Goal: Book appointment/travel/reservation

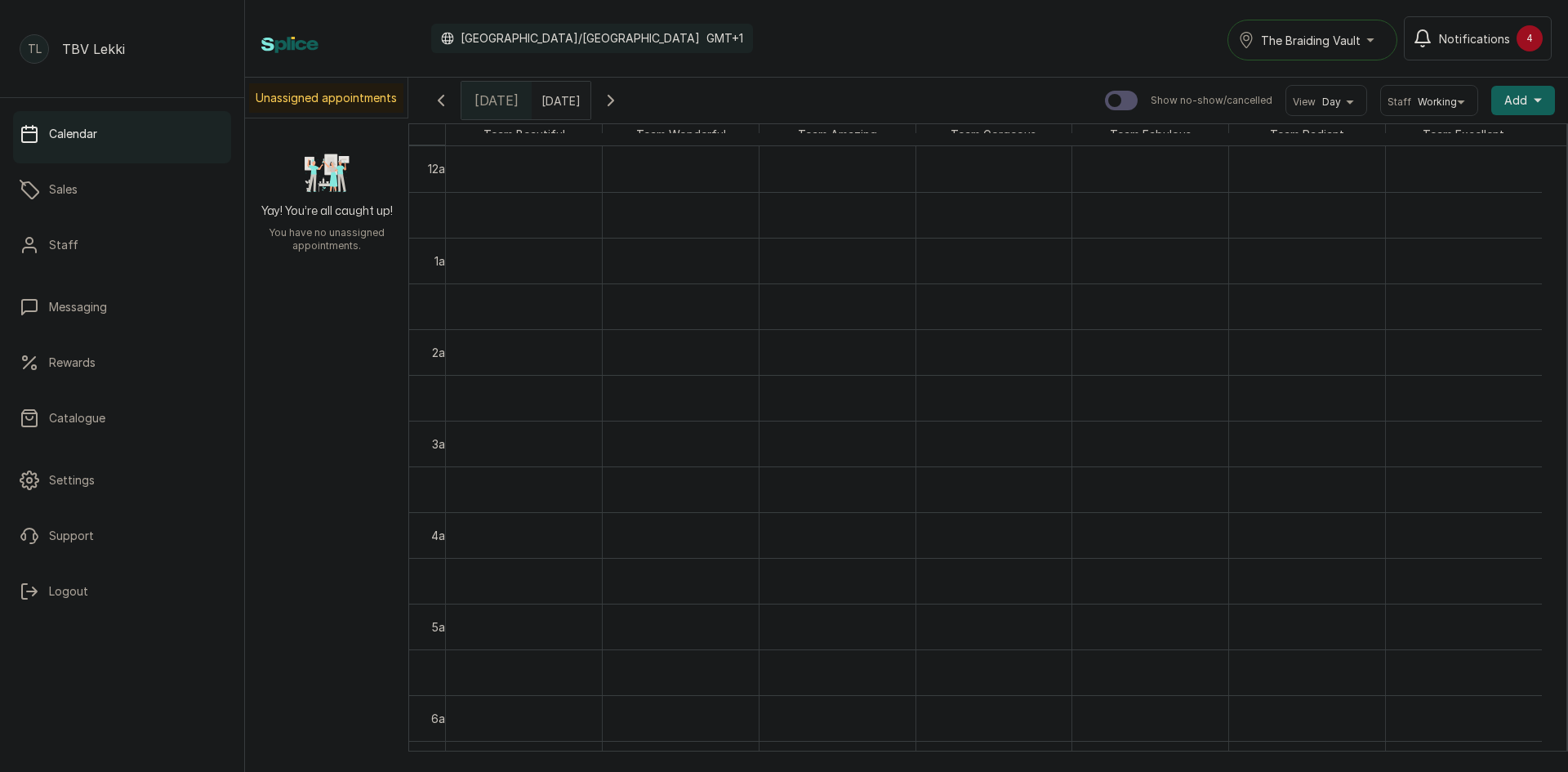
scroll to position [958, 0]
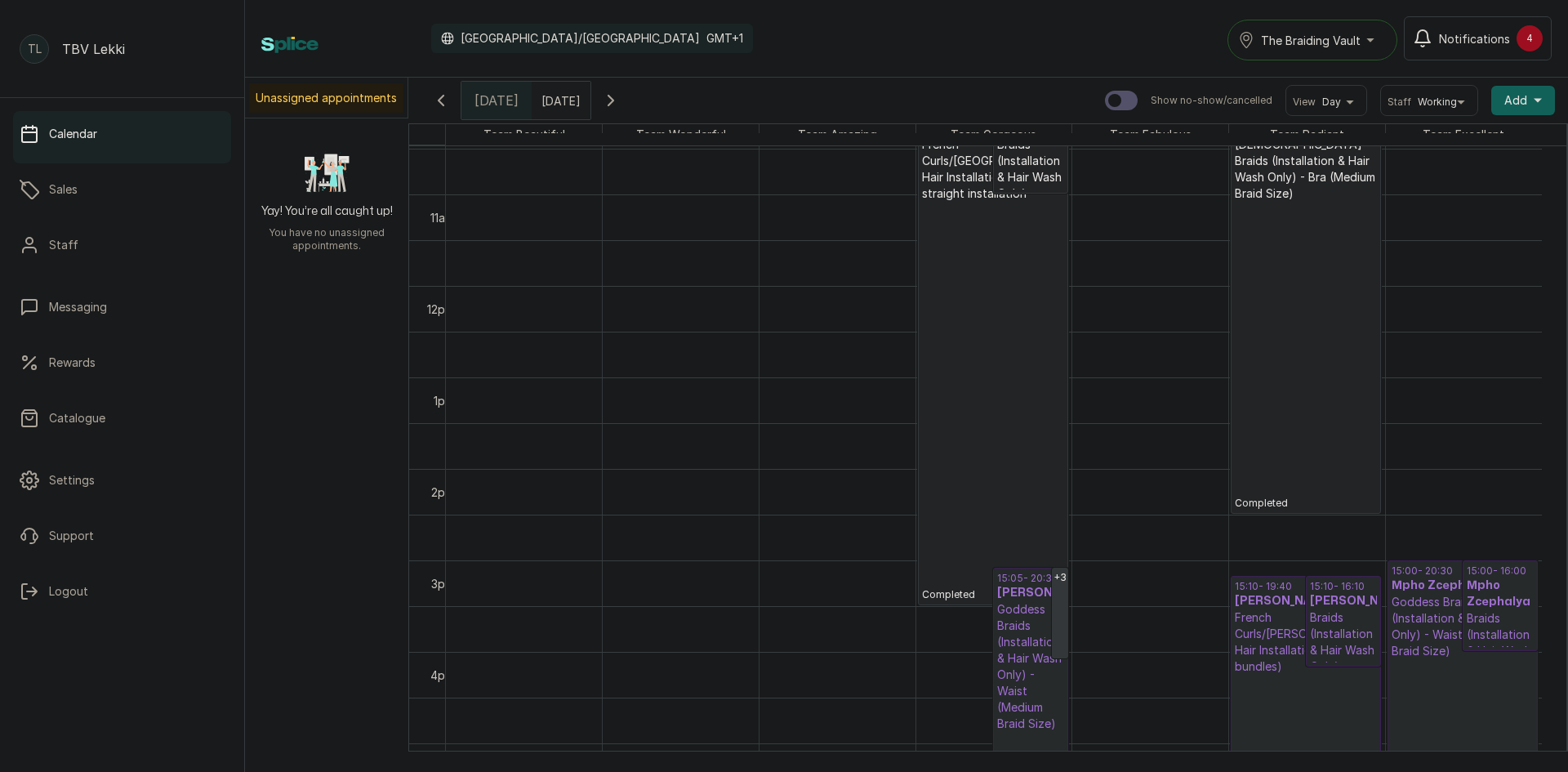
click at [1300, 626] on p "French Curls/[PERSON_NAME] Hair Installation - Bra (2-4 bundles)" at bounding box center [1305, 642] width 142 height 65
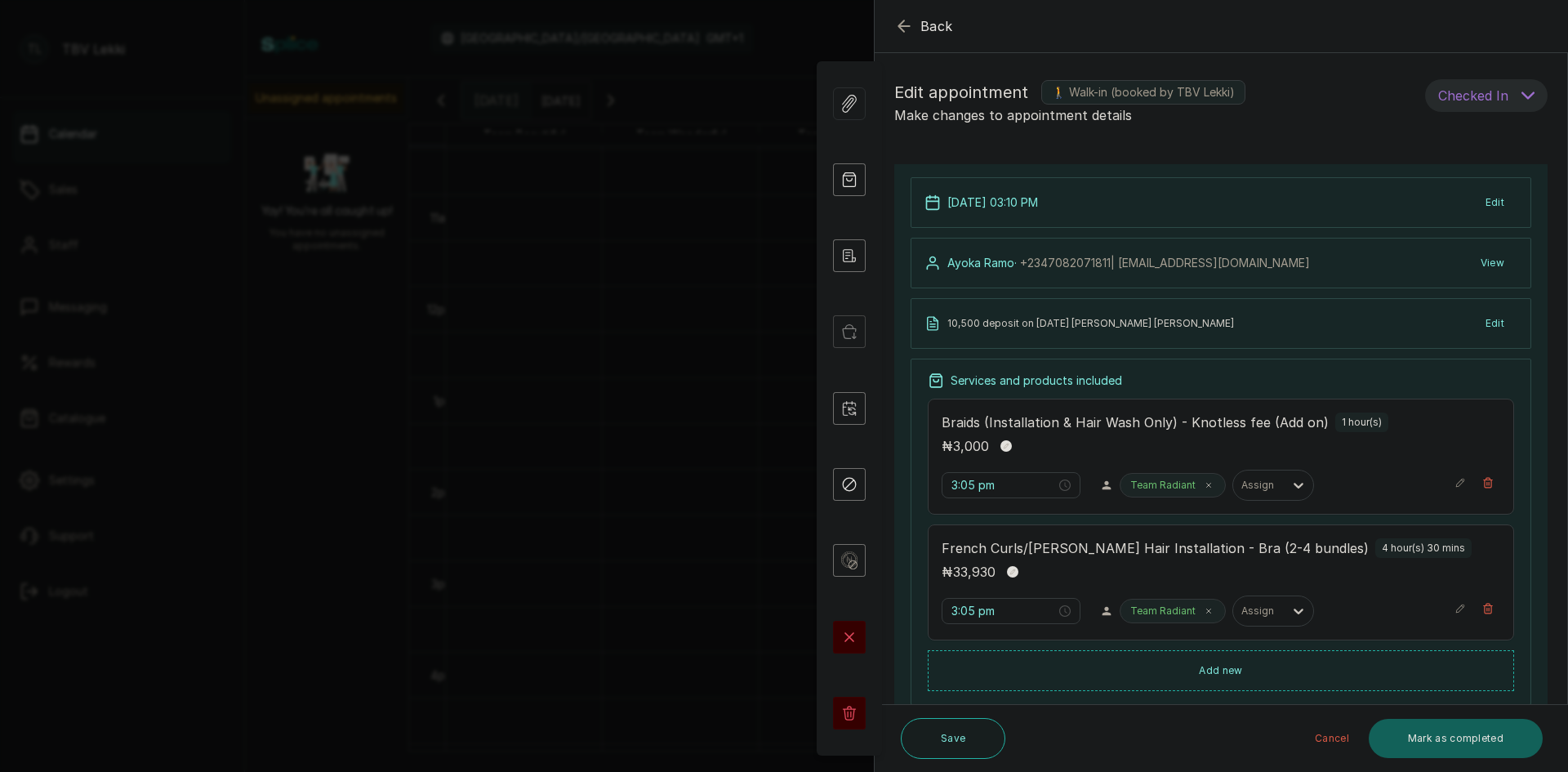
type input "3:10 pm"
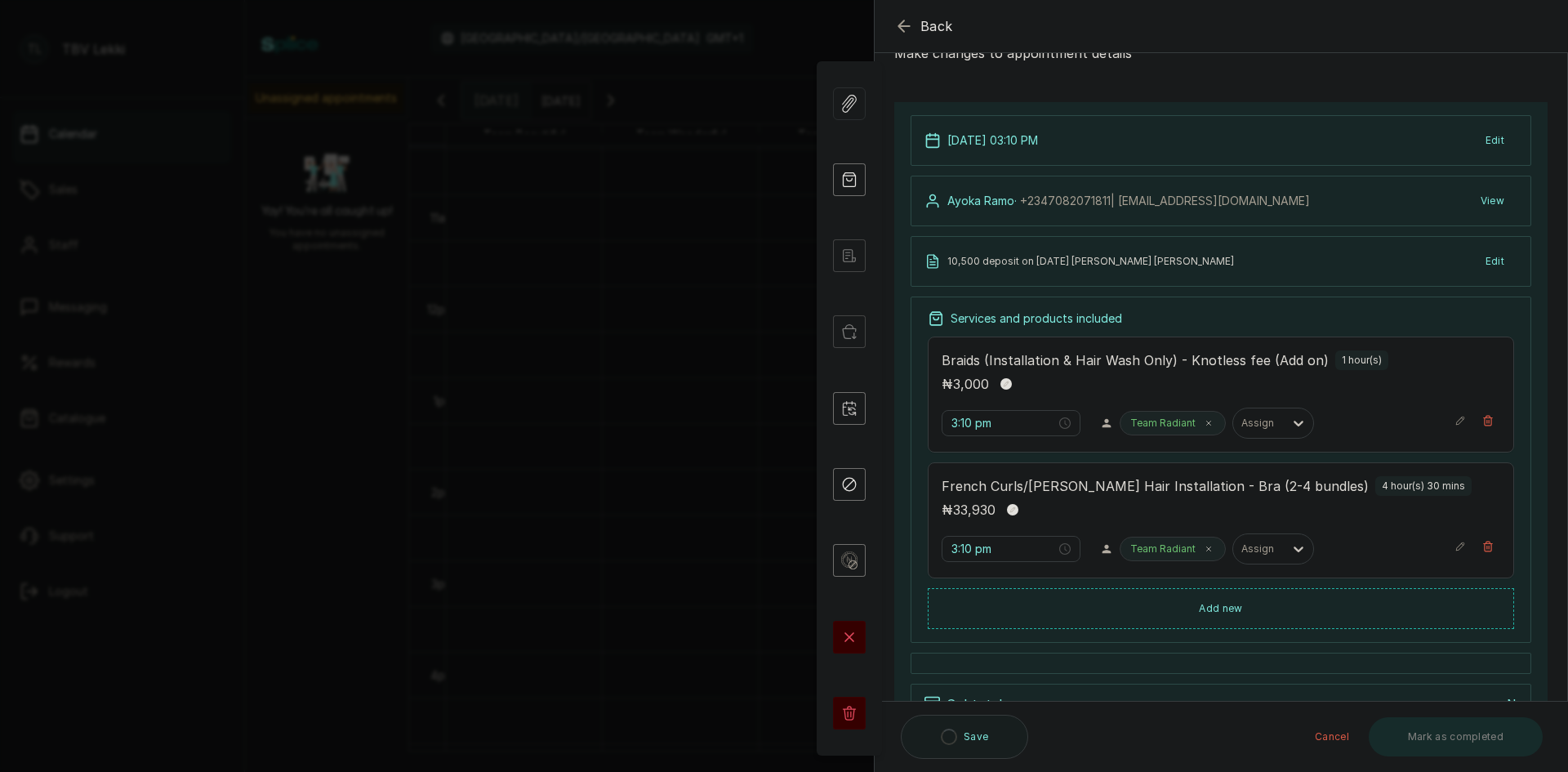
scroll to position [82, 0]
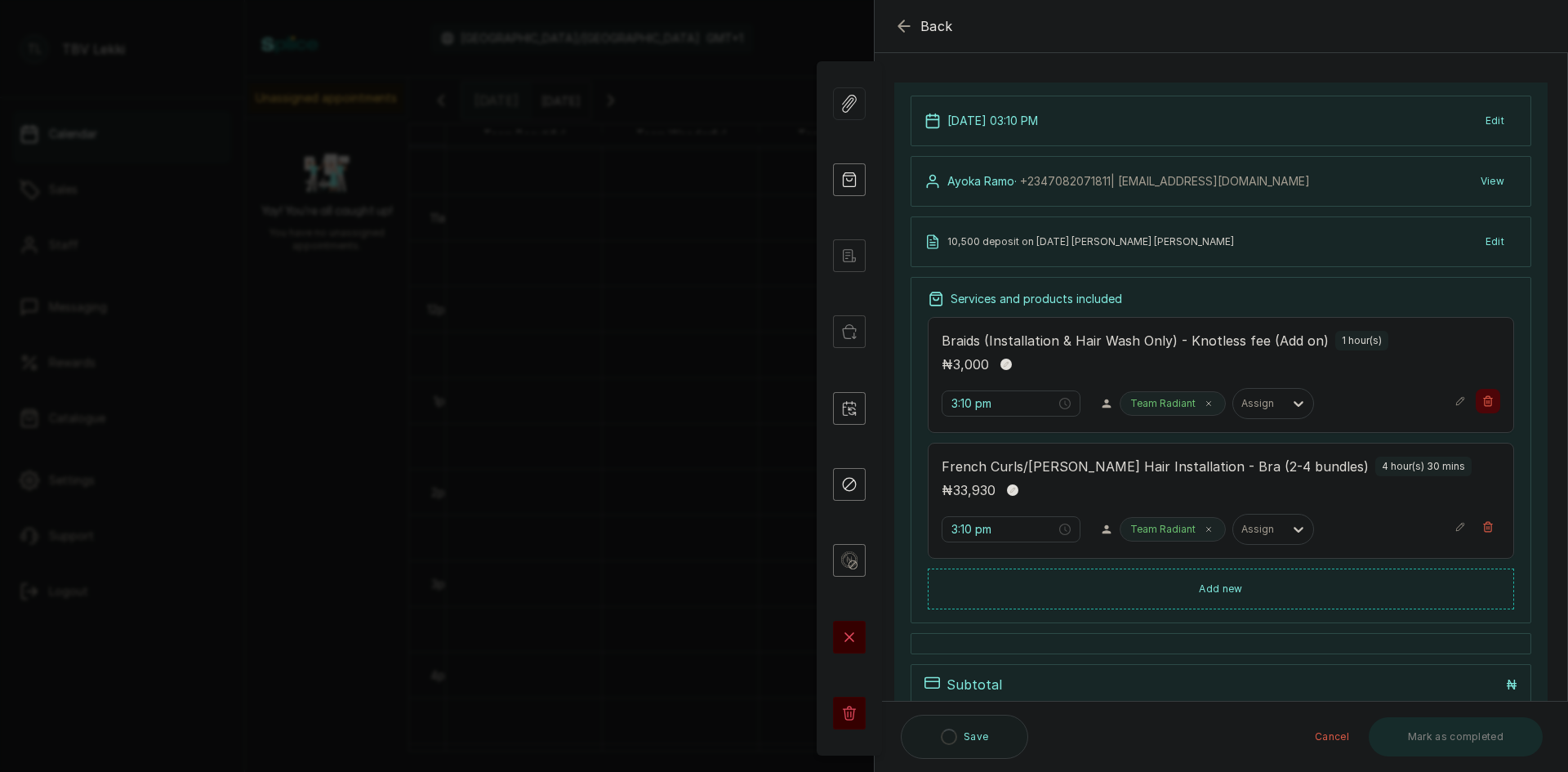
click at [1483, 406] on icon "button" at bounding box center [1488, 400] width 9 height 10
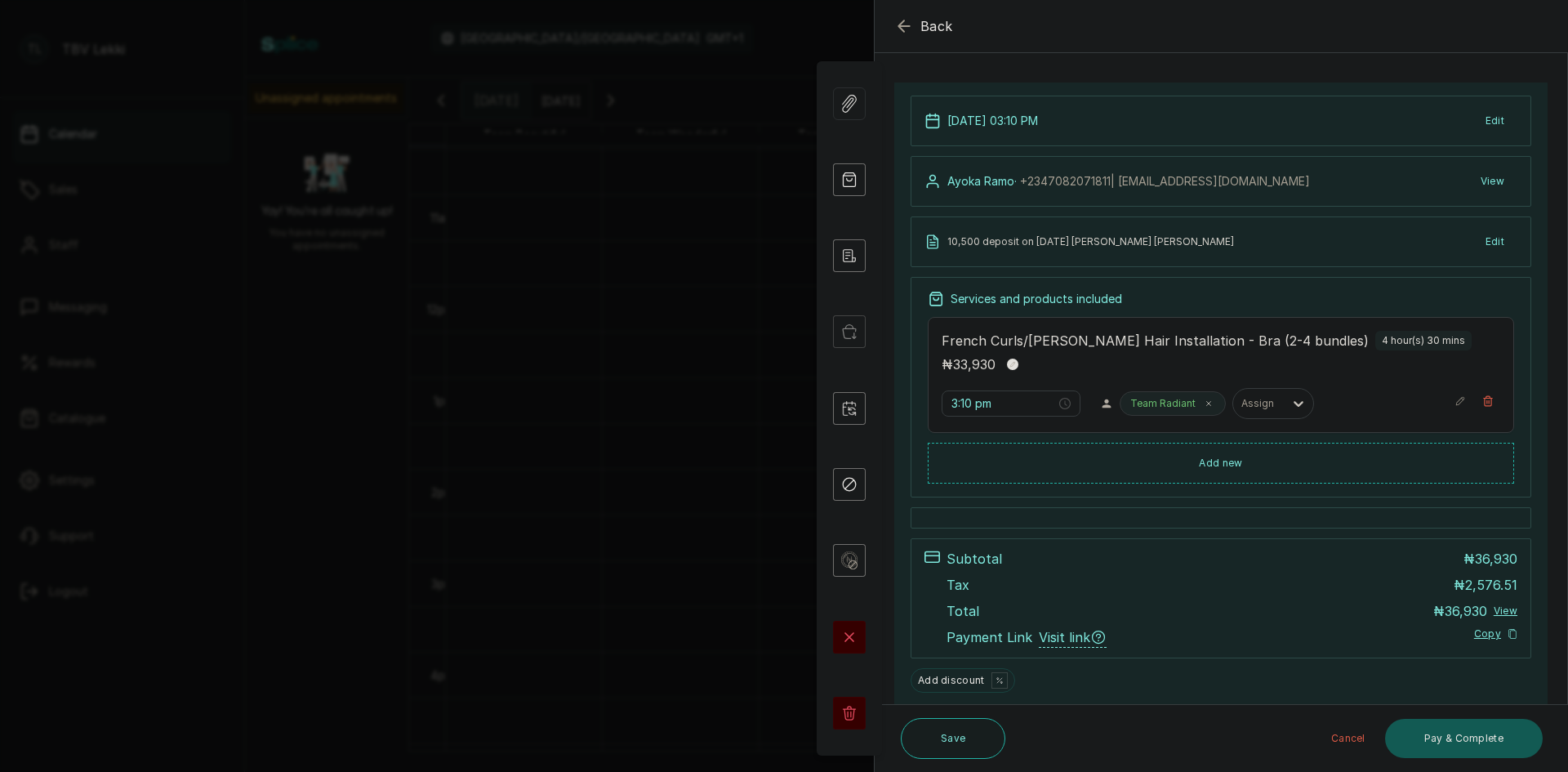
click at [1432, 746] on button "Pay & Complete" at bounding box center [1464, 738] width 158 height 39
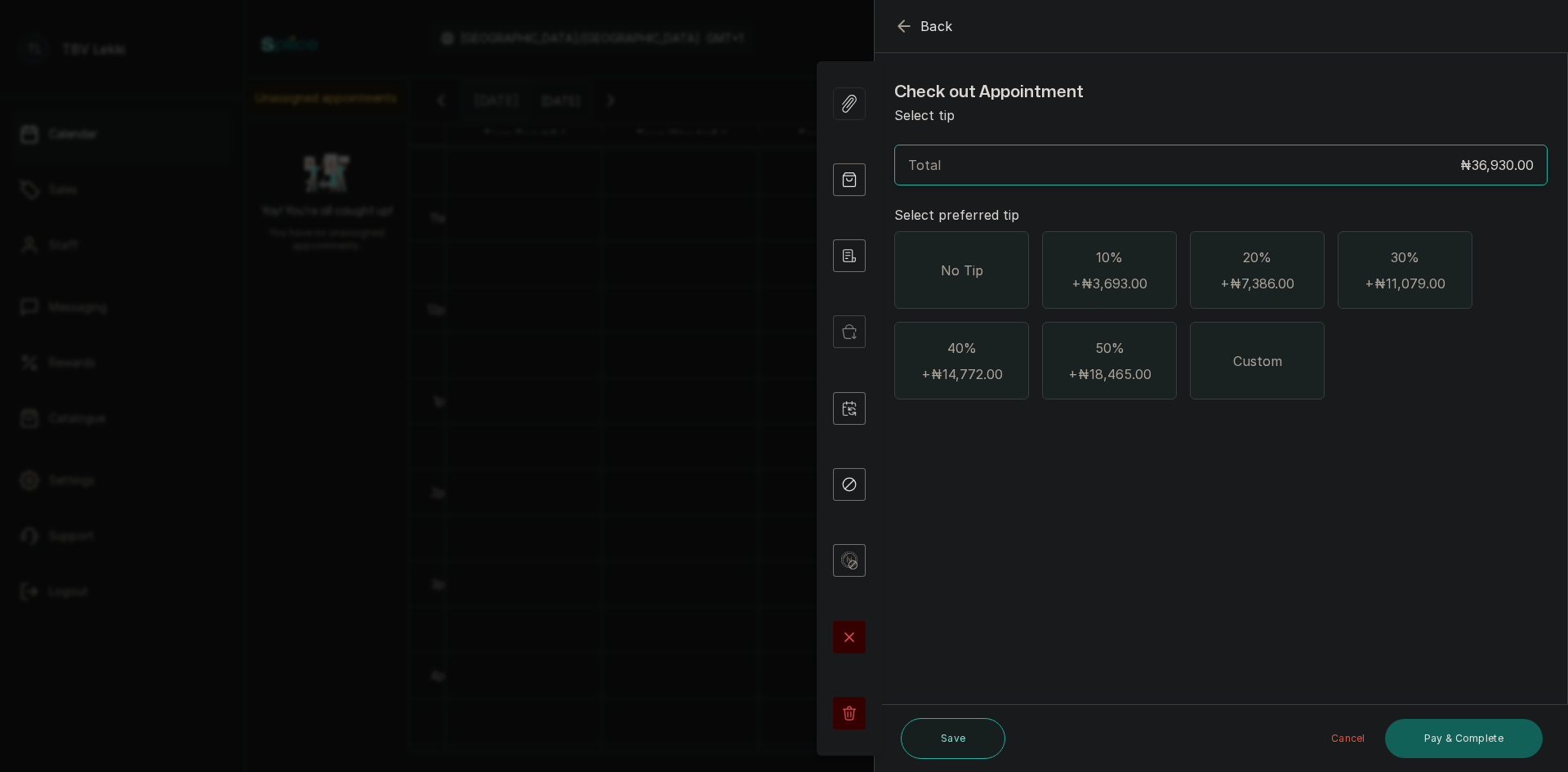
click at [979, 289] on div "No Tip" at bounding box center [960, 269] width 135 height 77
click at [903, 22] on icon "button" at bounding box center [903, 25] width 10 height 10
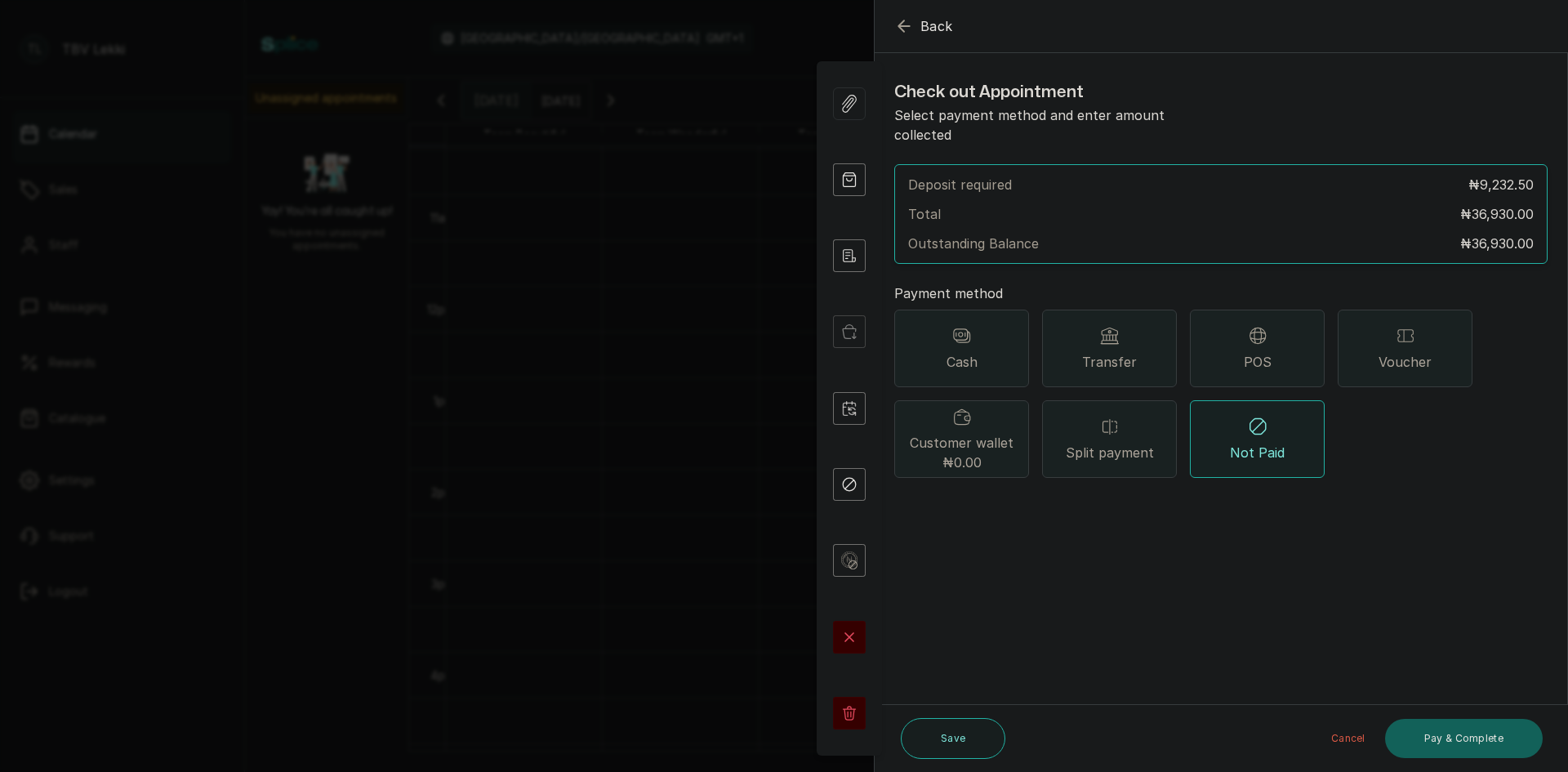
click at [903, 22] on icon "button" at bounding box center [903, 25] width 10 height 10
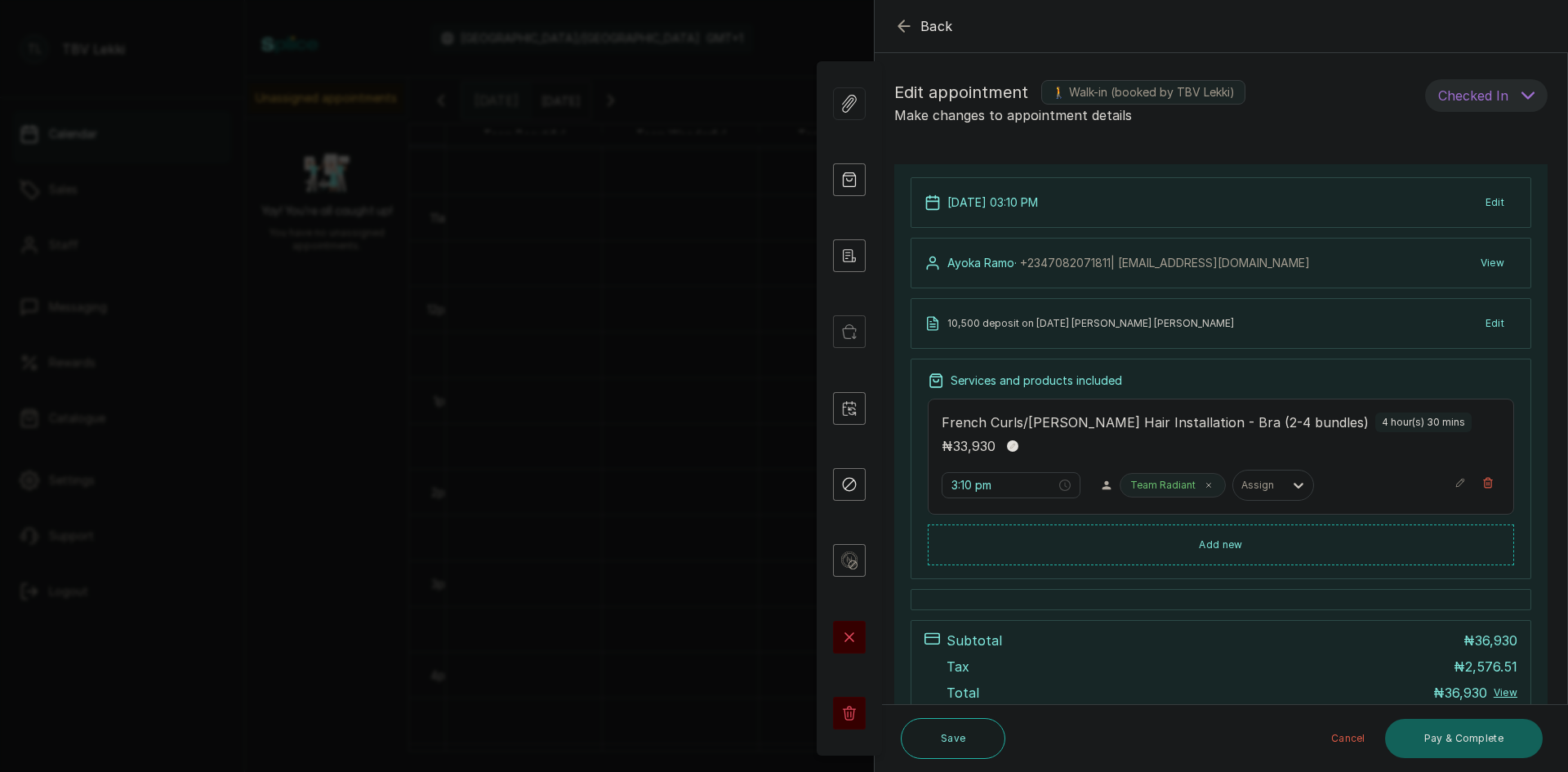
click at [903, 22] on icon "button" at bounding box center [903, 25] width 10 height 10
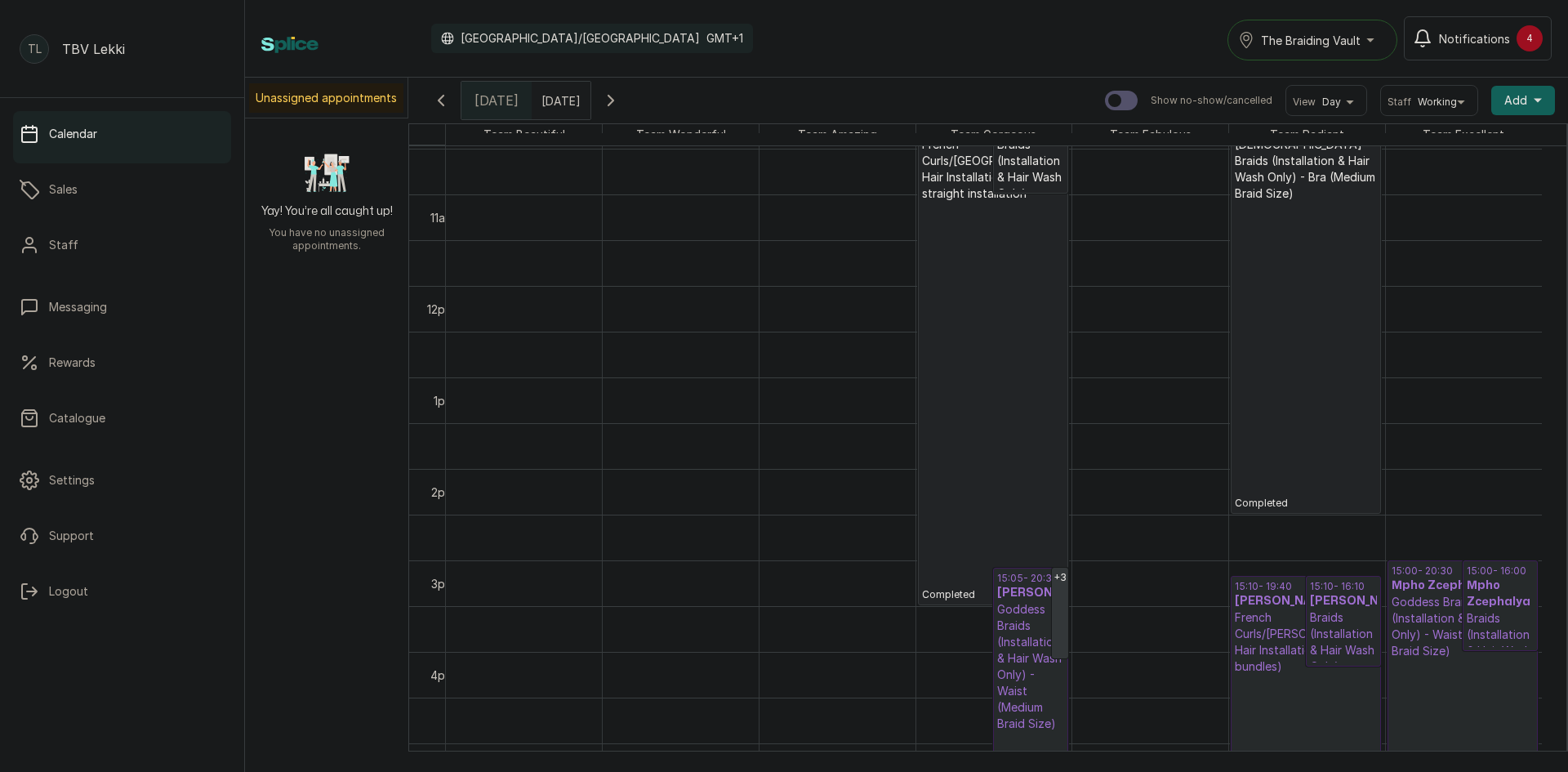
click at [903, 22] on div "Calendar Africa/Lagos GMT+1 The Braiding Vault Notifications 4" at bounding box center [906, 38] width 1290 height 44
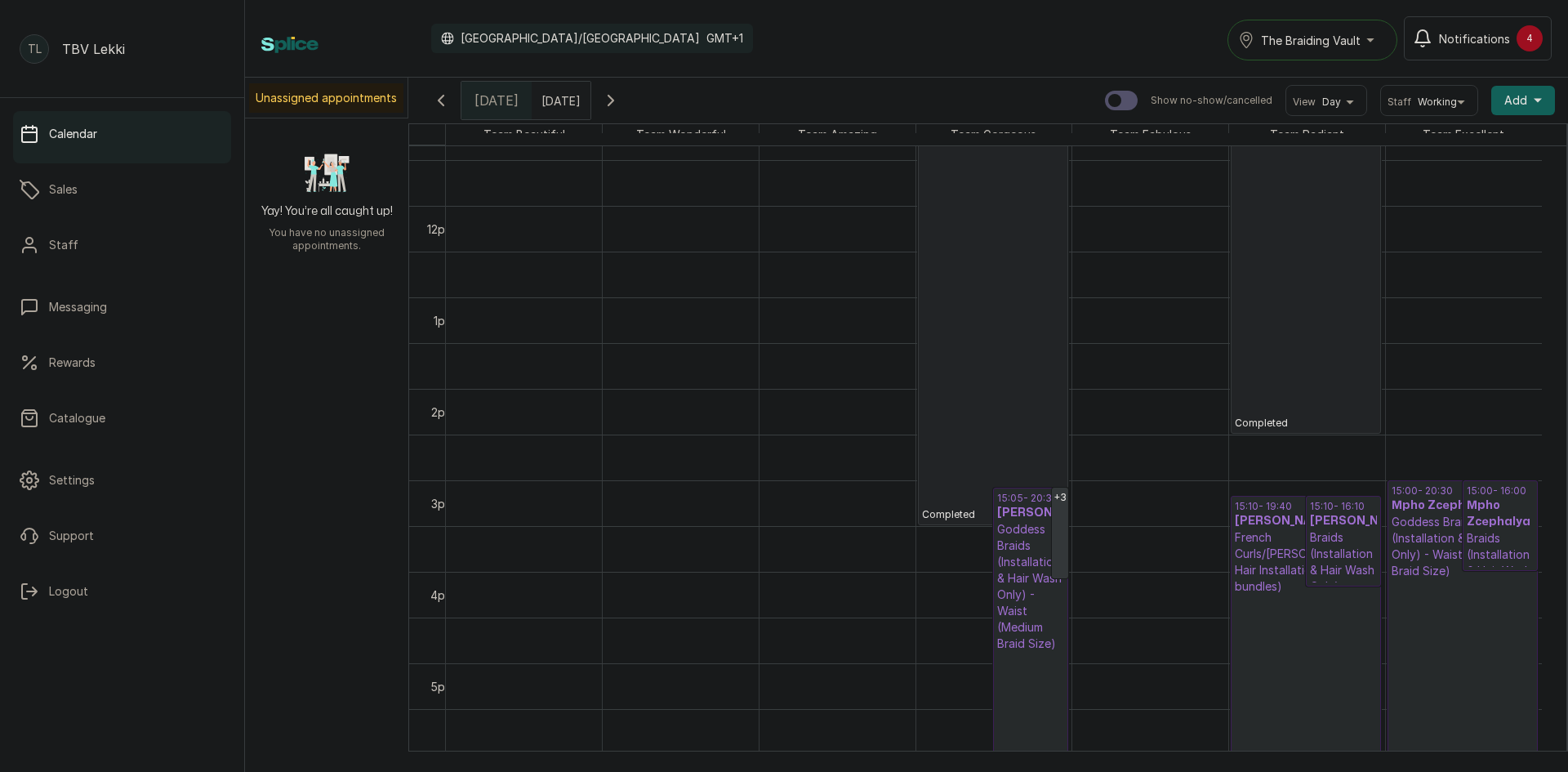
scroll to position [958, 0]
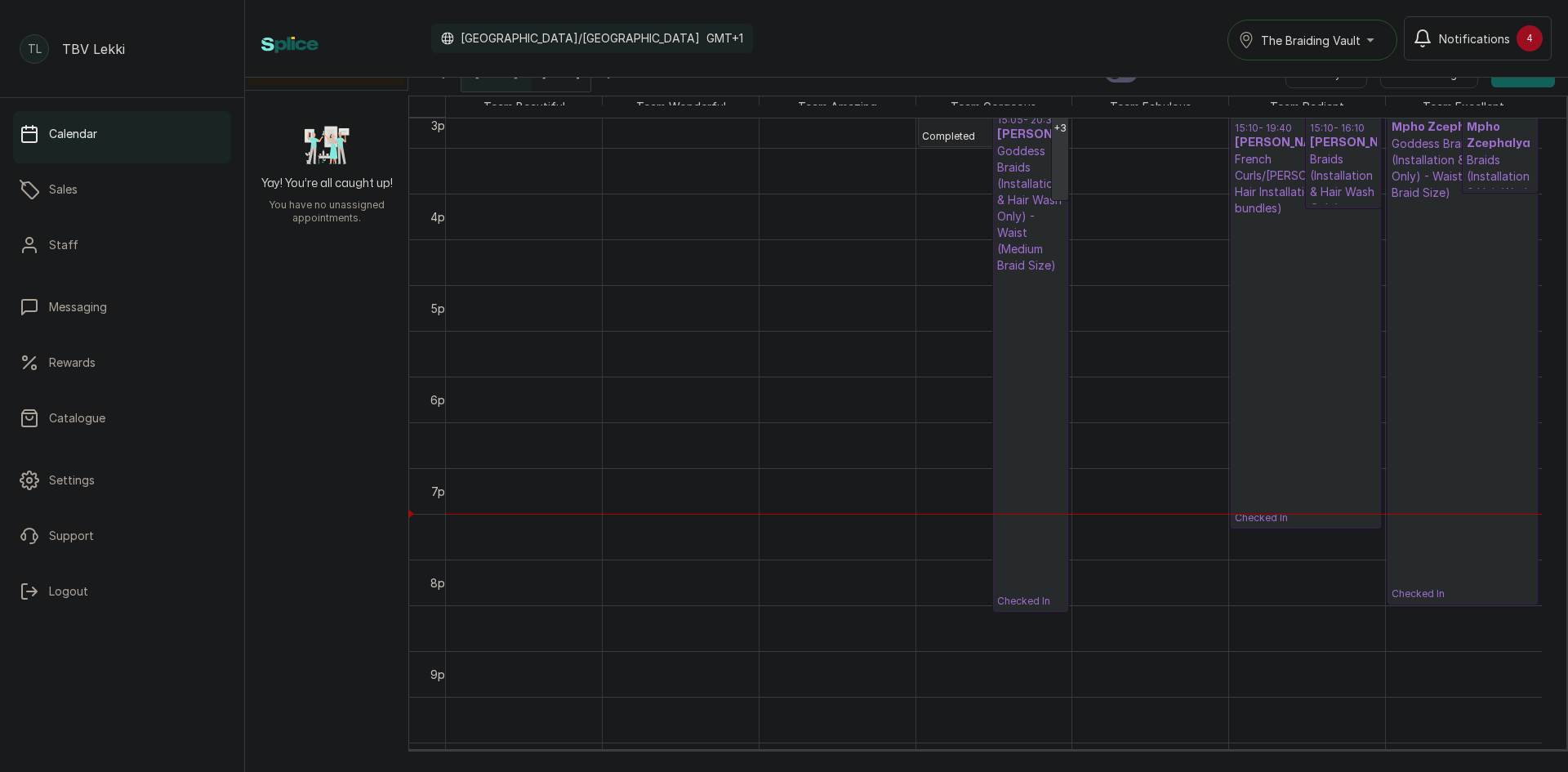
scroll to position [1318, 0]
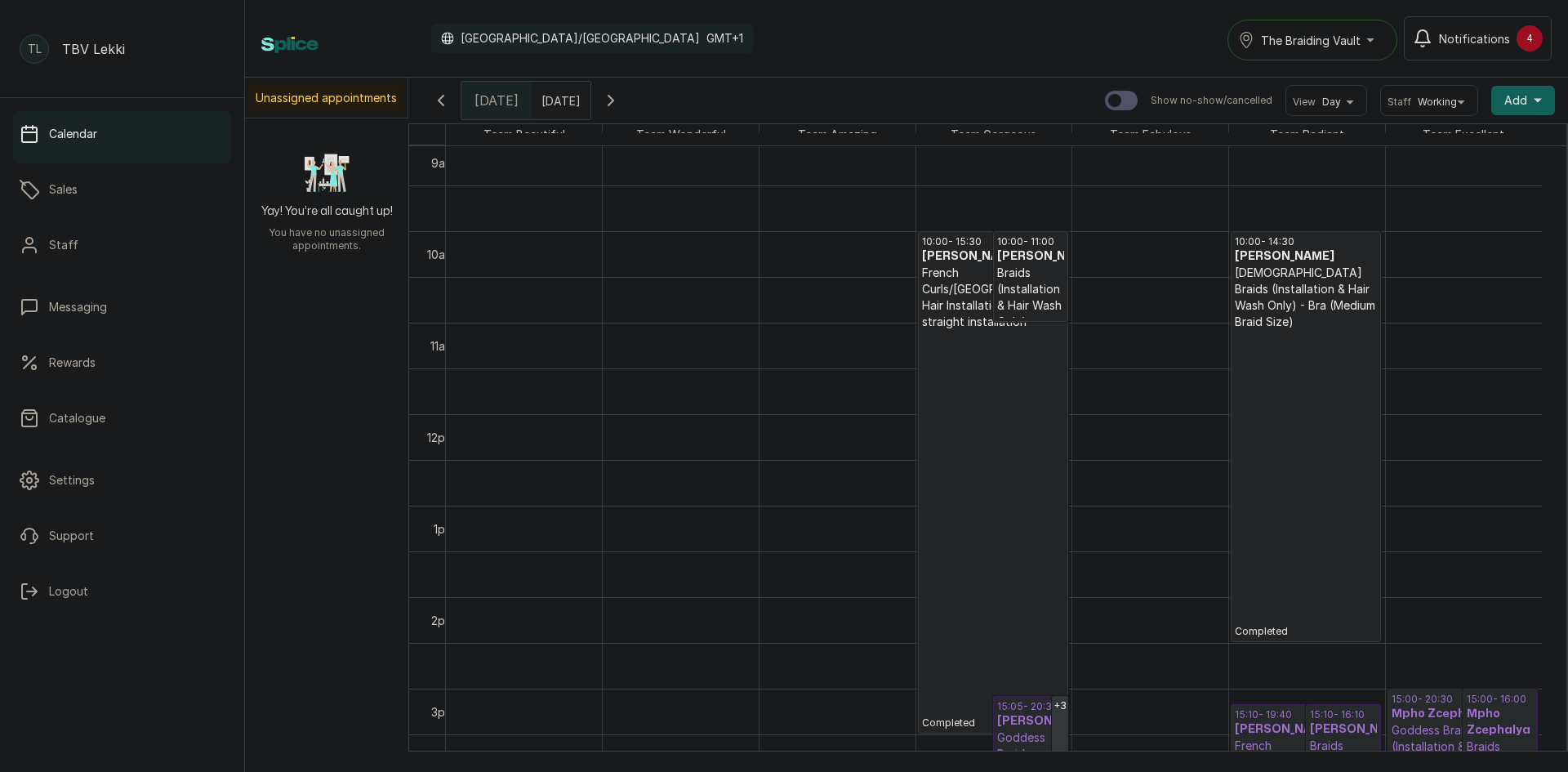
click at [621, 102] on icon "button" at bounding box center [610, 100] width 20 height 20
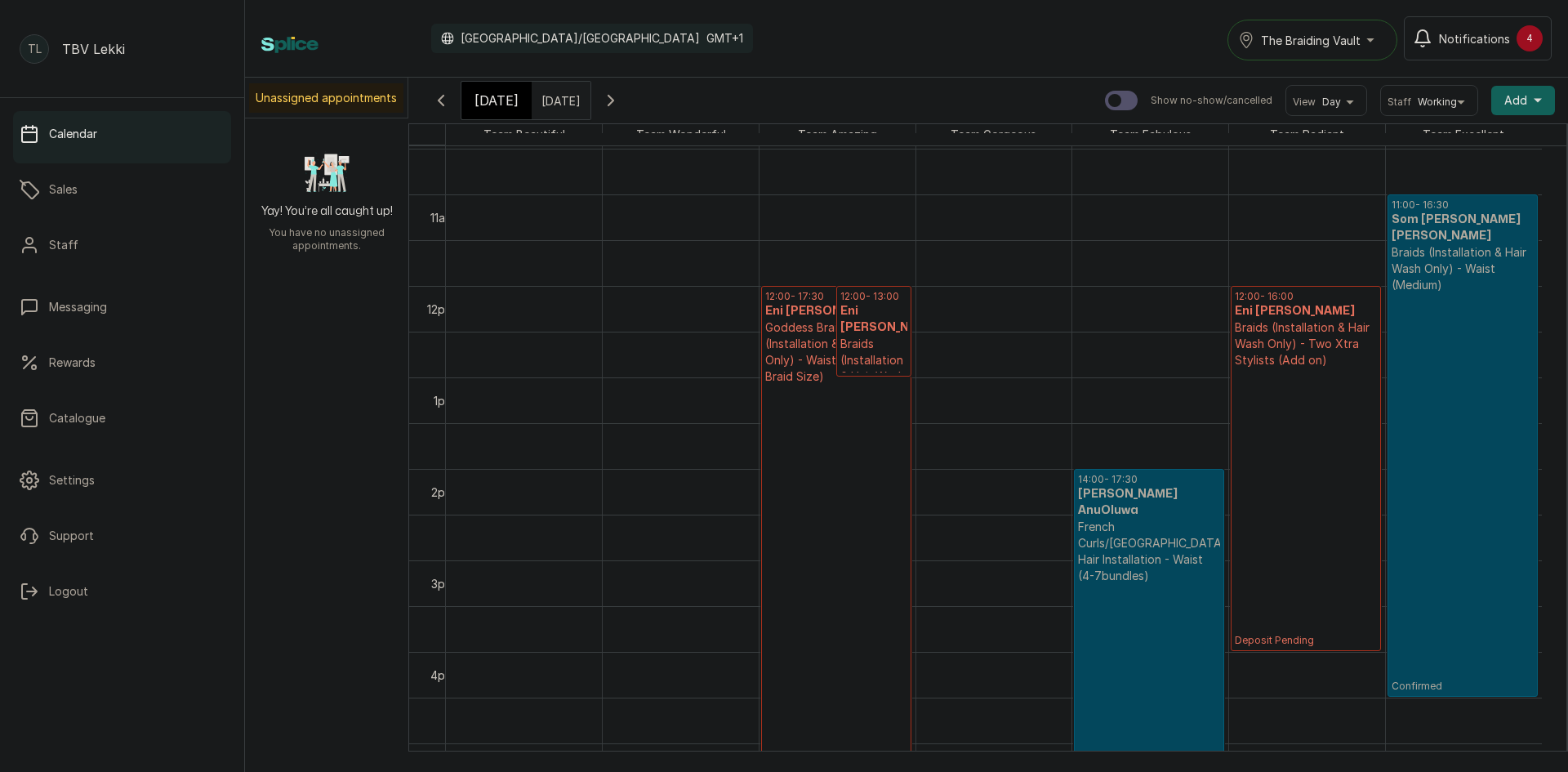
click at [440, 103] on icon "button" at bounding box center [440, 100] width 5 height 10
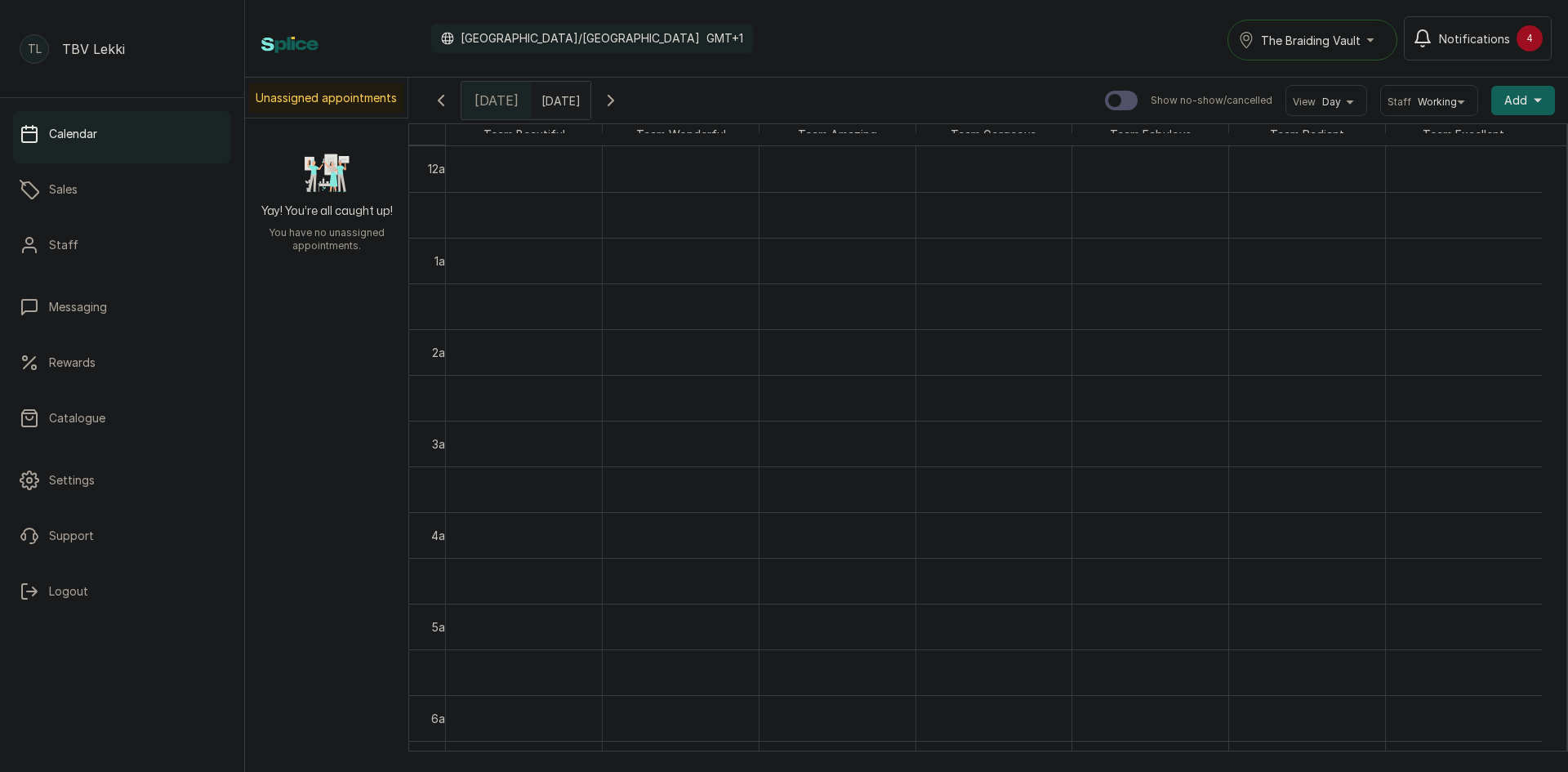
click at [450, 103] on icon "button" at bounding box center [440, 100] width 20 height 20
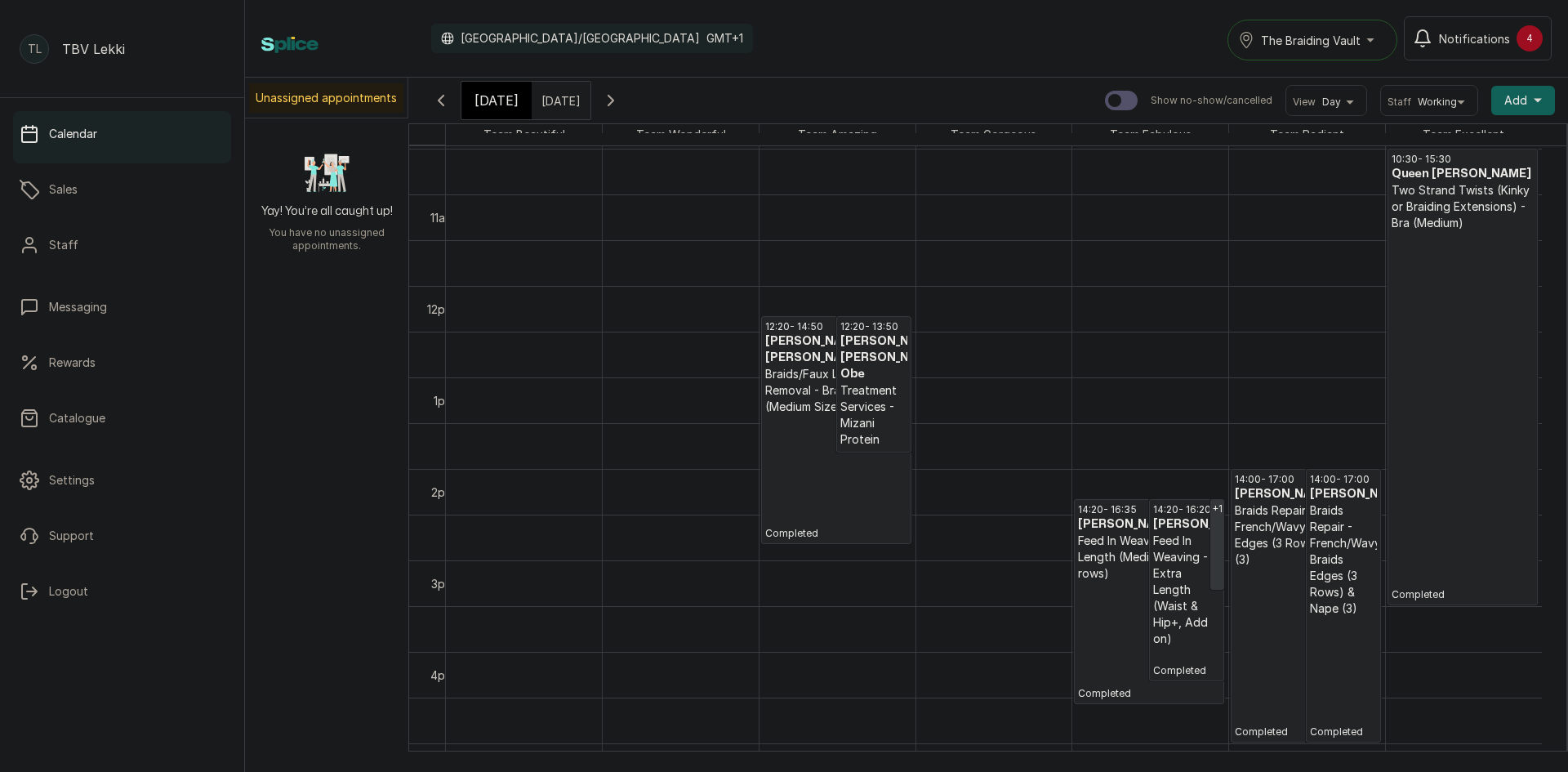
click at [859, 370] on h3 "[PERSON_NAME]-[PERSON_NAME]-Obe" at bounding box center [873, 358] width 67 height 49
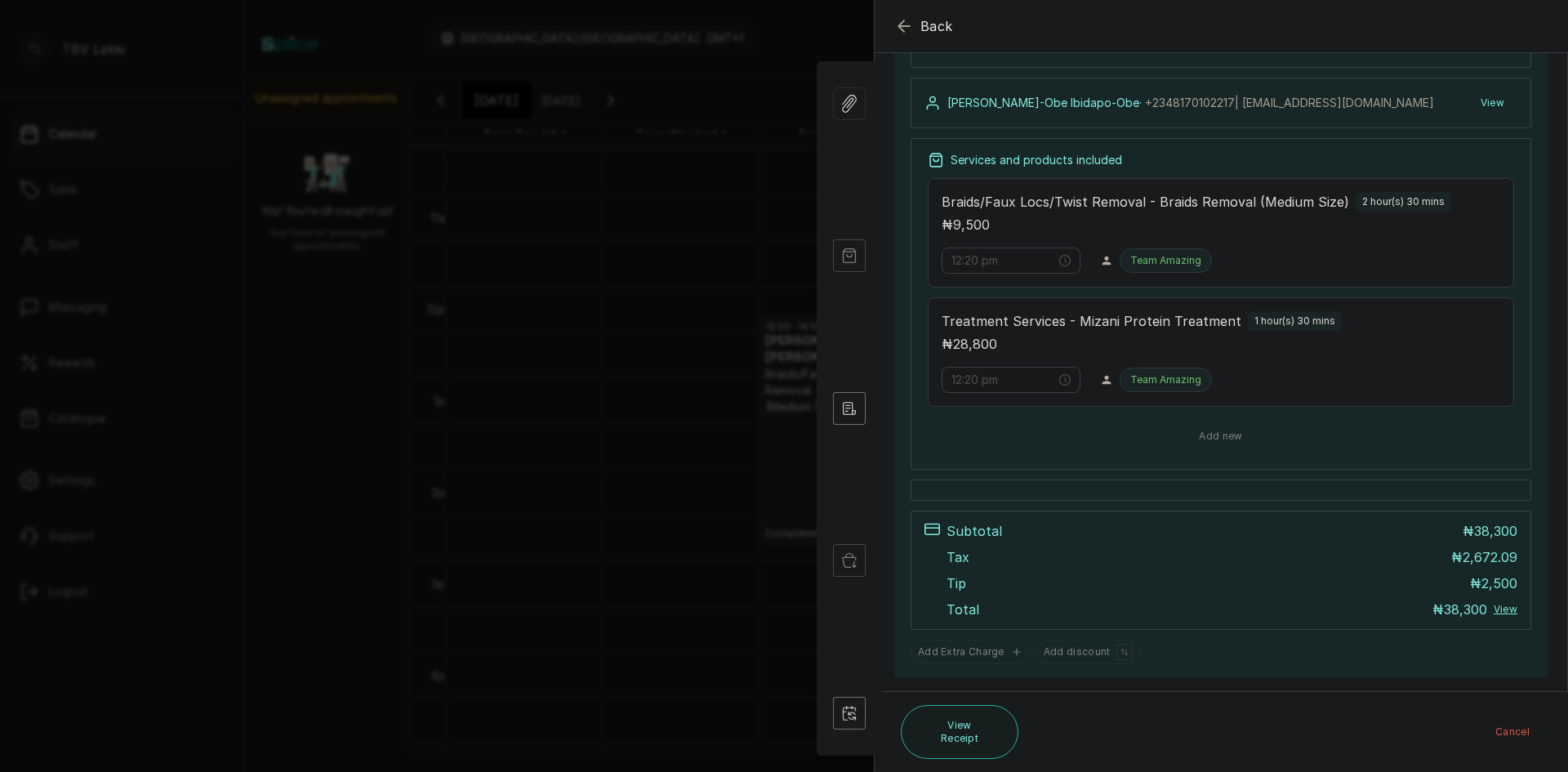
scroll to position [275, 0]
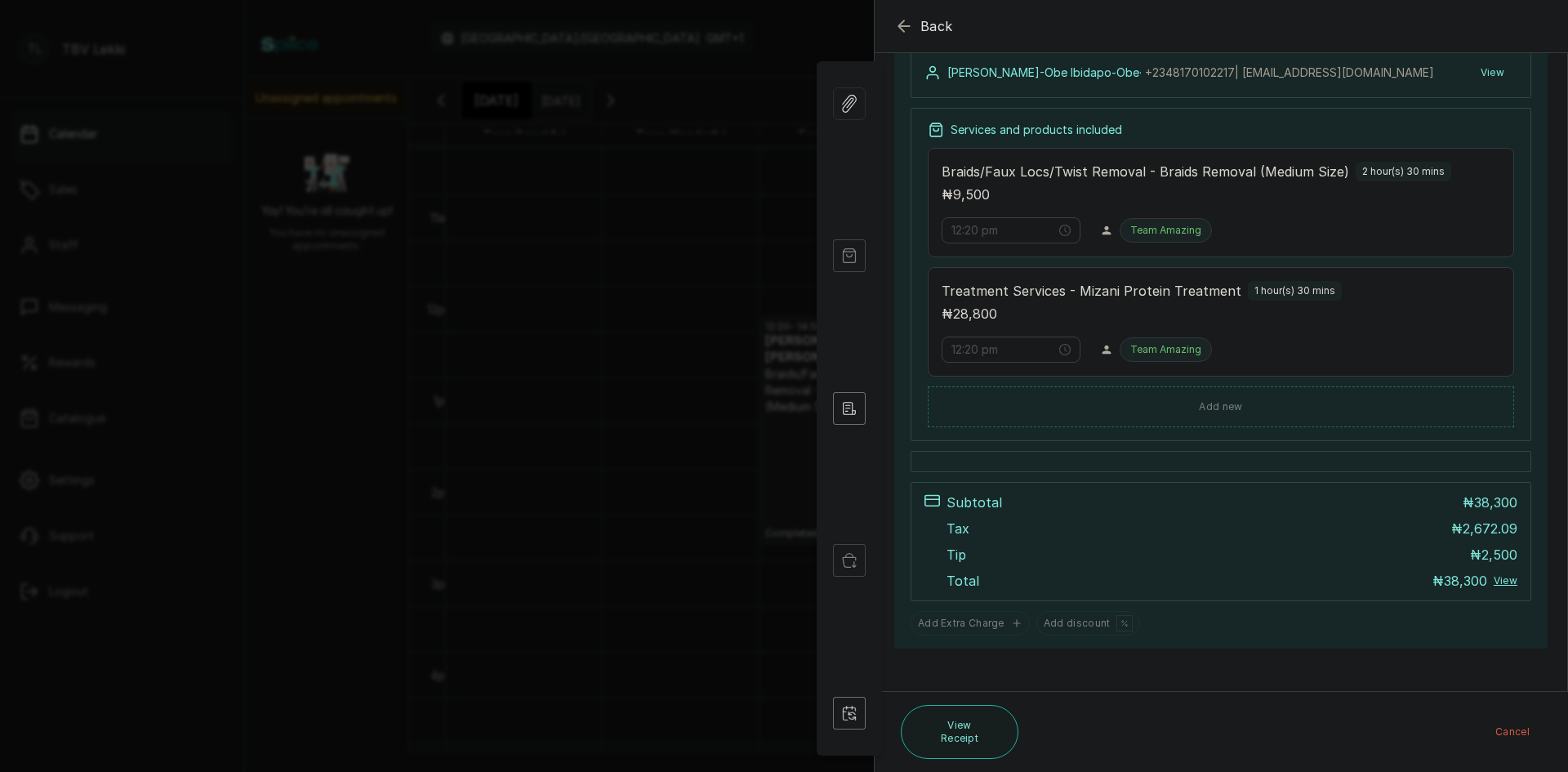
click at [902, 28] on icon "button" at bounding box center [903, 26] width 20 height 20
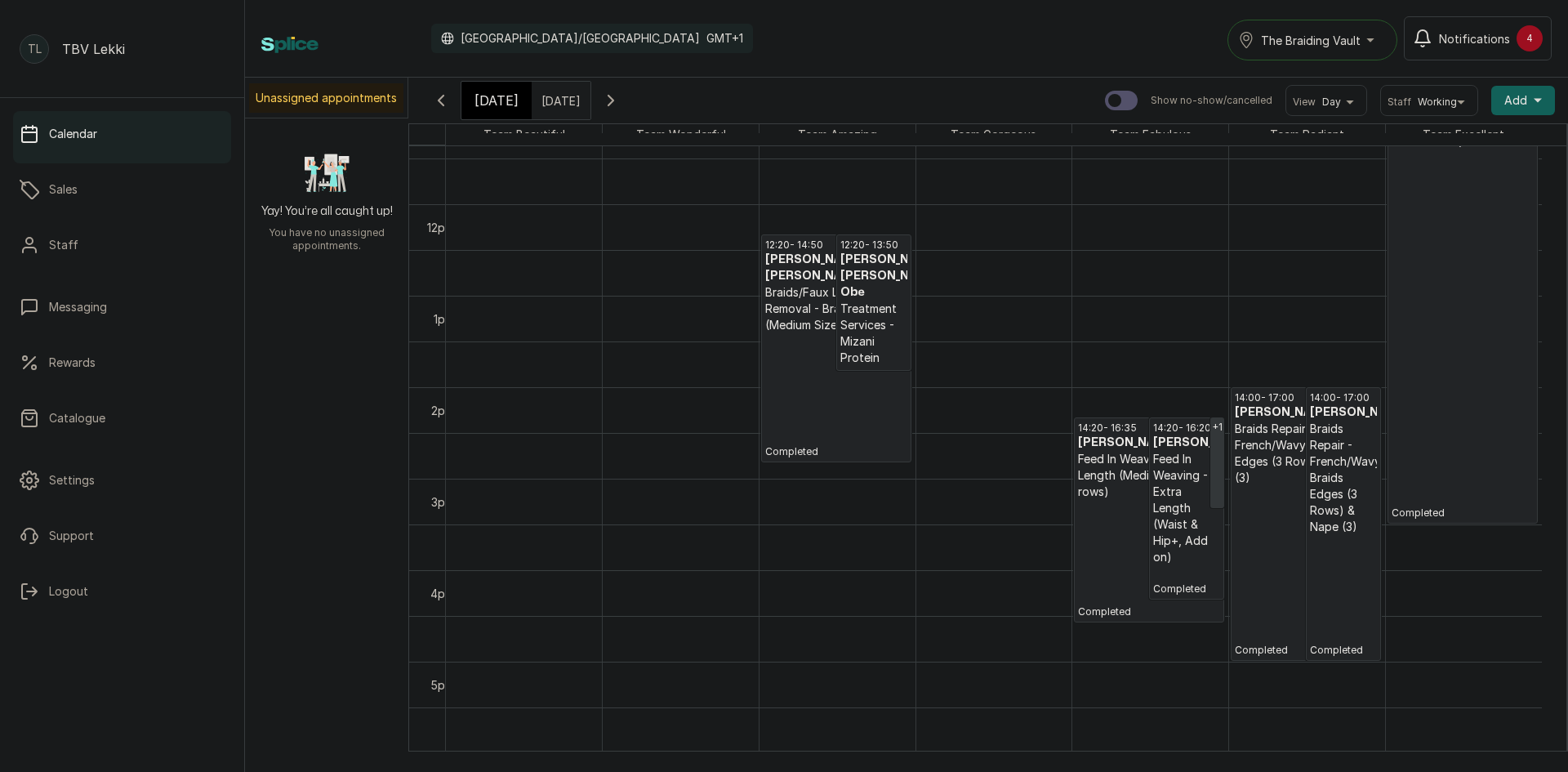
scroll to position [1121, 0]
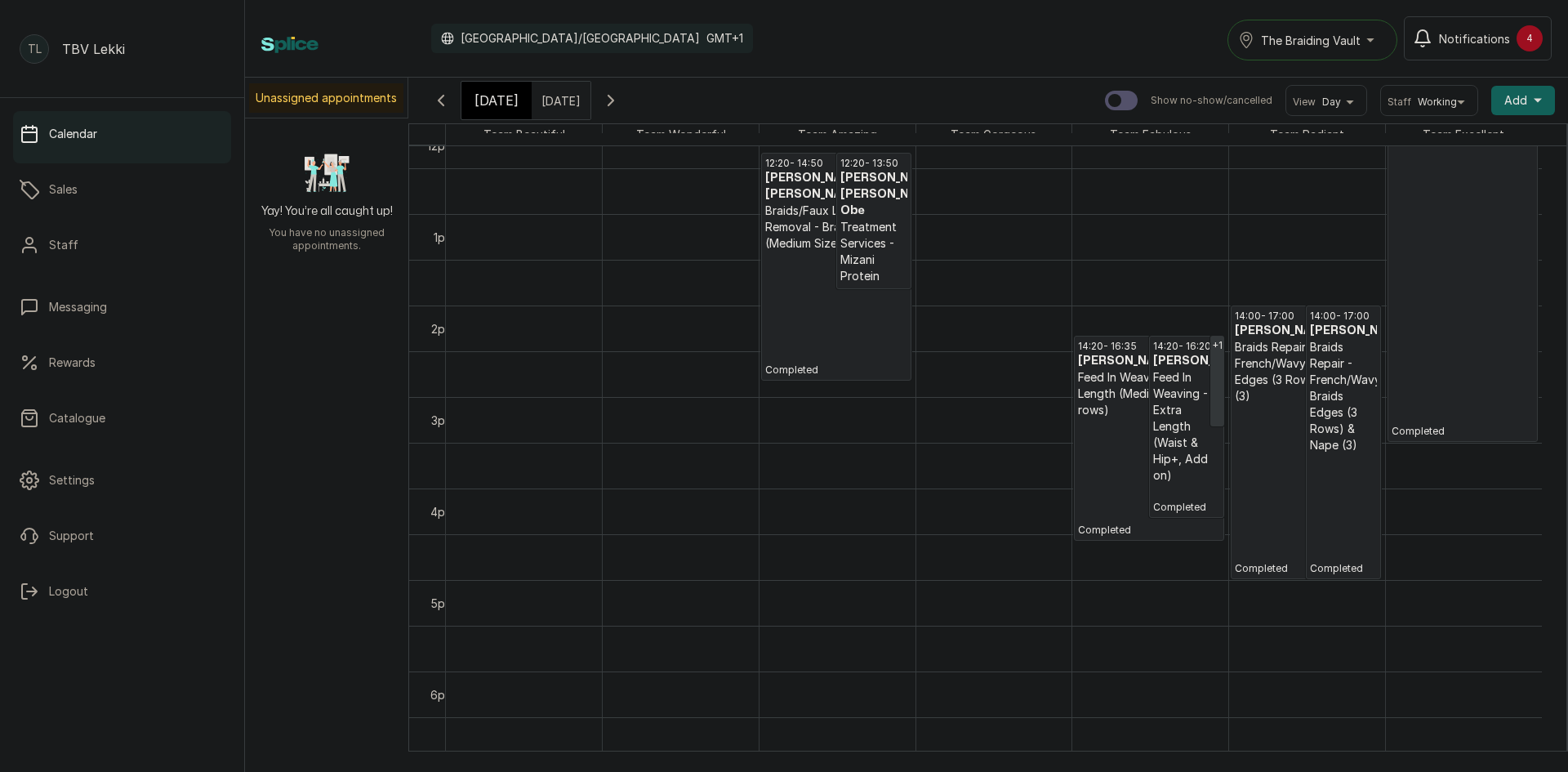
click at [1460, 318] on p "Completed" at bounding box center [1463, 253] width 143 height 370
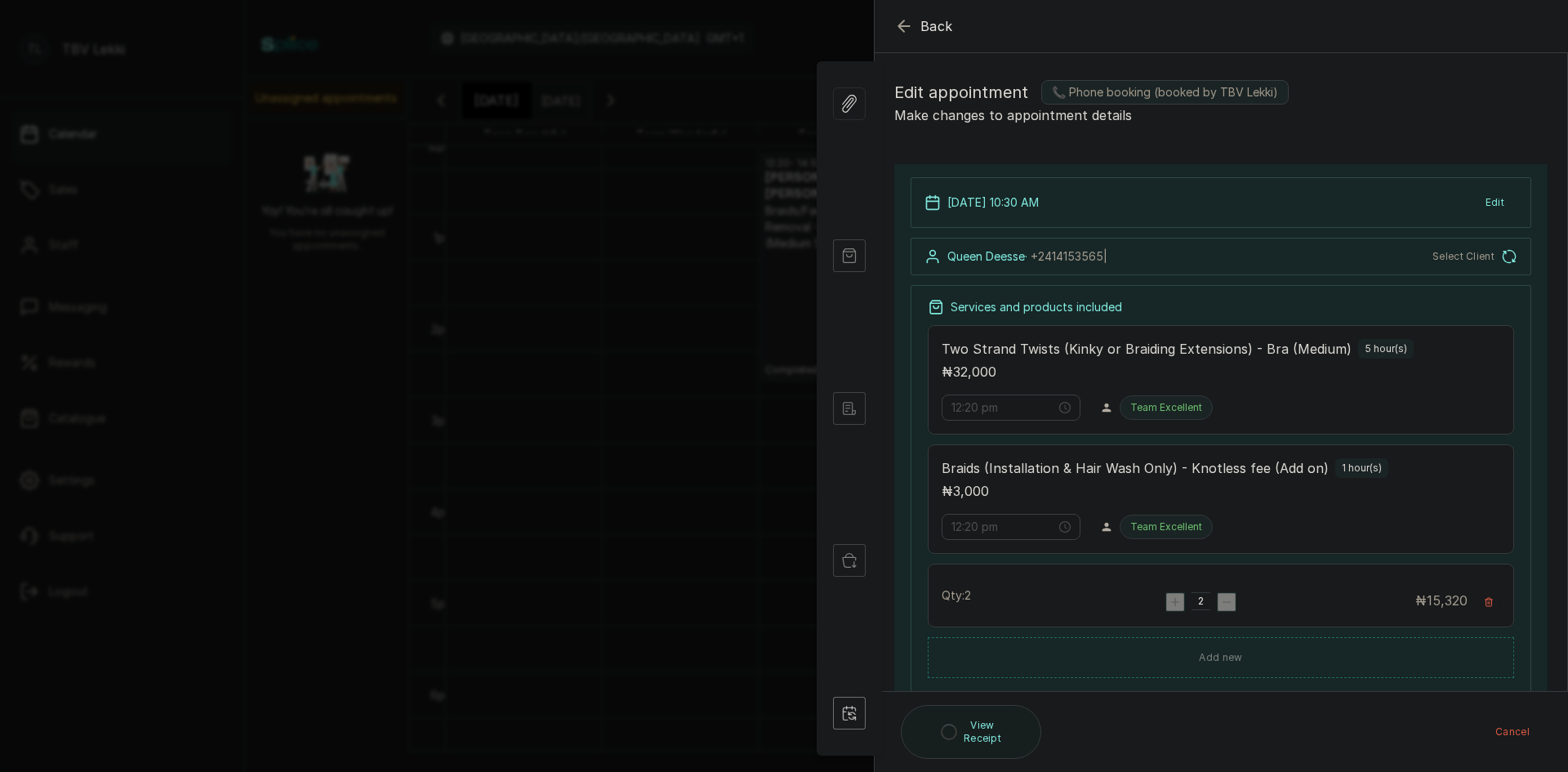
type input "10:30 am"
type input "10:30 pm"
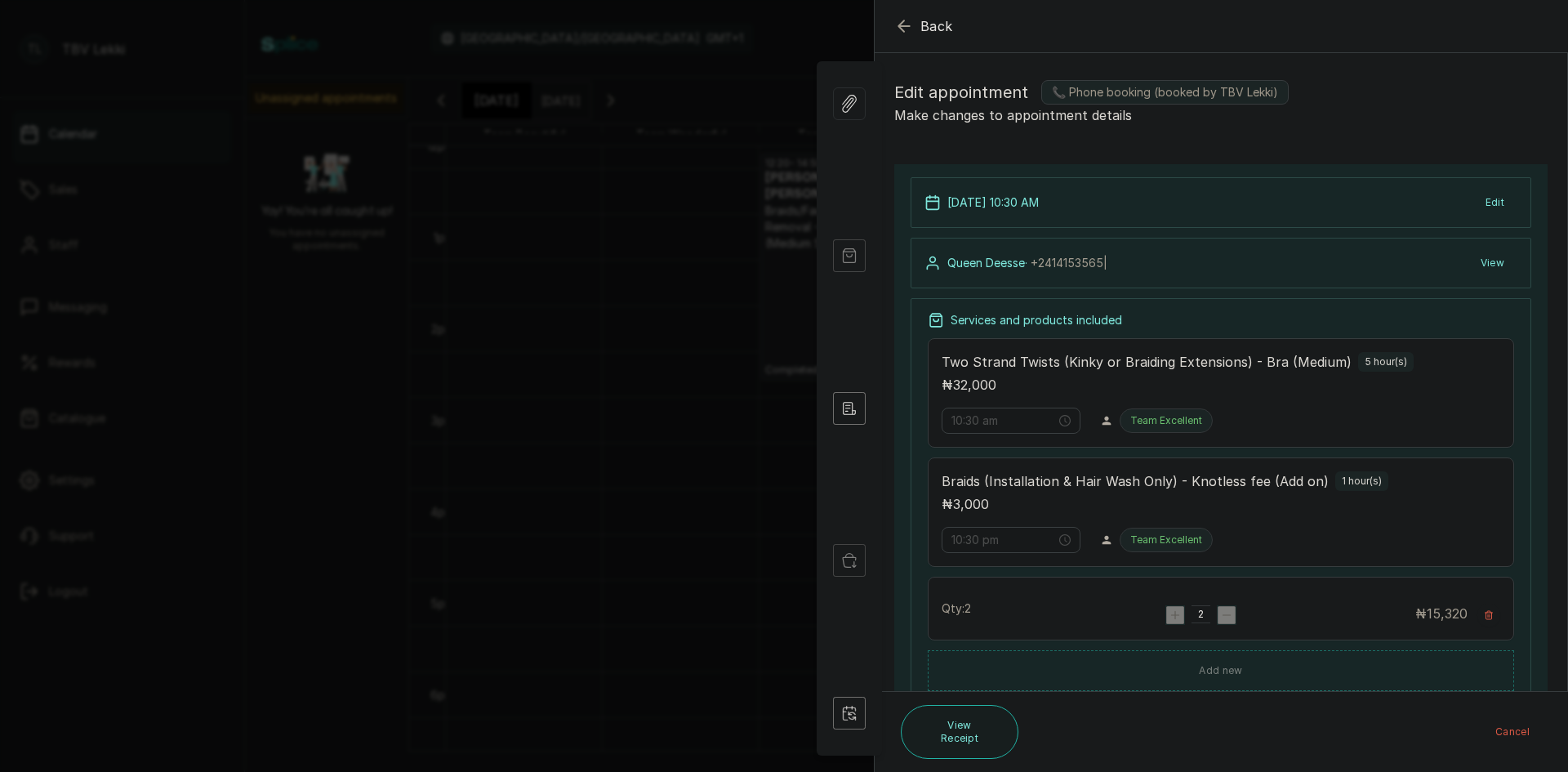
click at [909, 25] on icon "button" at bounding box center [903, 26] width 20 height 20
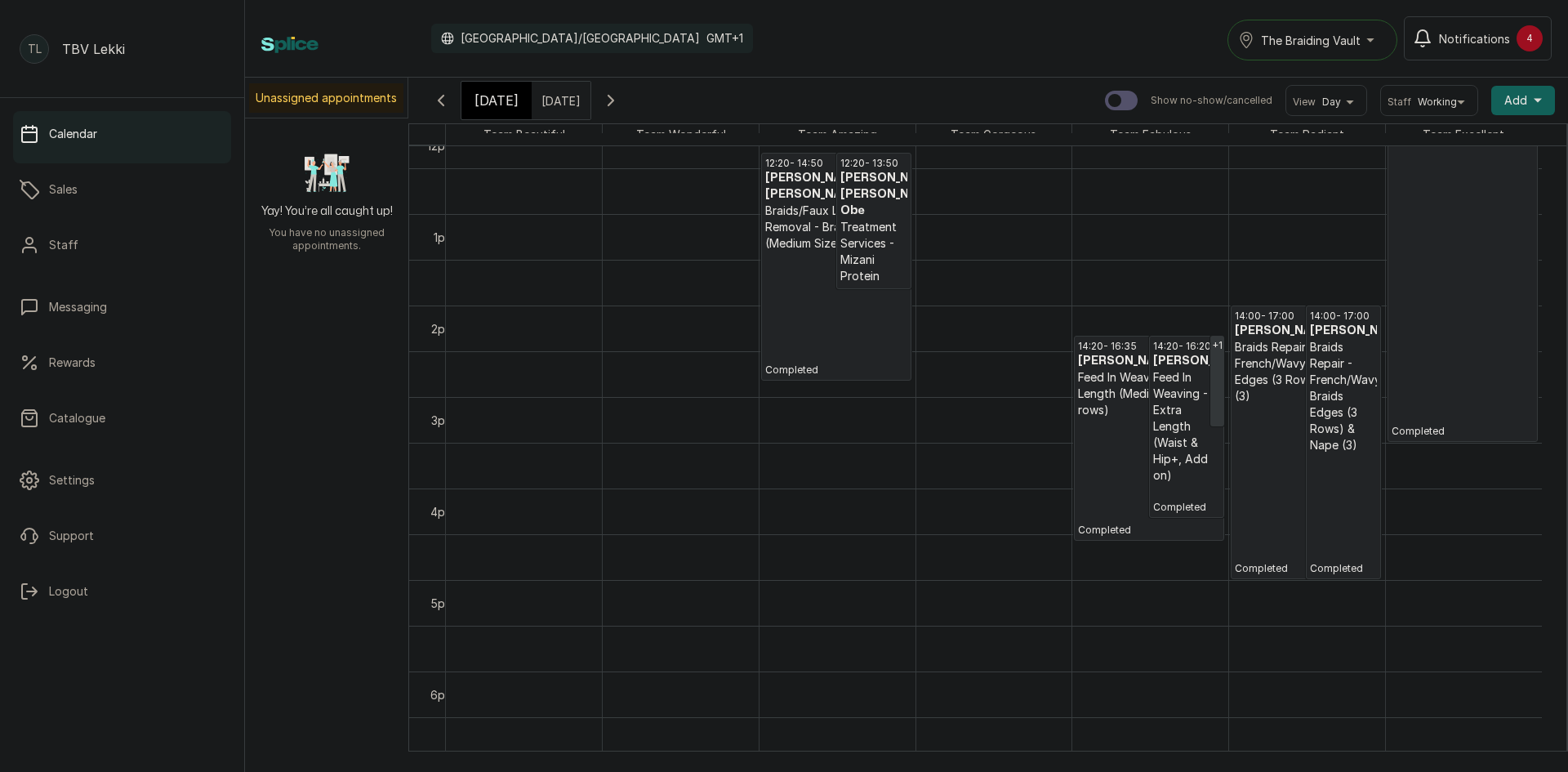
click at [1284, 375] on p "Braids Repair - French/Wavy Braids Edges (3 Rows) & Nape (3)" at bounding box center [1305, 372] width 142 height 65
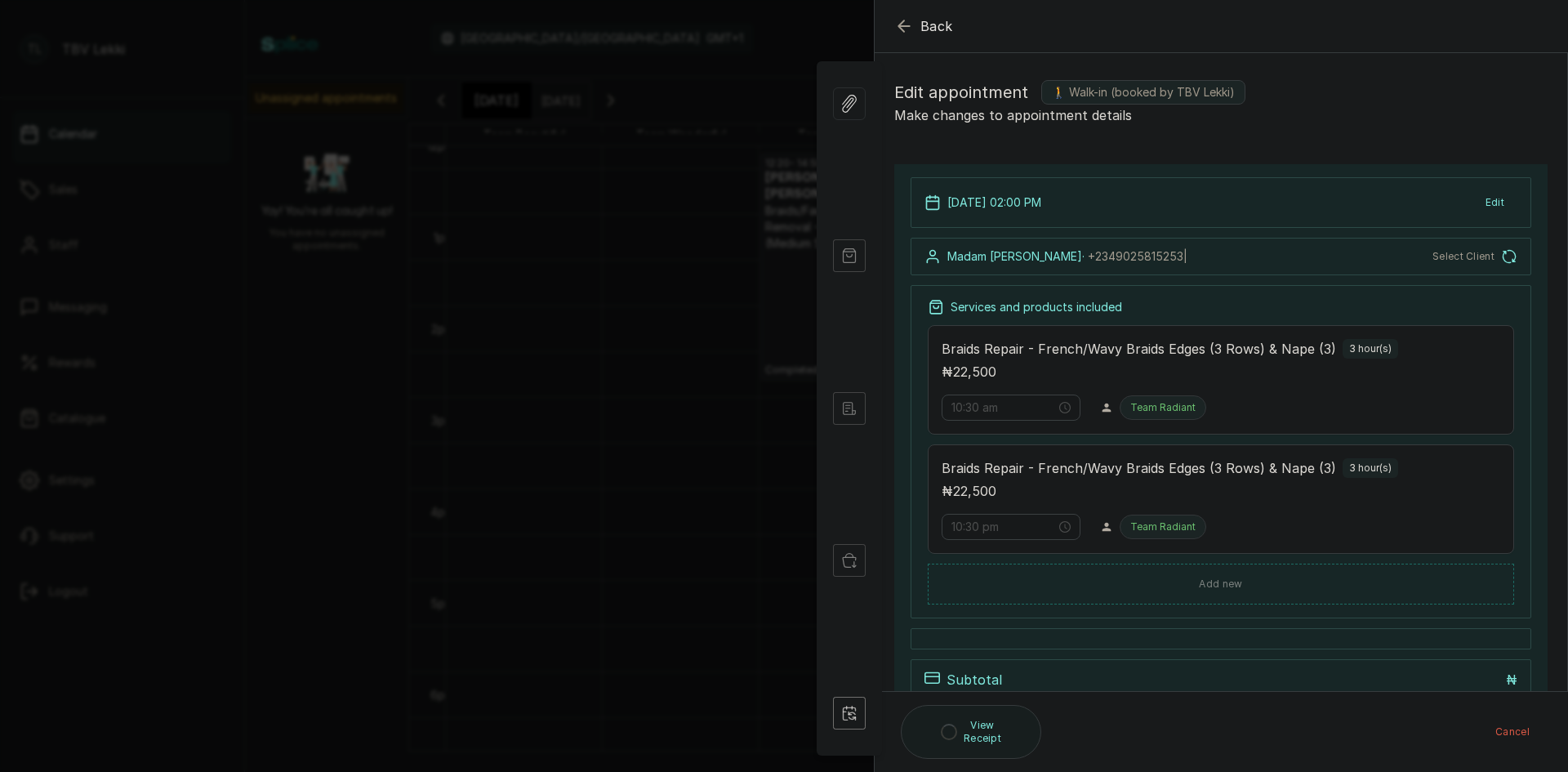
type input "2:00 pm"
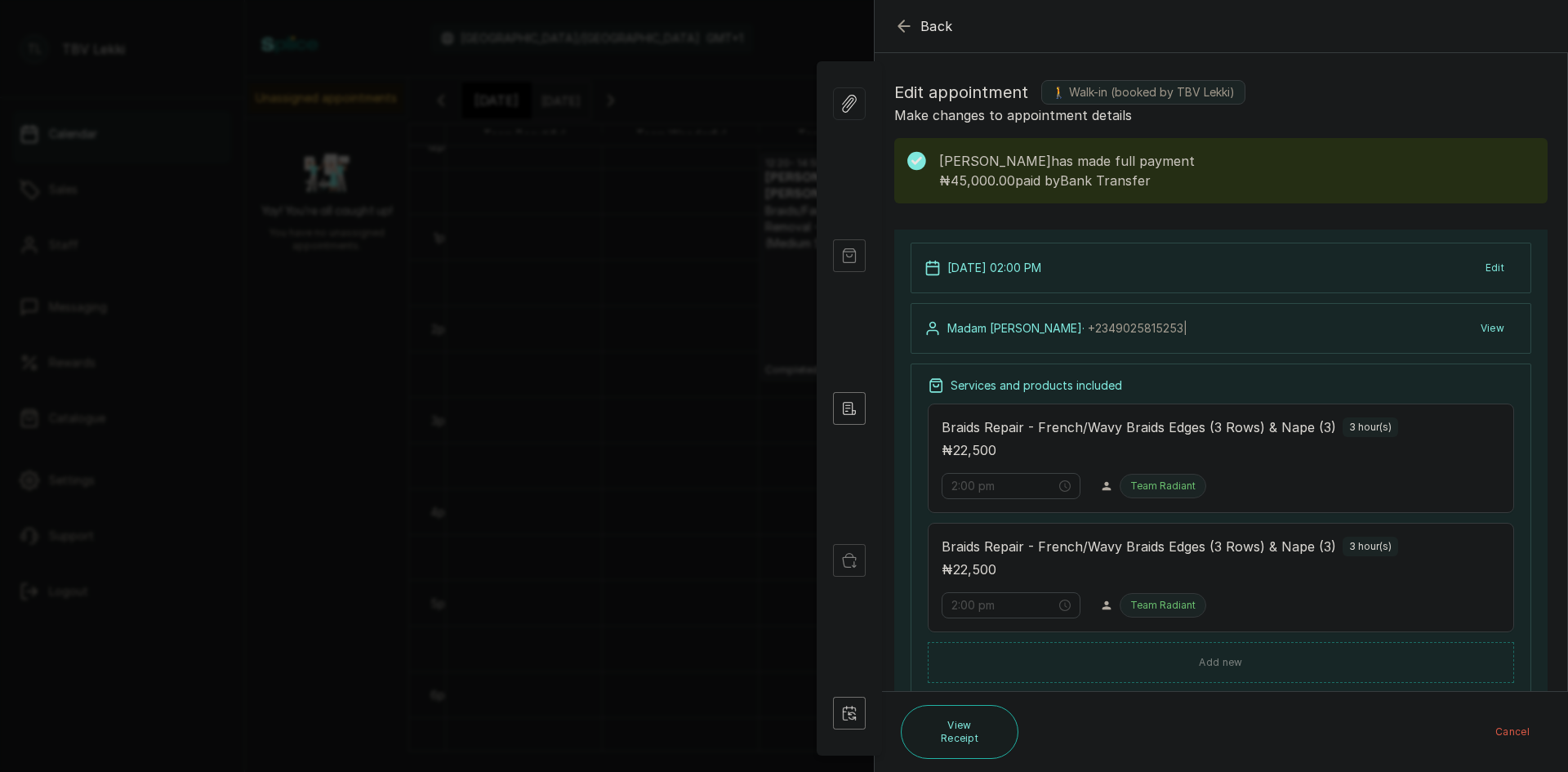
click at [899, 33] on icon "button" at bounding box center [903, 26] width 20 height 20
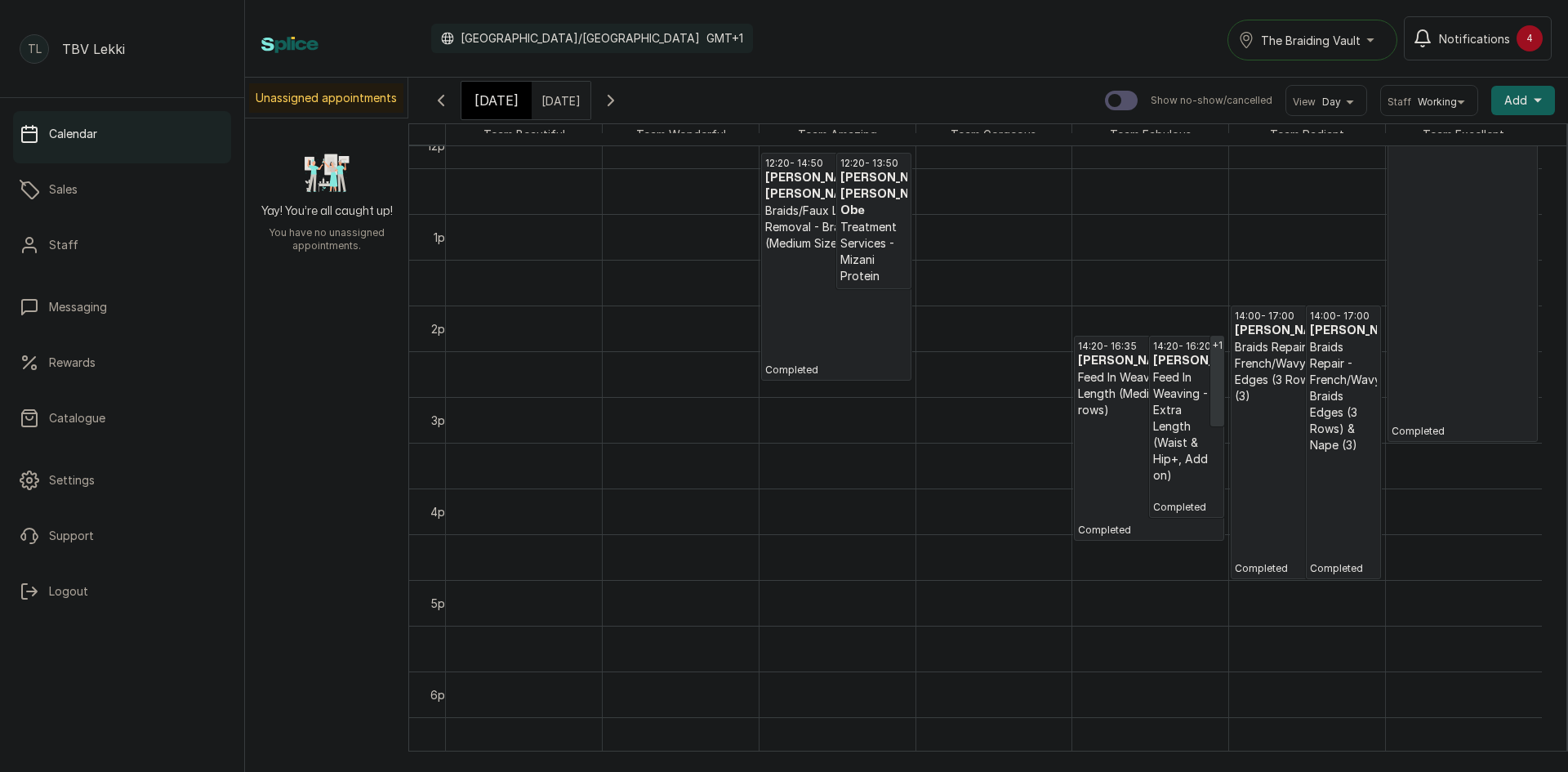
click at [1449, 194] on p "Completed" at bounding box center [1463, 253] width 143 height 370
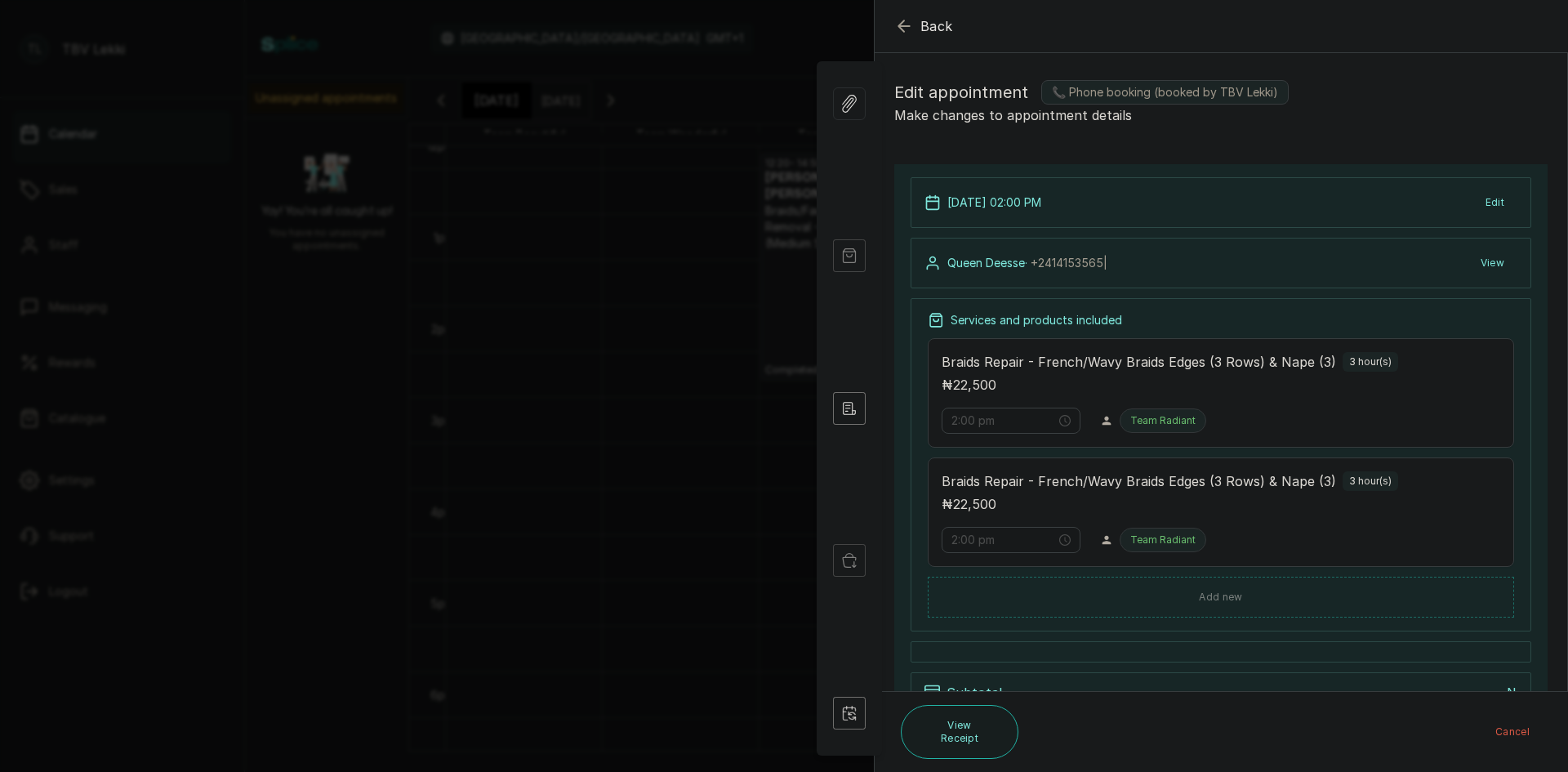
type input "10:30 am"
type input "10:30 pm"
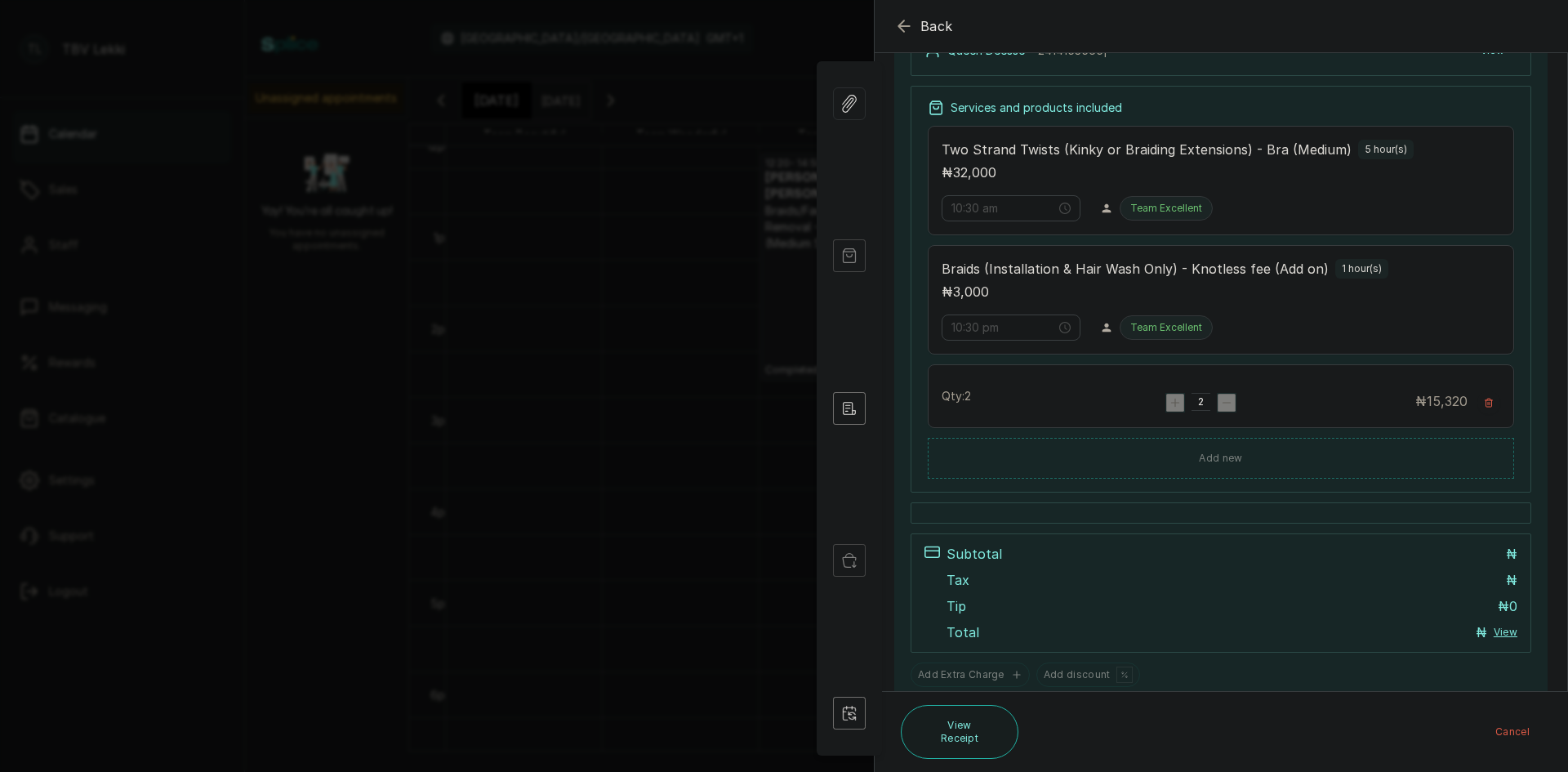
scroll to position [266, 0]
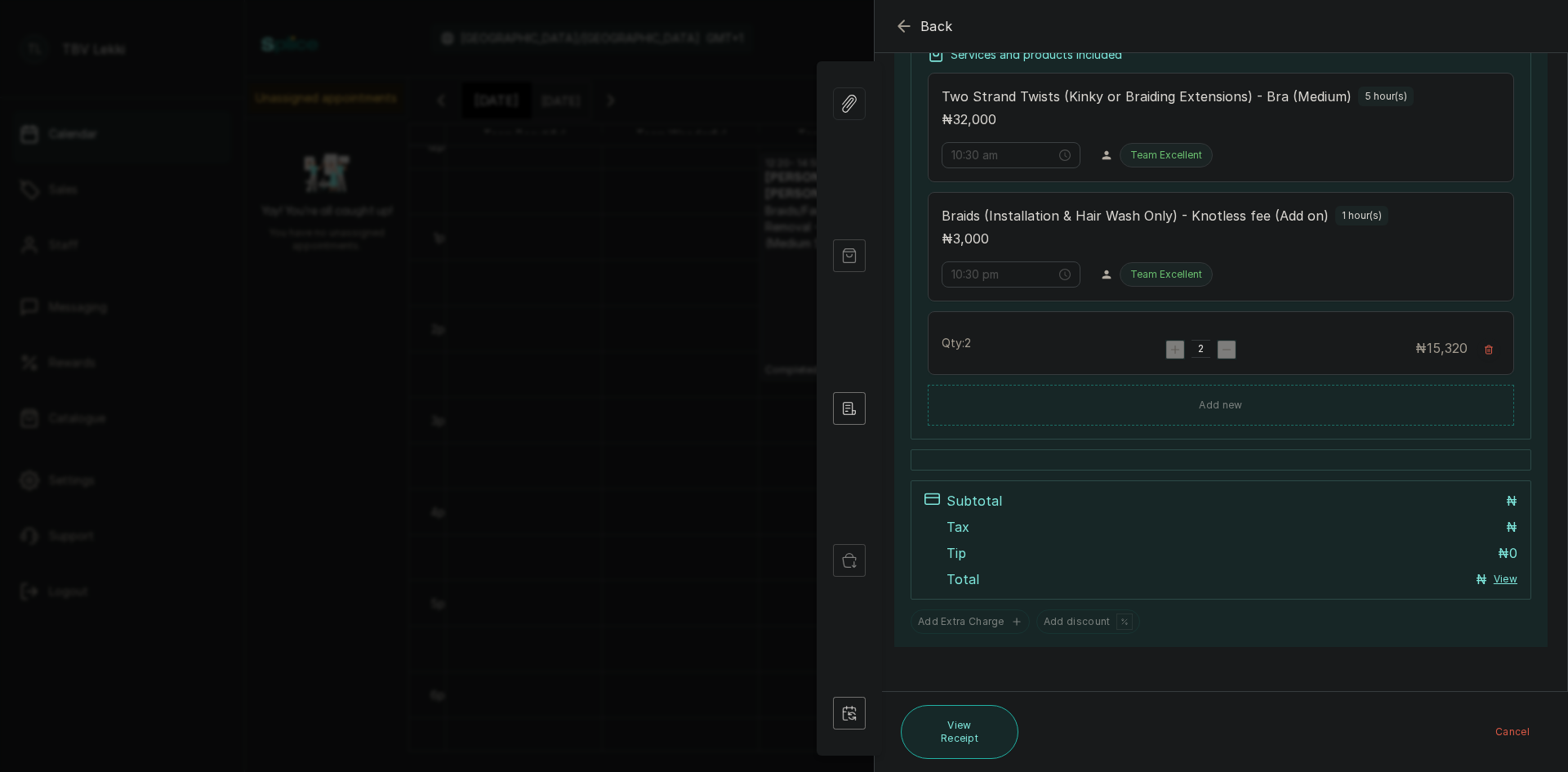
click at [973, 725] on button "View Receipt" at bounding box center [959, 732] width 118 height 54
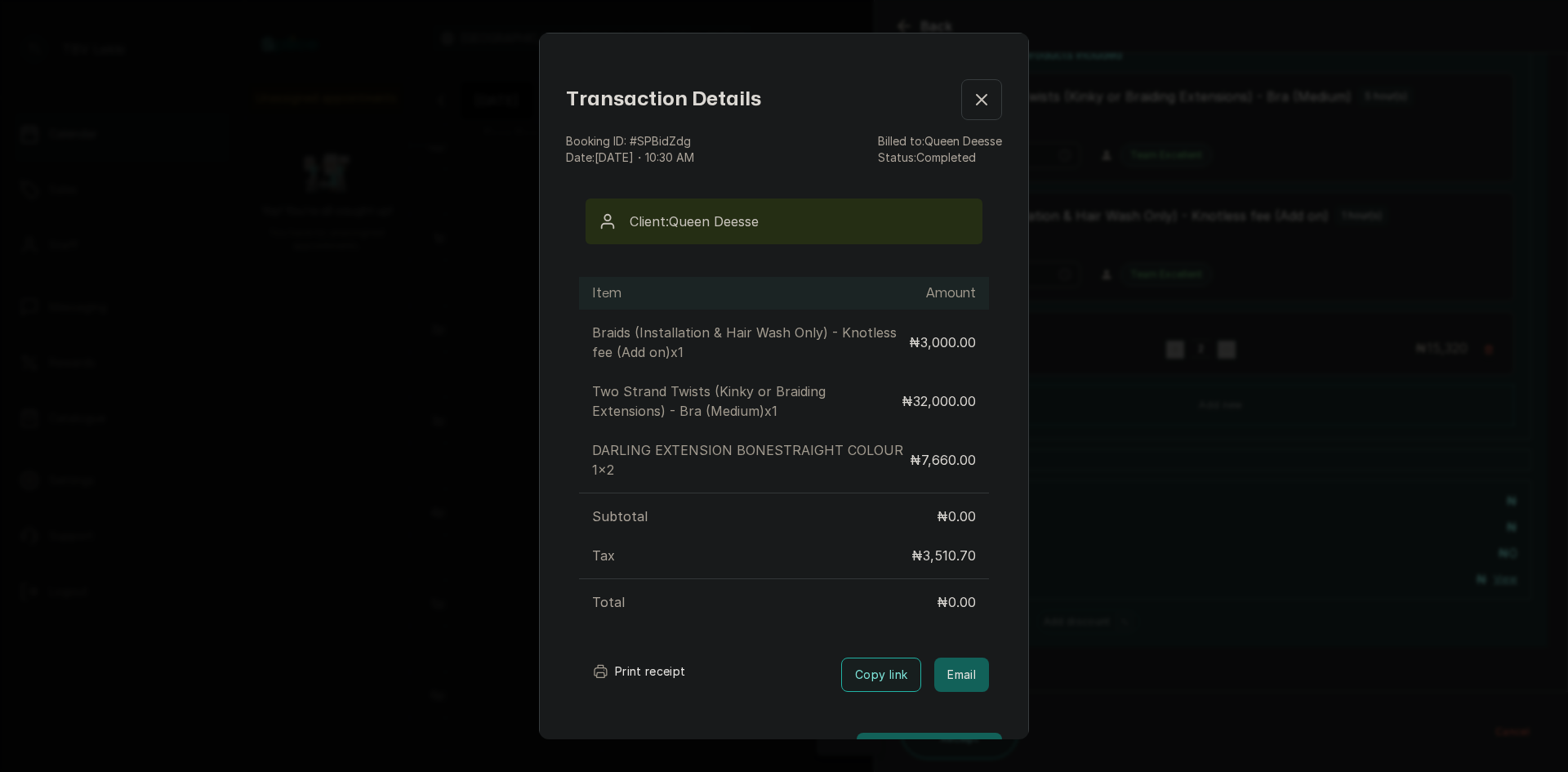
click at [1126, 449] on div "Transaction Details Booking ID: # SPBidZdg Date: [DATE] ・ 10:30 AM Billed to: Q…" at bounding box center [784, 386] width 1568 height 772
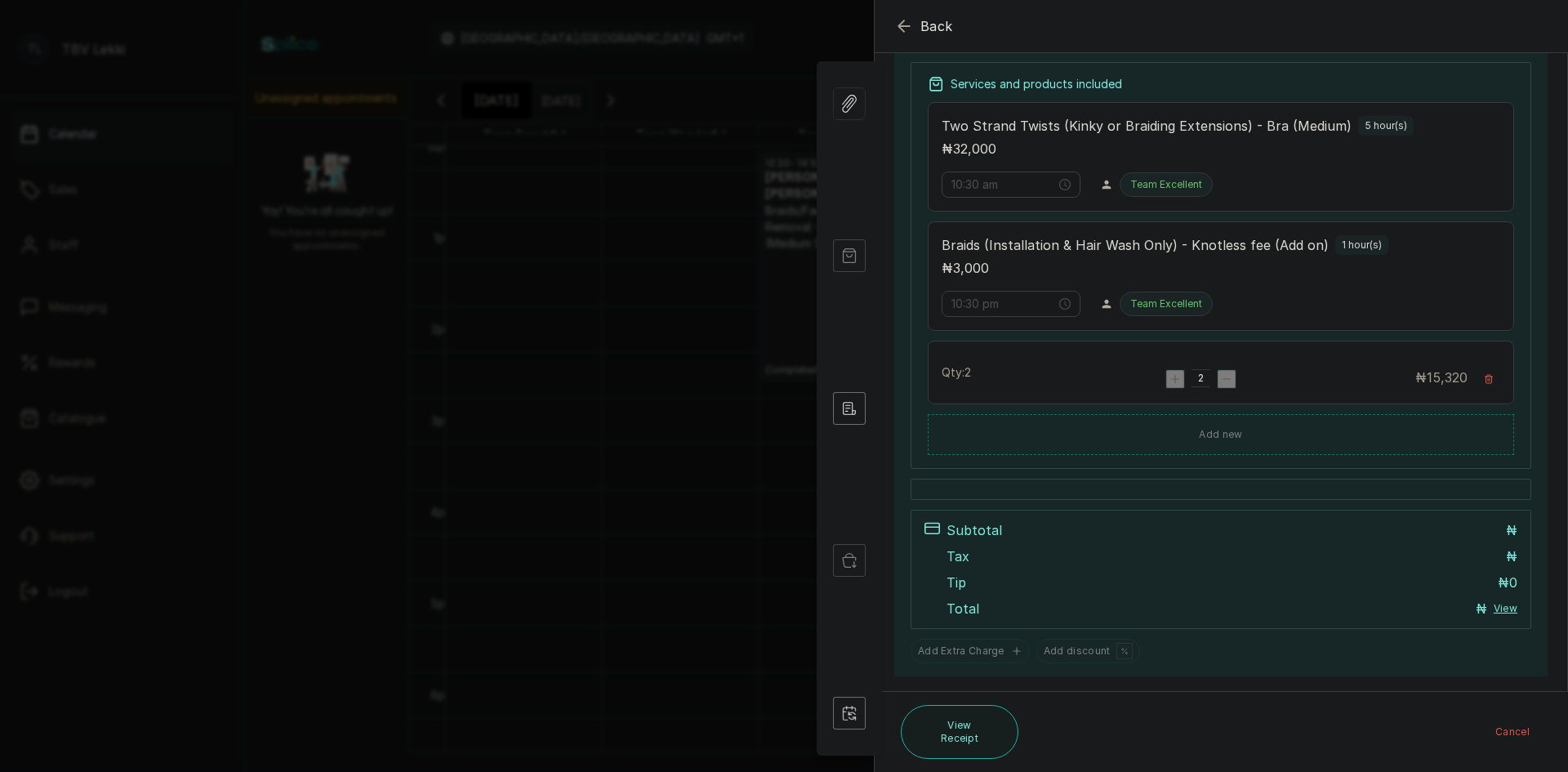
scroll to position [0, 0]
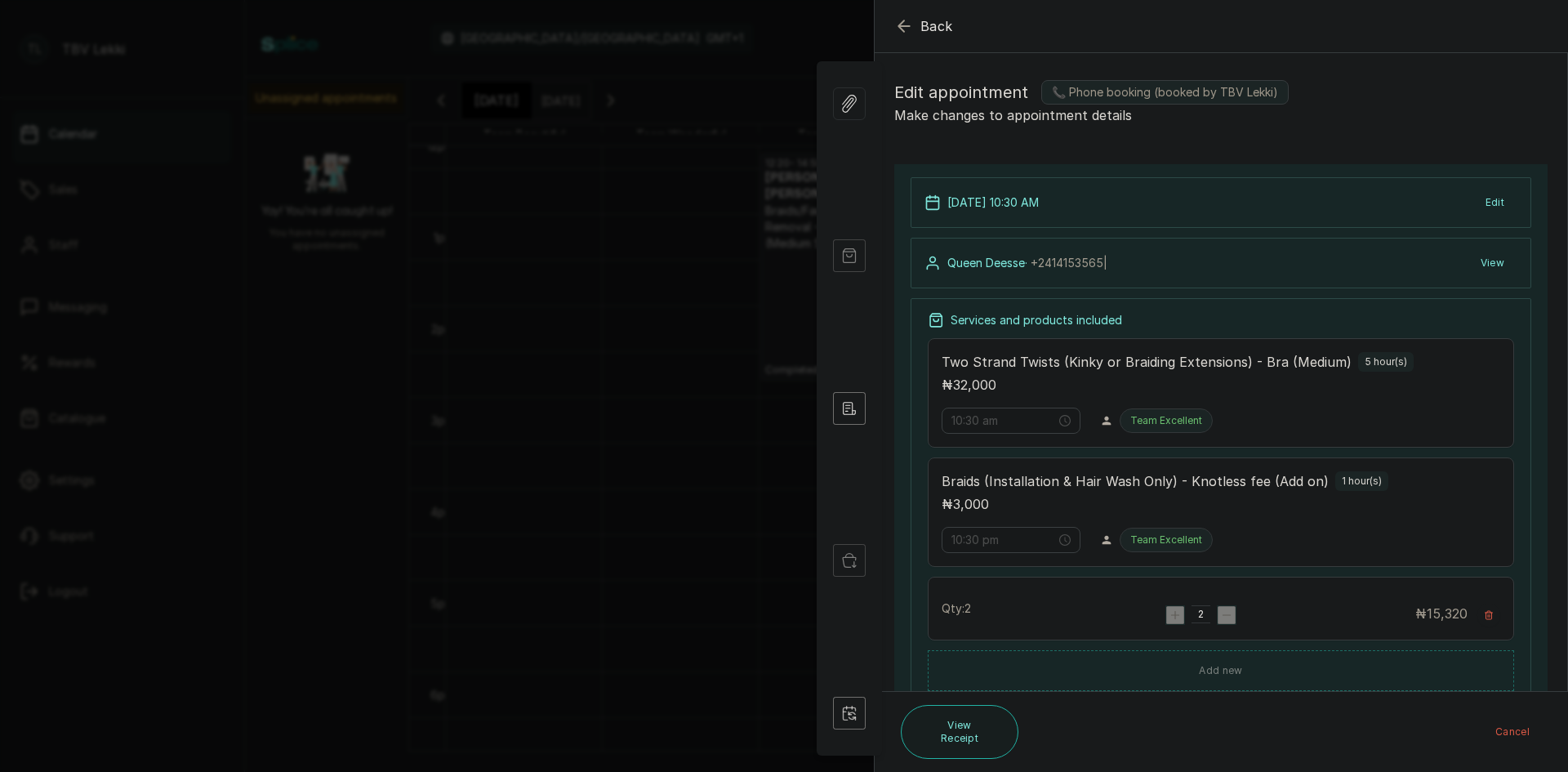
click at [900, 25] on icon "button" at bounding box center [903, 26] width 20 height 20
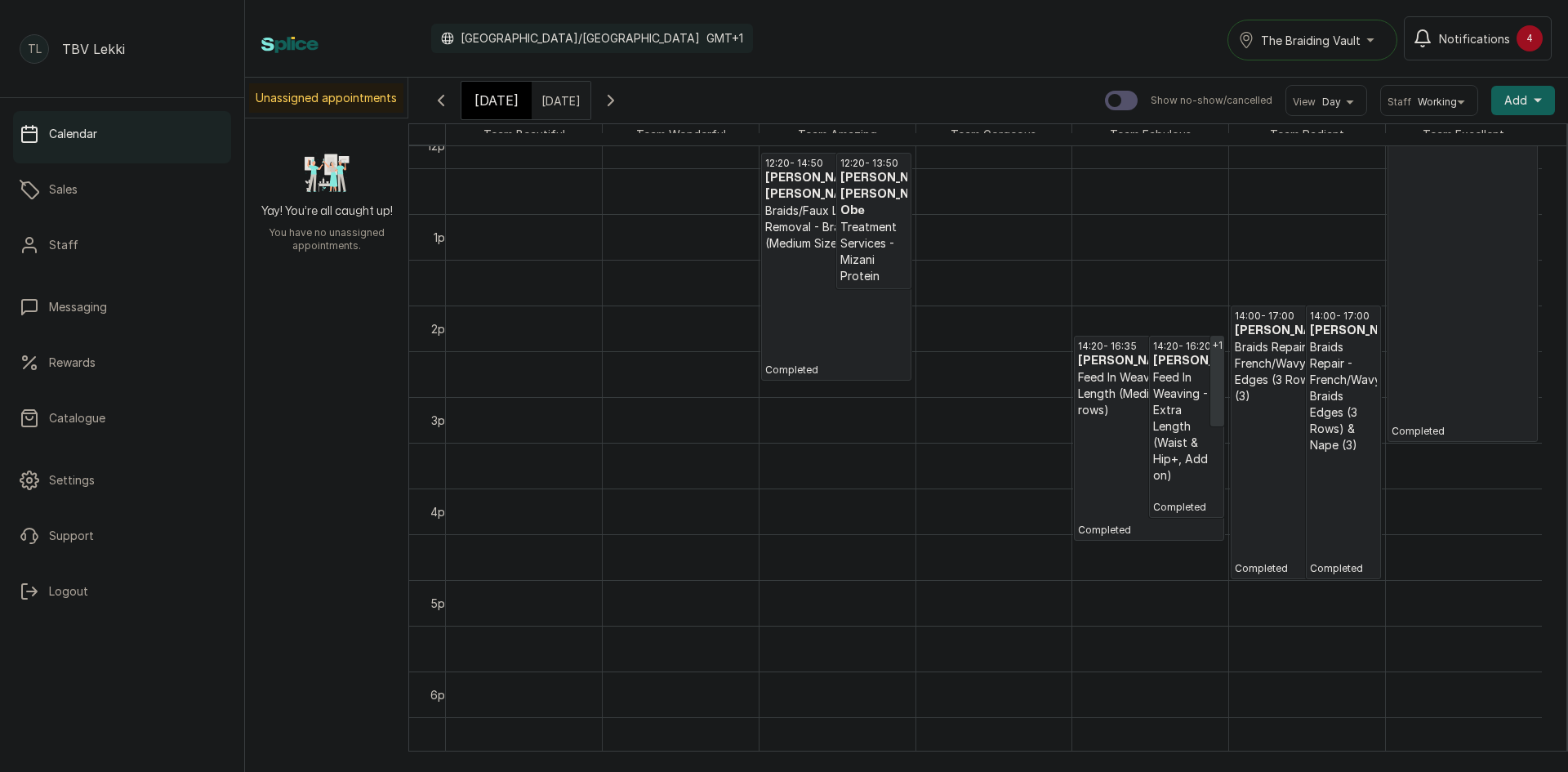
click at [1143, 414] on p "Feed In Weaving - Bra Length (Medium 10-12 rows)" at bounding box center [1148, 393] width 142 height 49
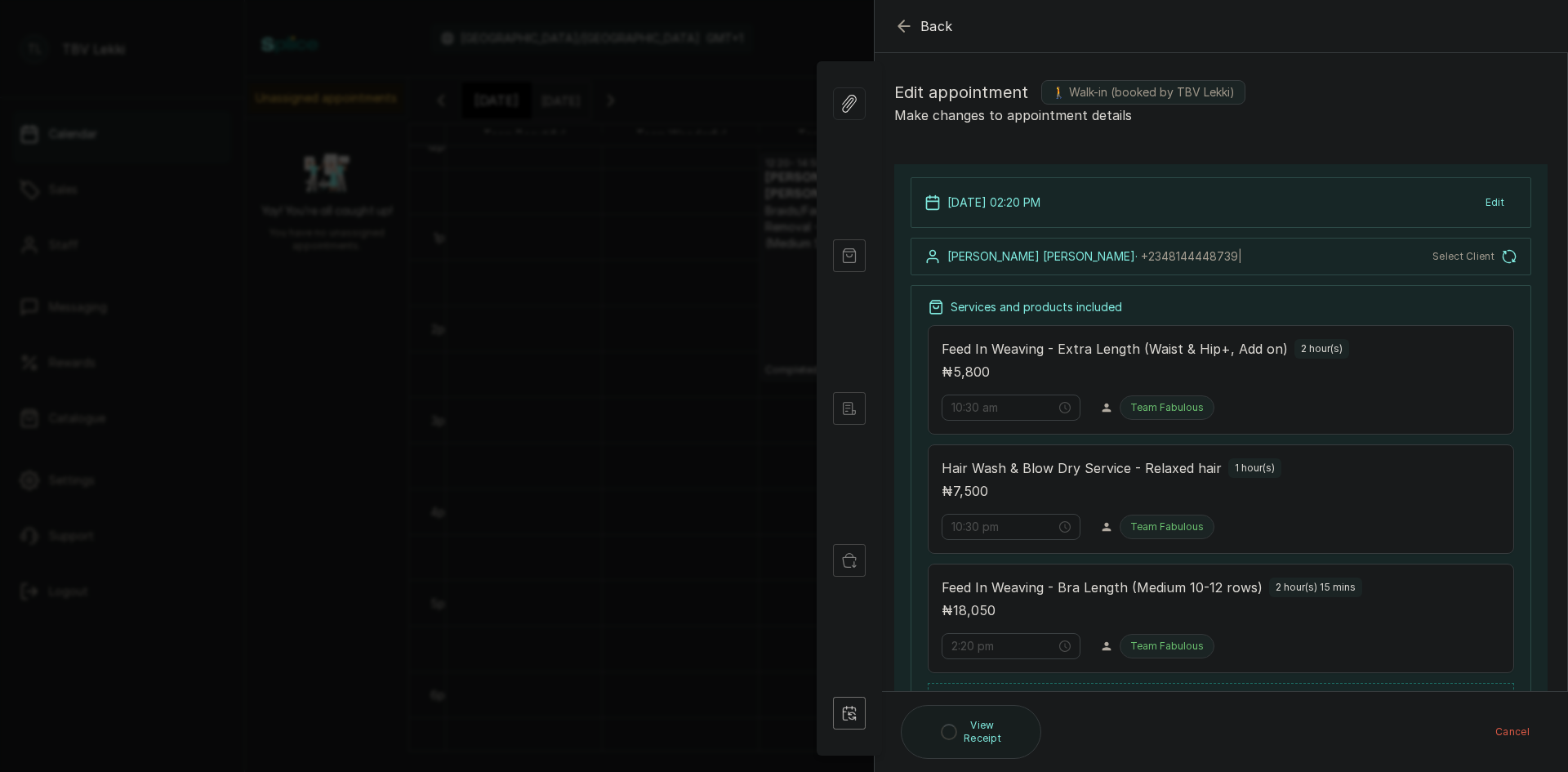
type input "2:20 pm"
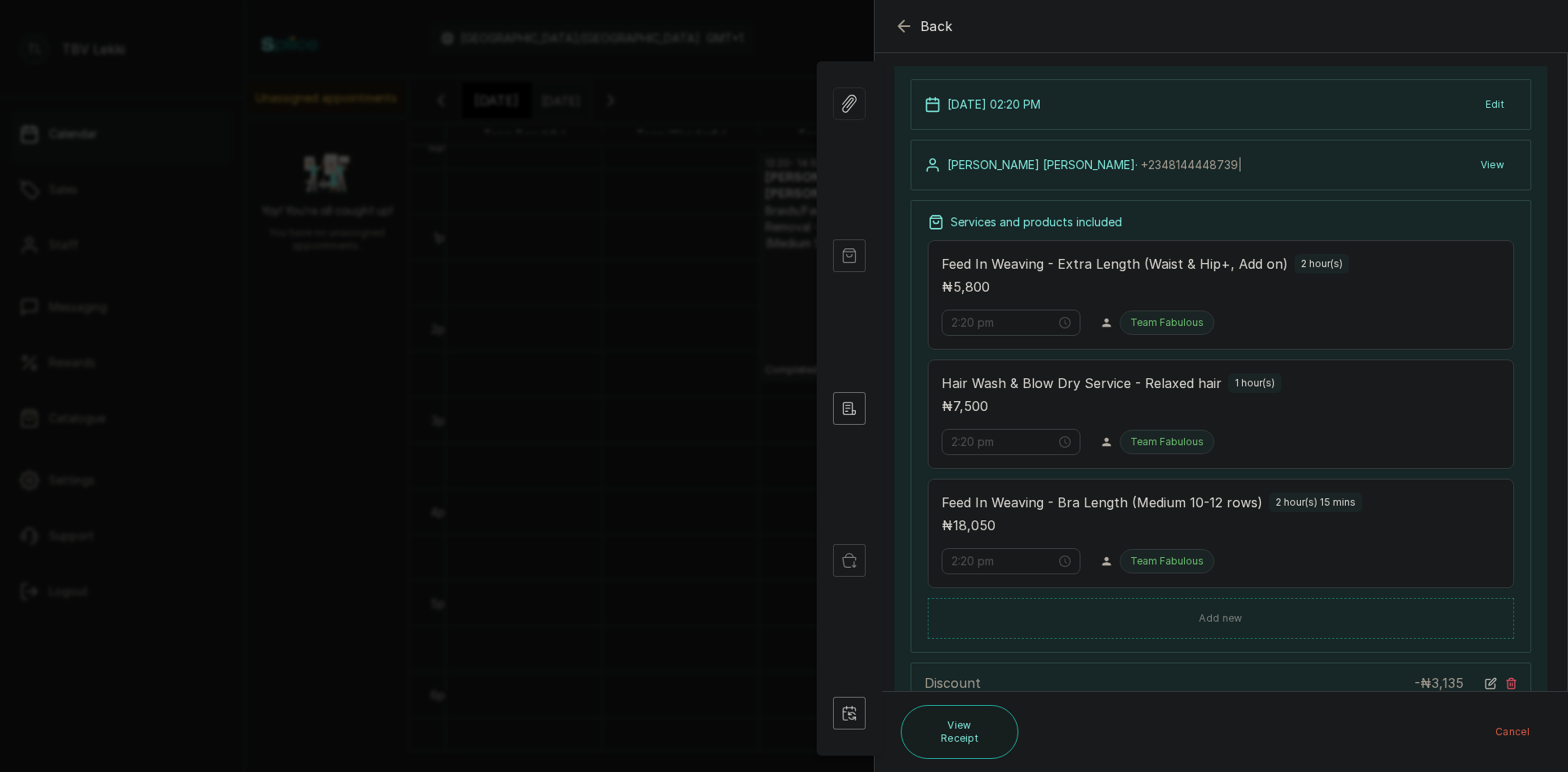
scroll to position [245, 0]
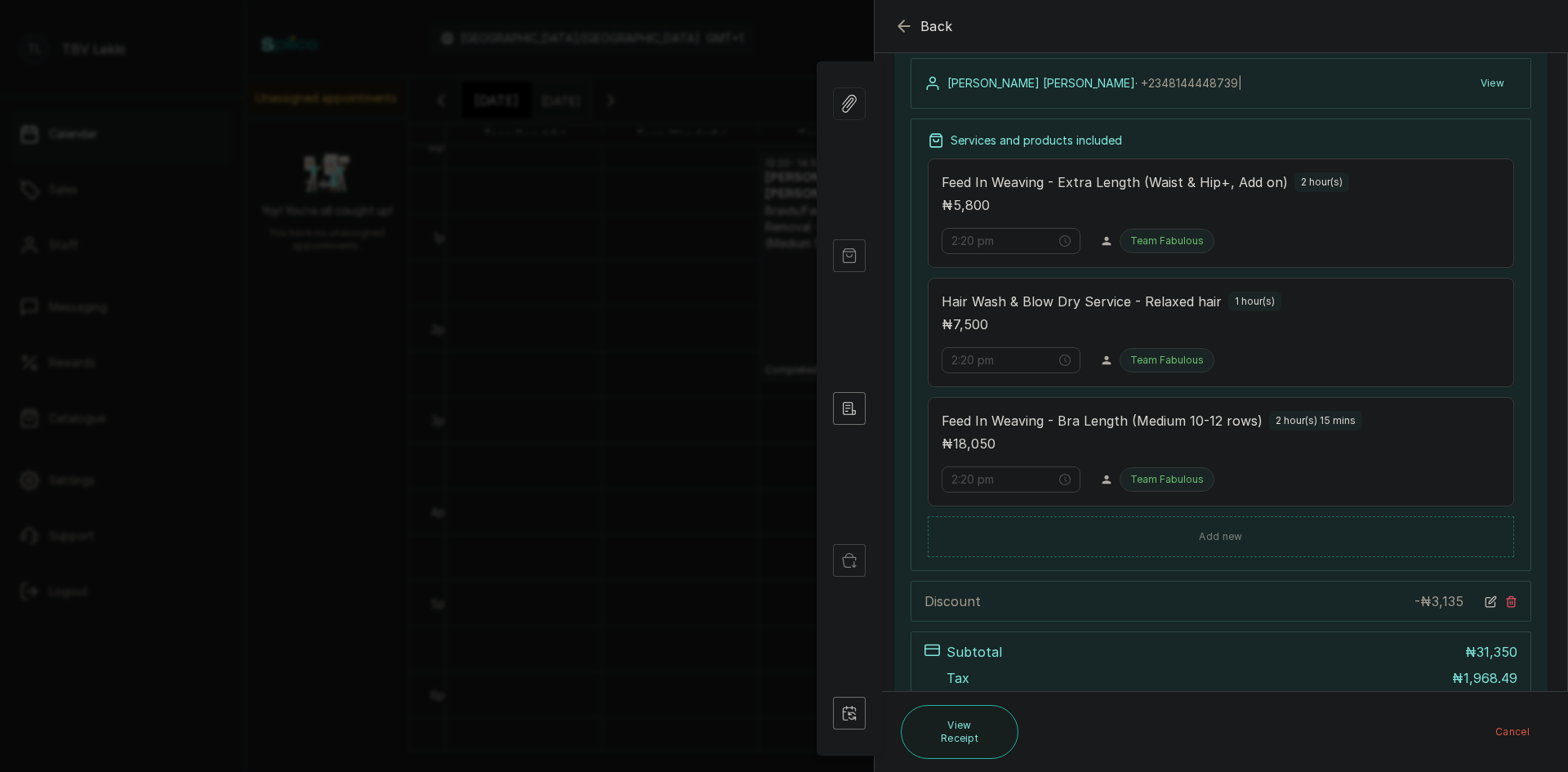
click at [898, 26] on icon "button" at bounding box center [903, 25] width 10 height 10
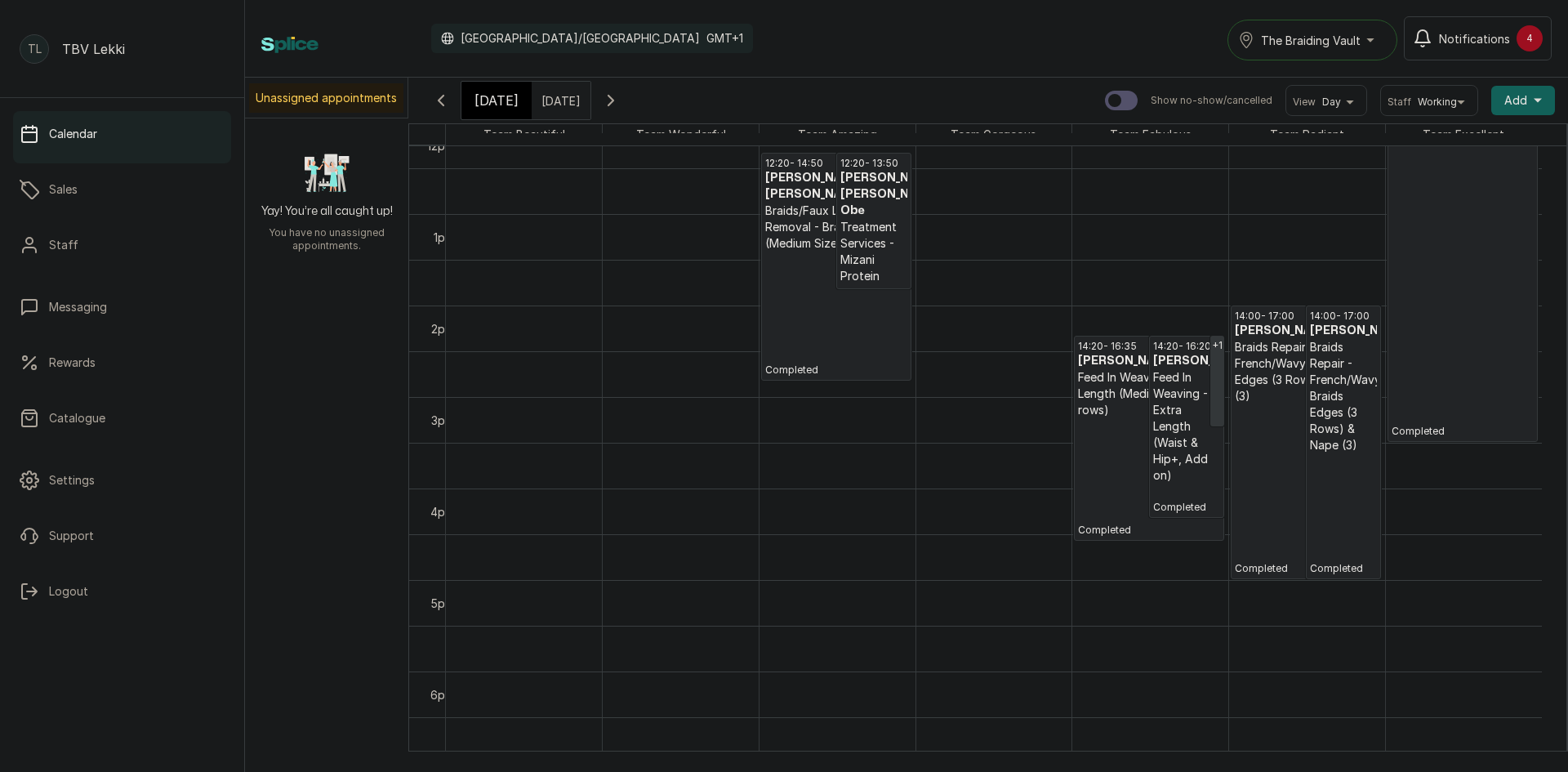
click at [621, 100] on icon "button" at bounding box center [610, 100] width 20 height 20
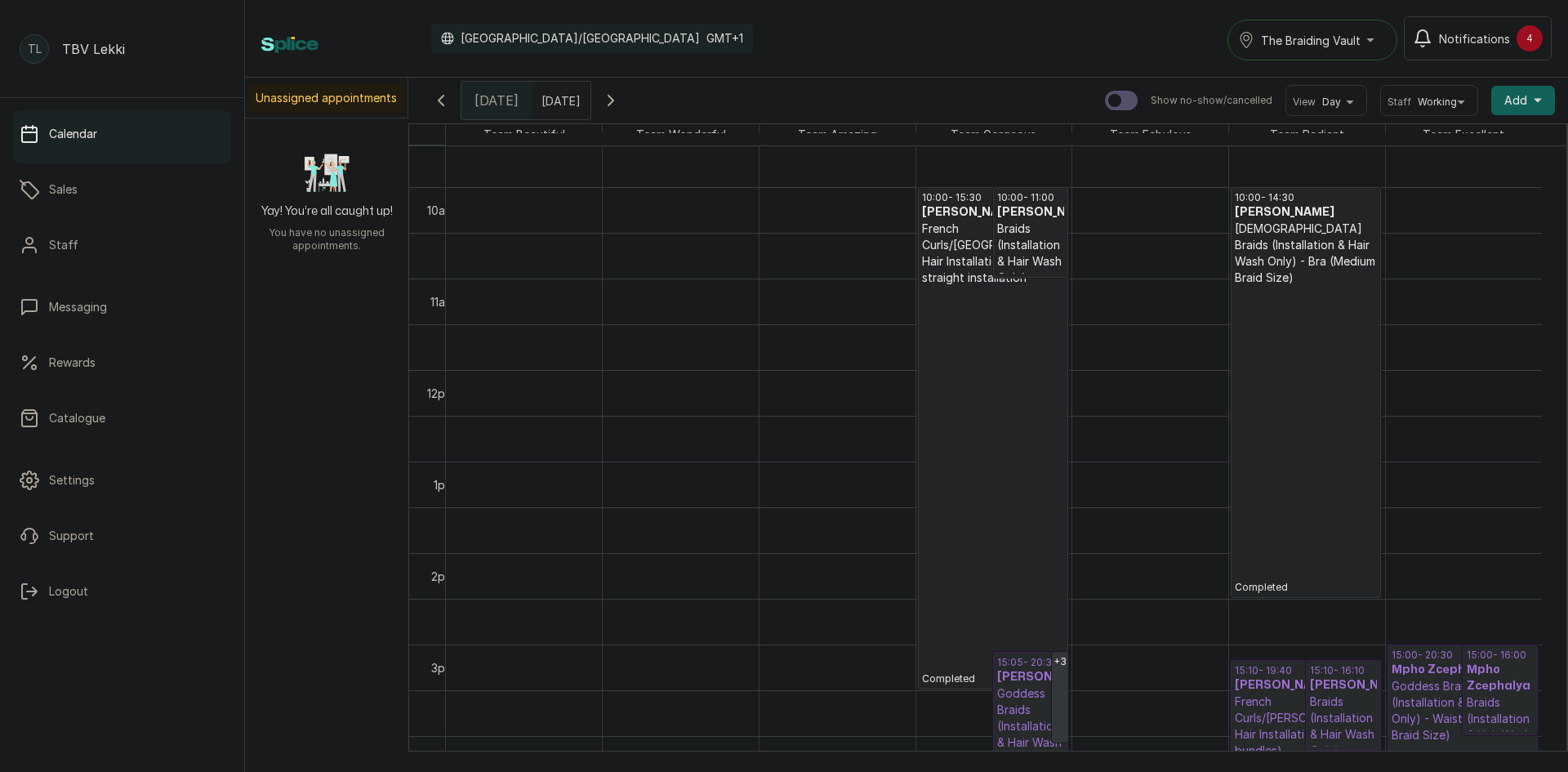
scroll to position [876, 0]
click at [1285, 457] on p "Completed" at bounding box center [1305, 437] width 142 height 307
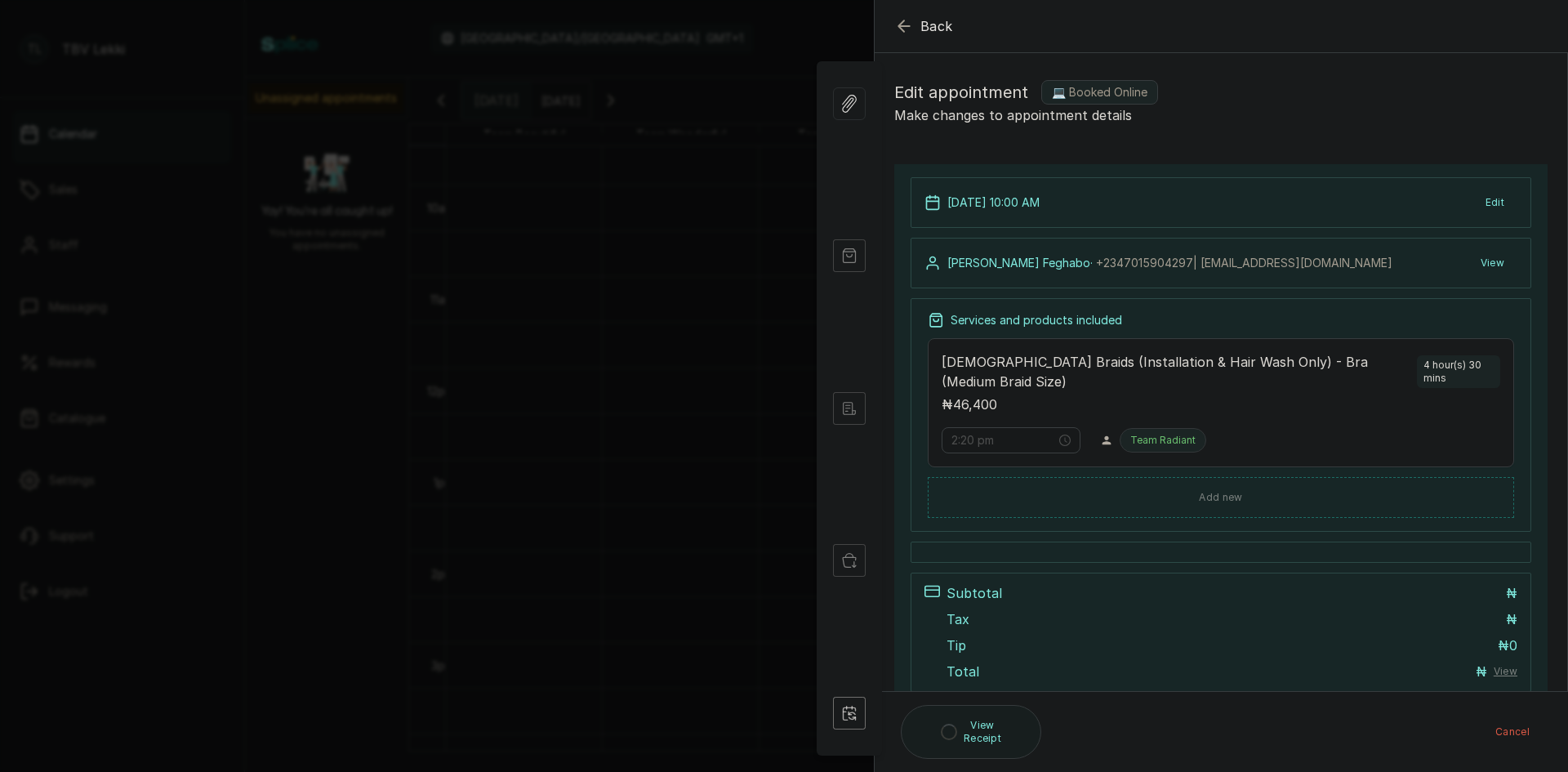
type input "10:00 am"
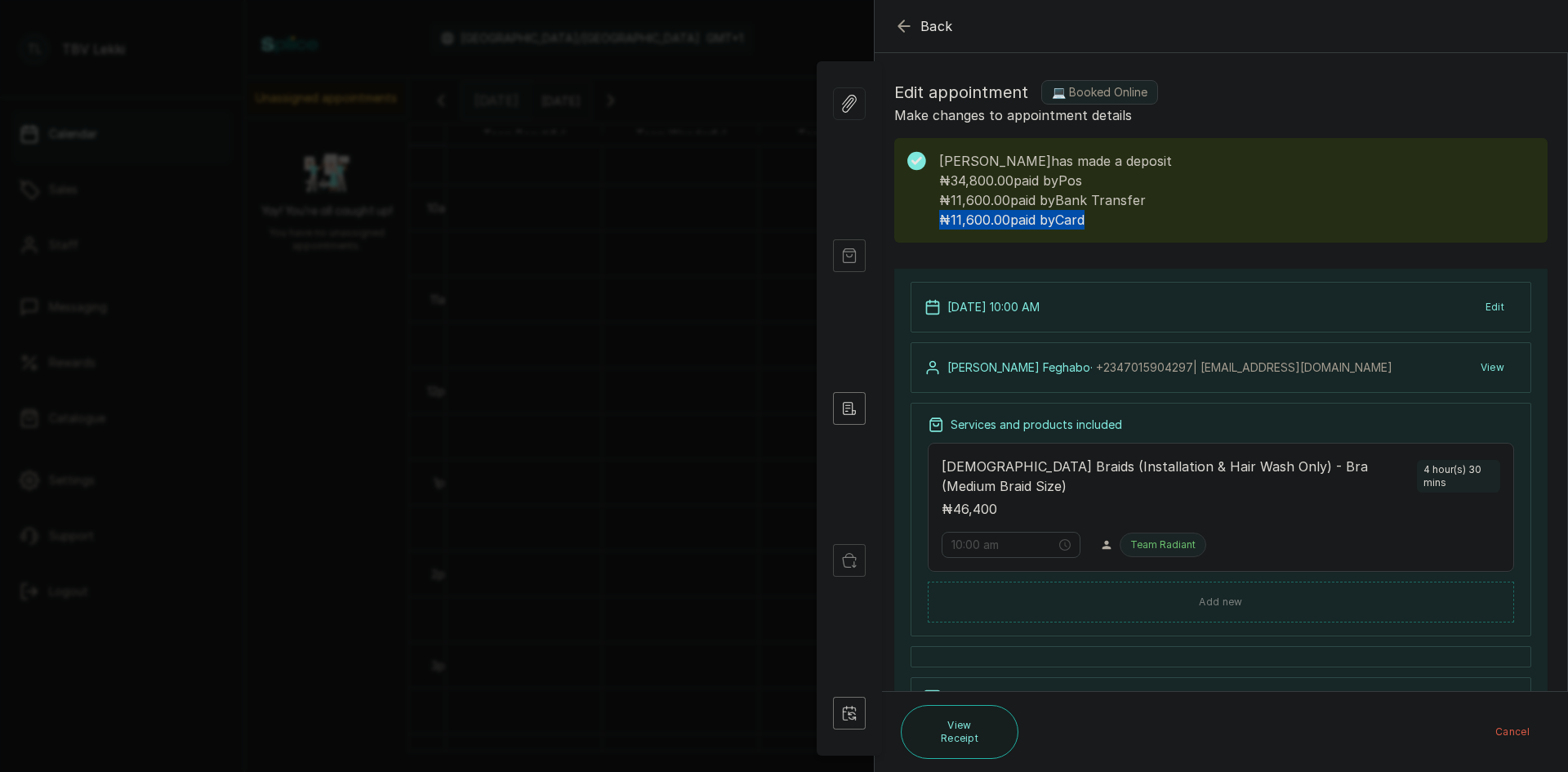
drag, startPoint x: 936, startPoint y: 217, endPoint x: 1101, endPoint y: 226, distance: 165.2
click at [1101, 226] on div "Ebi Feghabo Feghabo has made a deposit ₦34,800.00 paid by Pos ₦11,600.00 paid b…" at bounding box center [1220, 190] width 653 height 105
click at [1136, 226] on p "₦11,600.00 paid by Card" at bounding box center [1236, 219] width 595 height 20
click at [906, 21] on icon "button" at bounding box center [903, 26] width 20 height 20
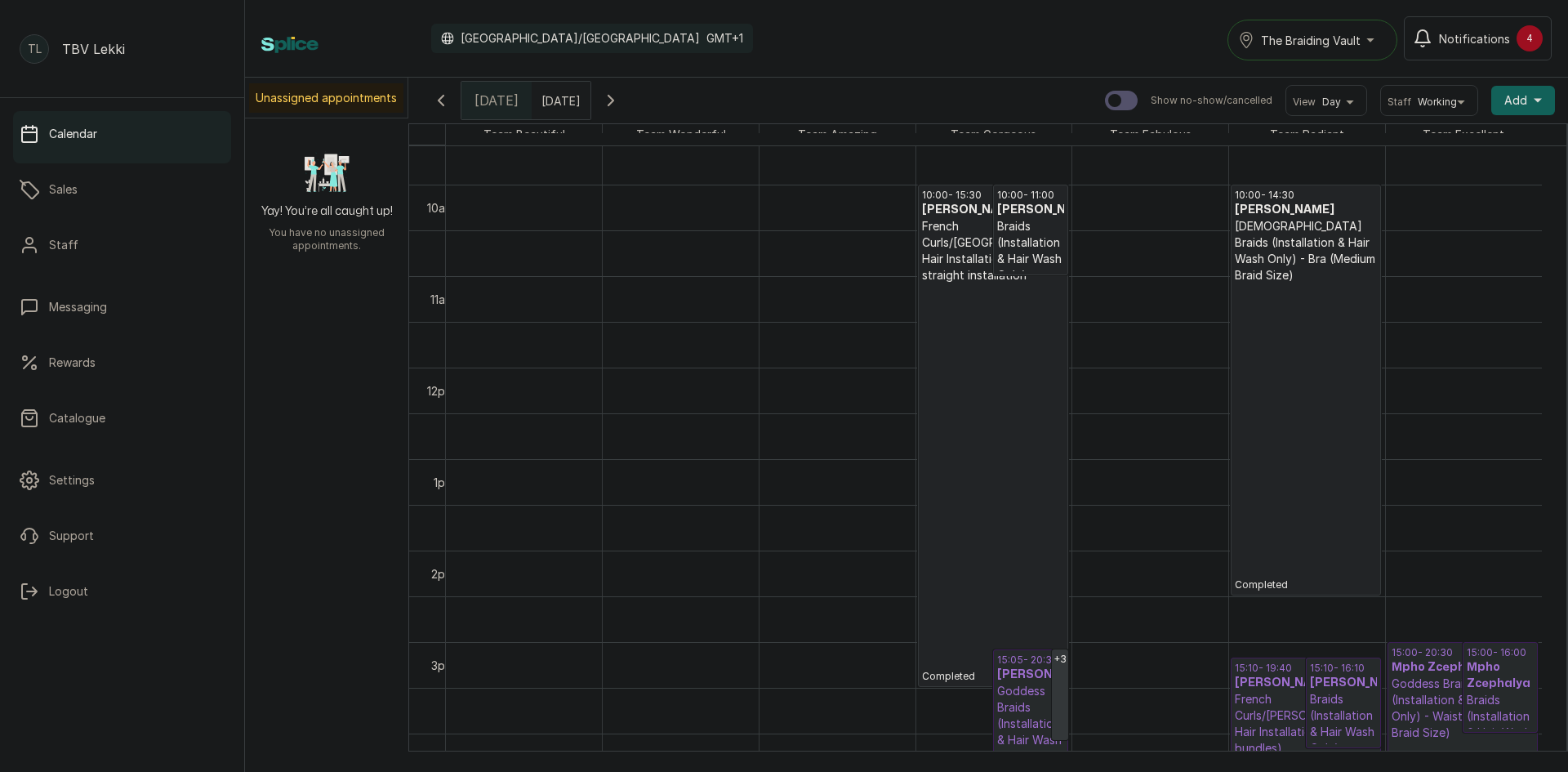
click at [1024, 393] on p "Completed" at bounding box center [992, 483] width 142 height 399
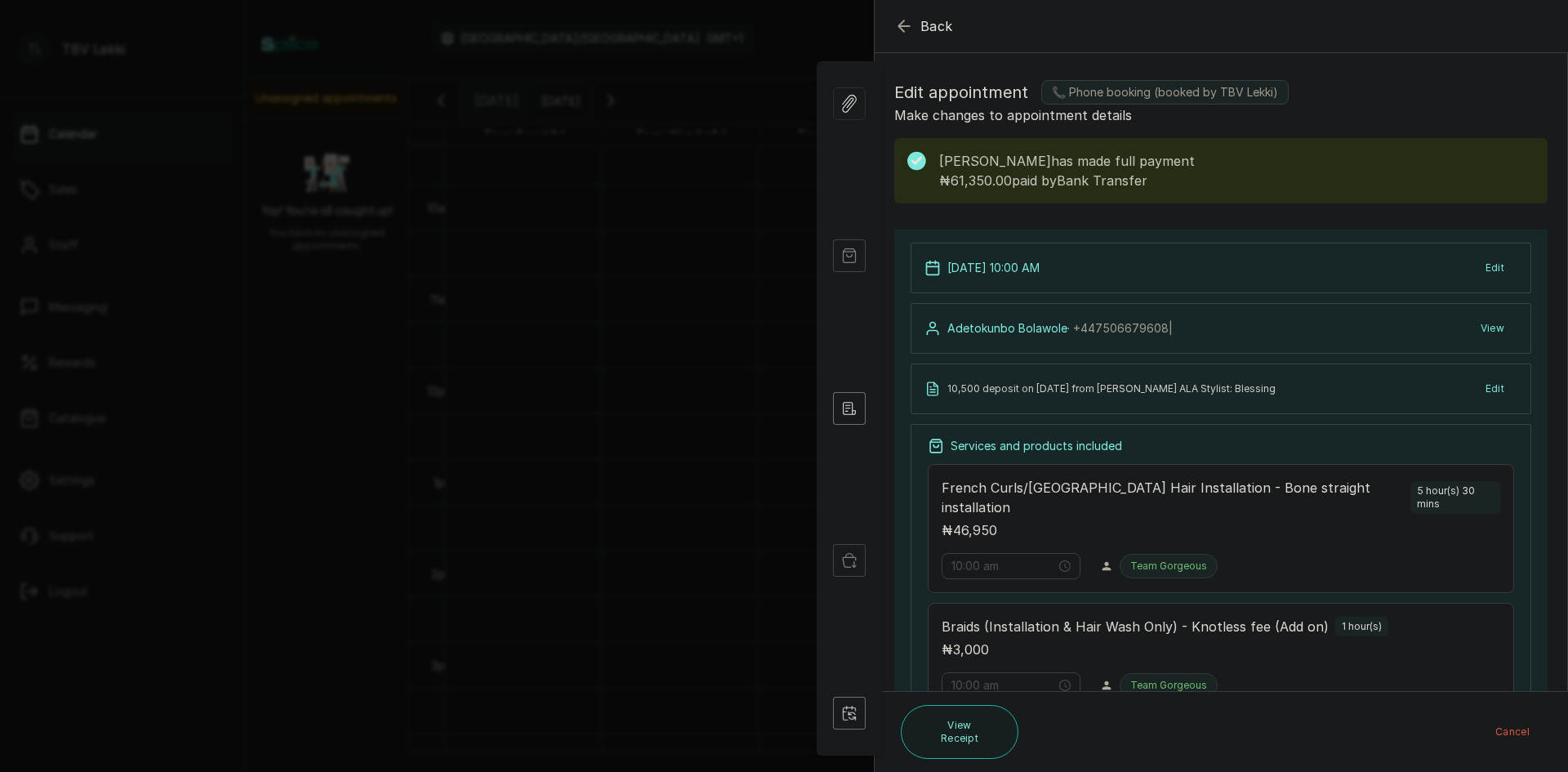
click at [910, 23] on icon "button" at bounding box center [903, 26] width 20 height 20
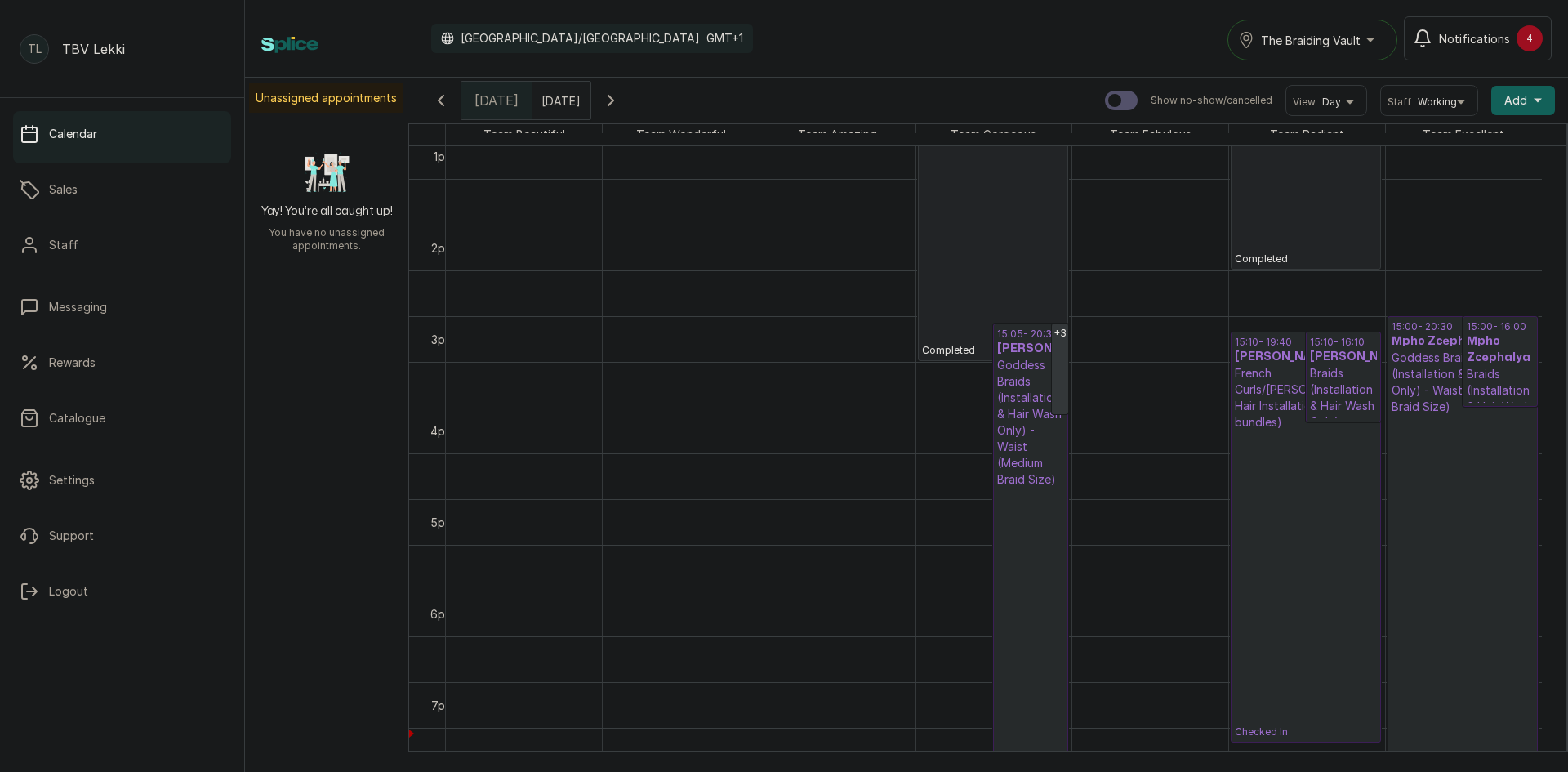
scroll to position [1203, 0]
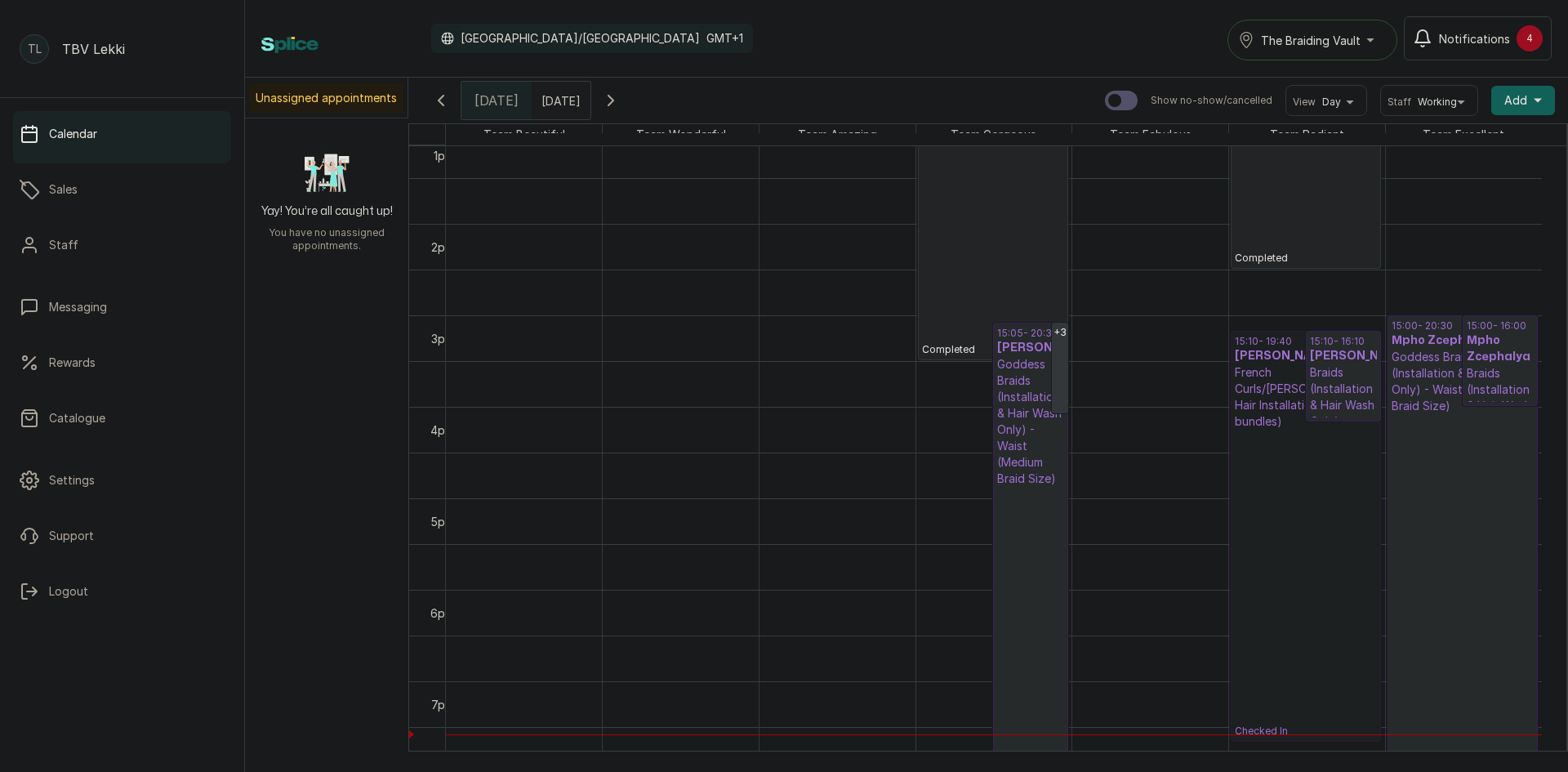
click at [1285, 410] on link "15:10 - 19:40 [PERSON_NAME] French Curls/[GEOGRAPHIC_DATA] Hair Installation - …" at bounding box center [1306, 536] width 150 height 411
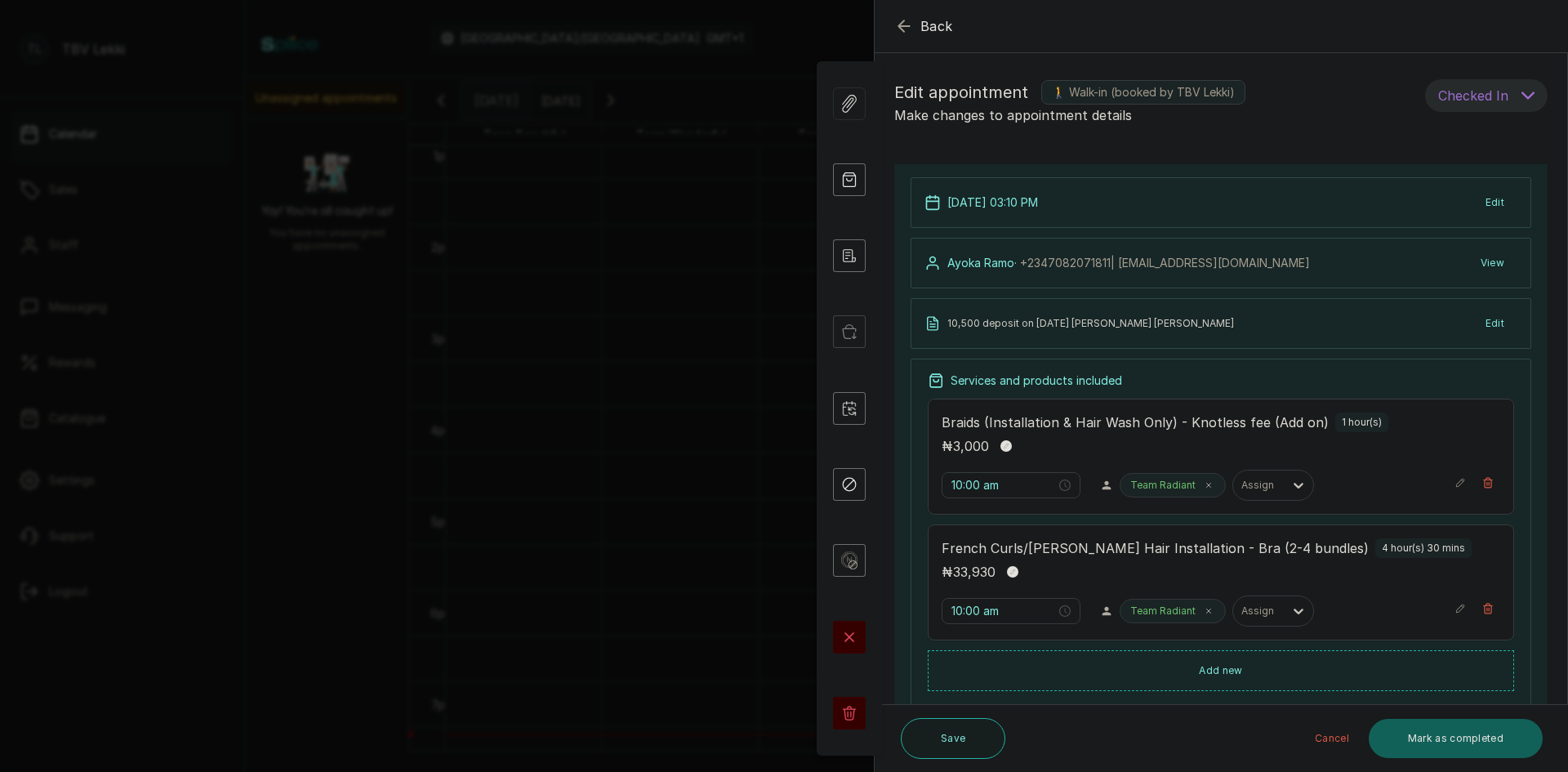
type input "3:10 pm"
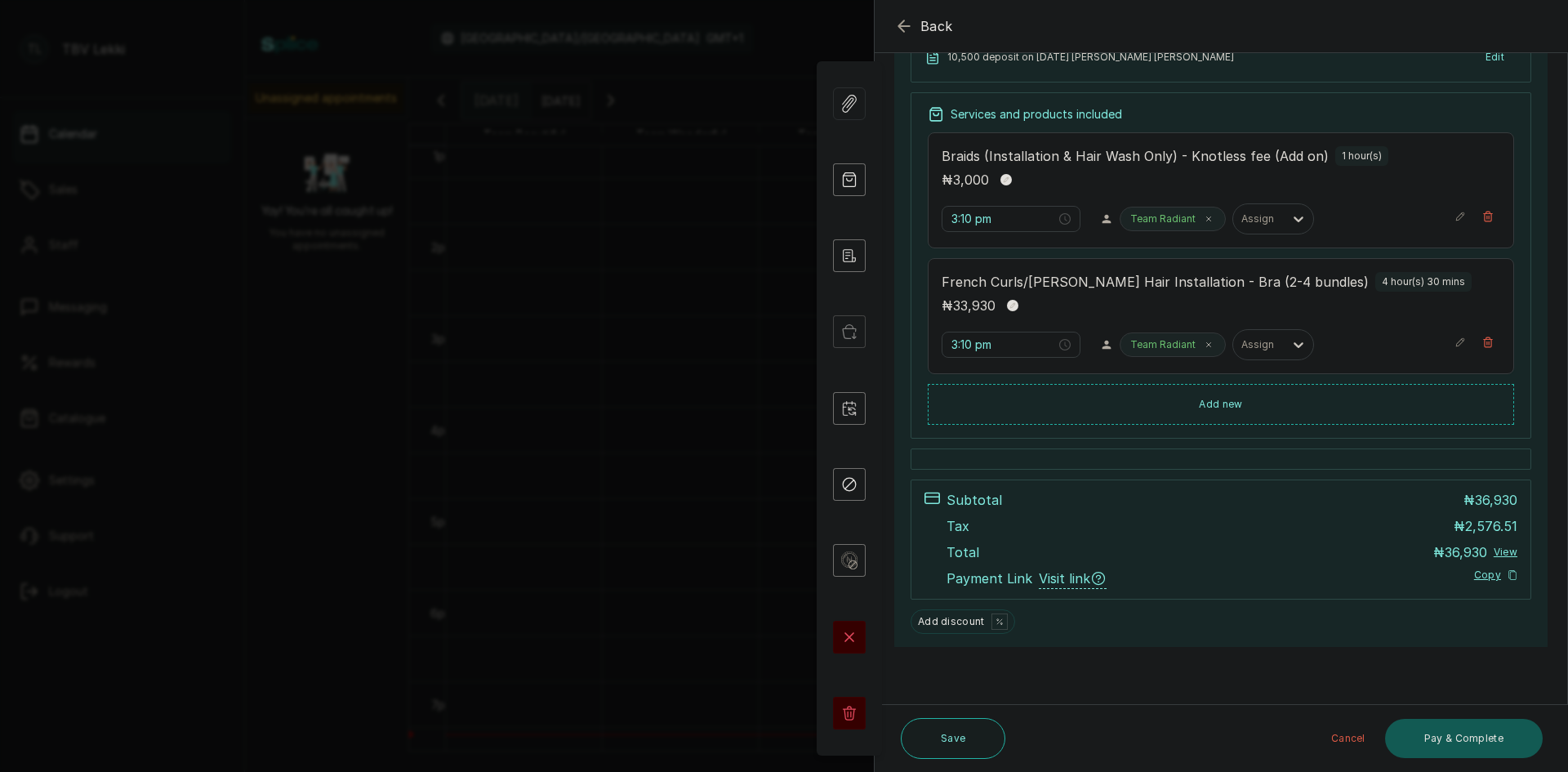
click at [1426, 743] on button "Pay & Complete" at bounding box center [1464, 738] width 158 height 39
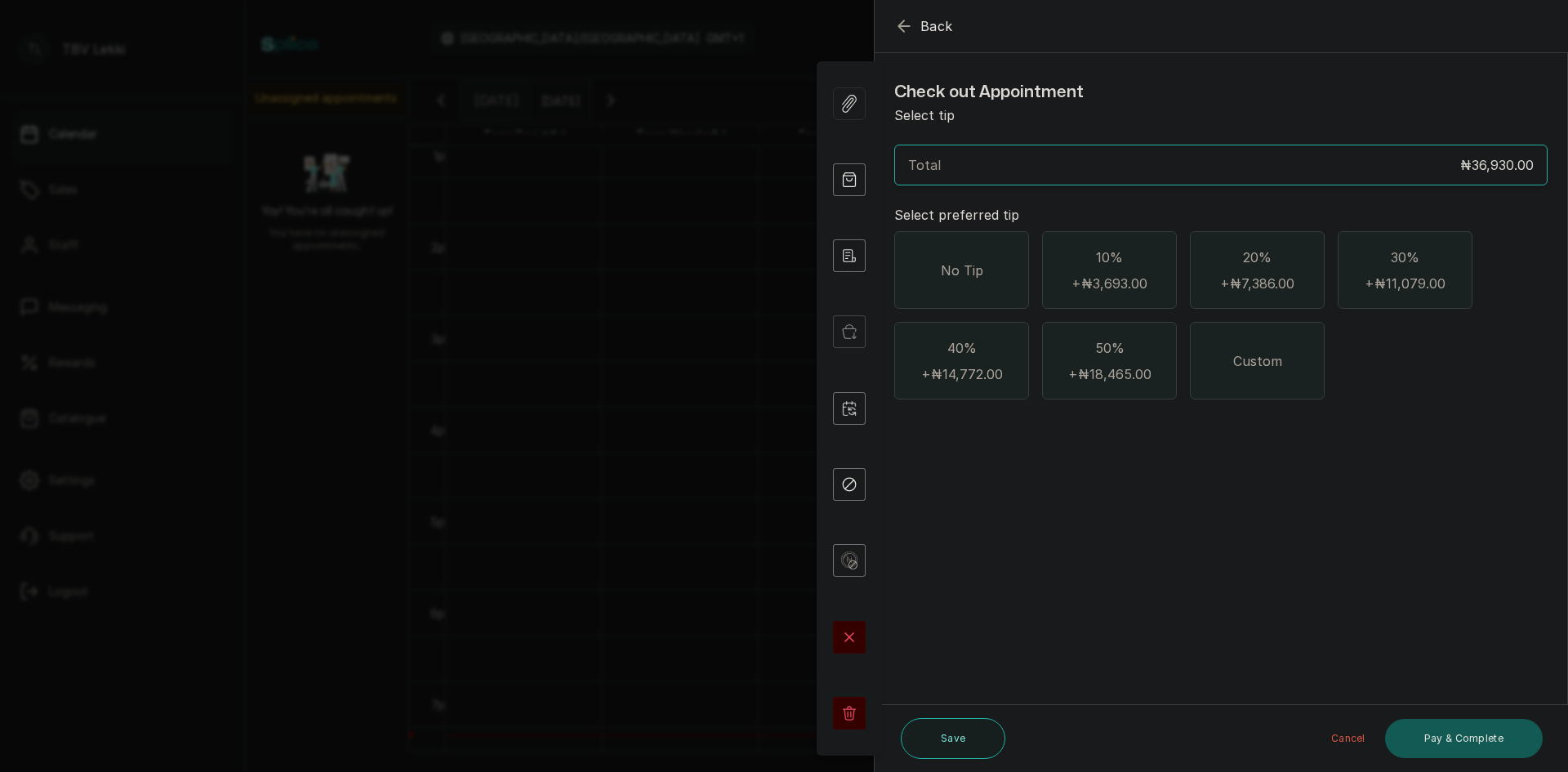
scroll to position [0, 0]
click at [945, 260] on span "No Tip" at bounding box center [962, 269] width 43 height 20
click at [1248, 352] on span "Custom" at bounding box center [1257, 360] width 49 height 20
click at [954, 267] on span "No Tip" at bounding box center [962, 269] width 43 height 20
click at [1437, 730] on button "Pay & Complete" at bounding box center [1464, 738] width 158 height 39
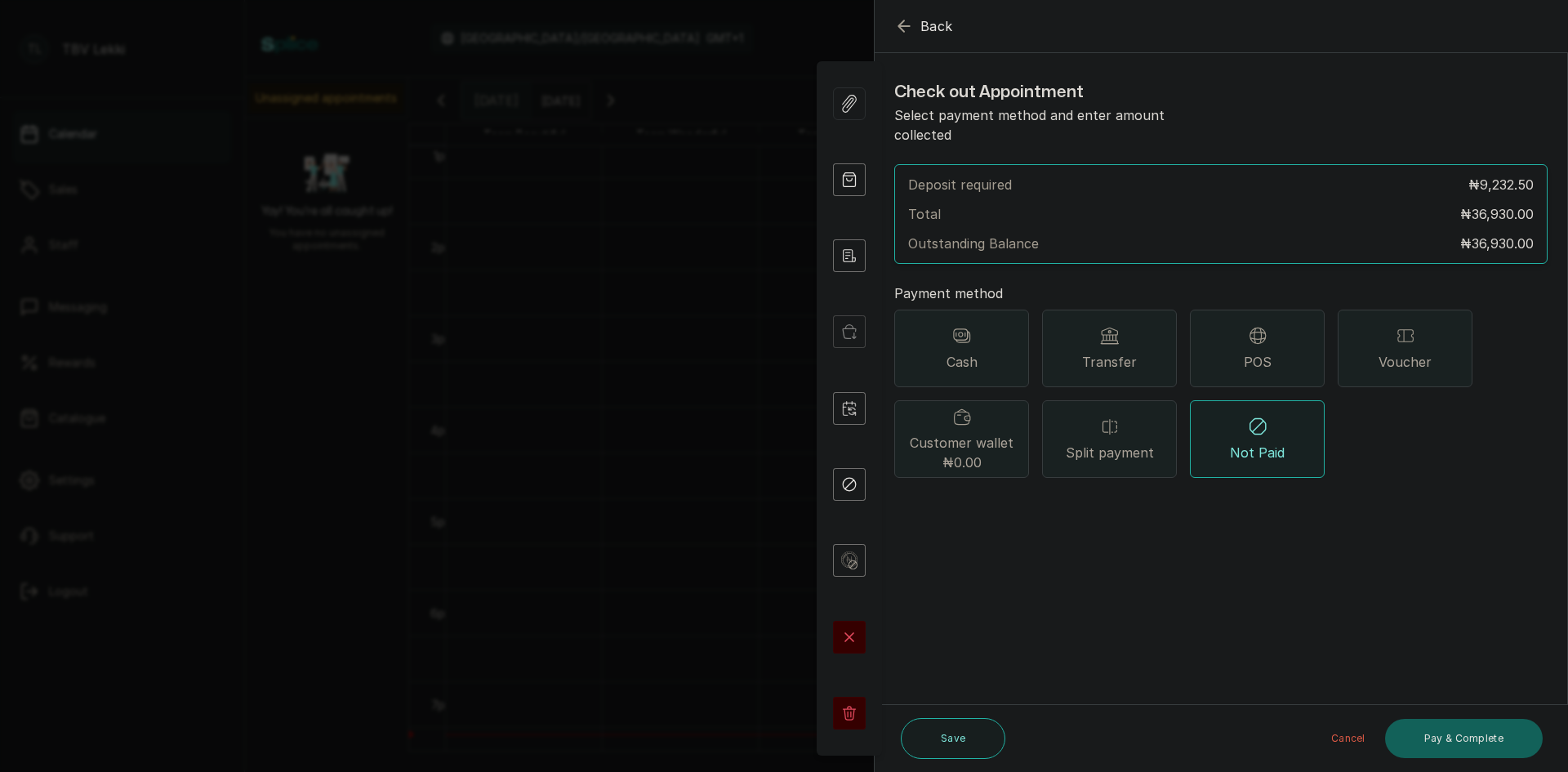
click at [1117, 420] on div "Split payment" at bounding box center [1109, 438] width 135 height 77
click at [986, 497] on button "Add payment method" at bounding box center [963, 507] width 139 height 21
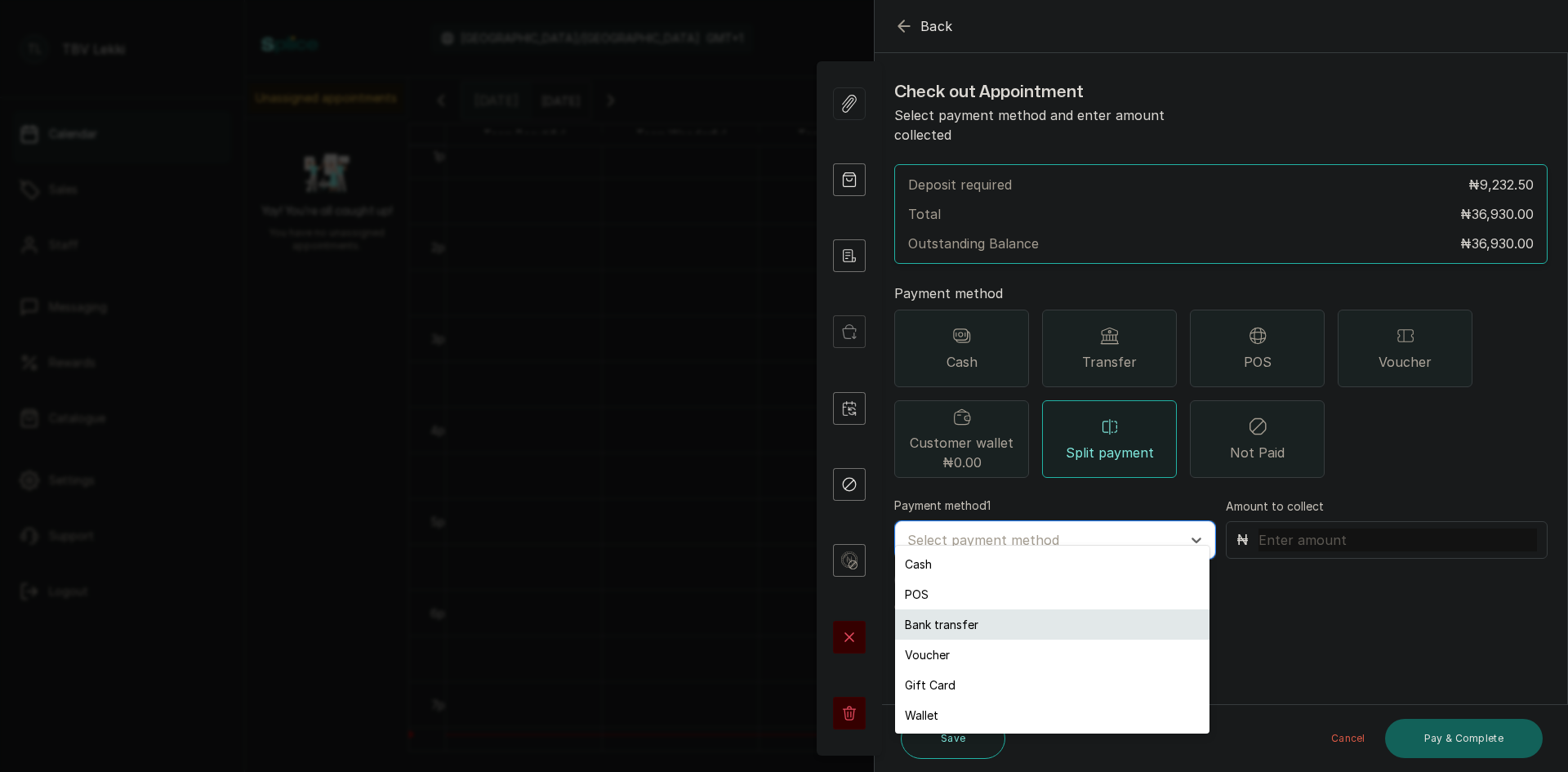
click at [952, 624] on div "Bank transfer" at bounding box center [1052, 624] width 314 height 31
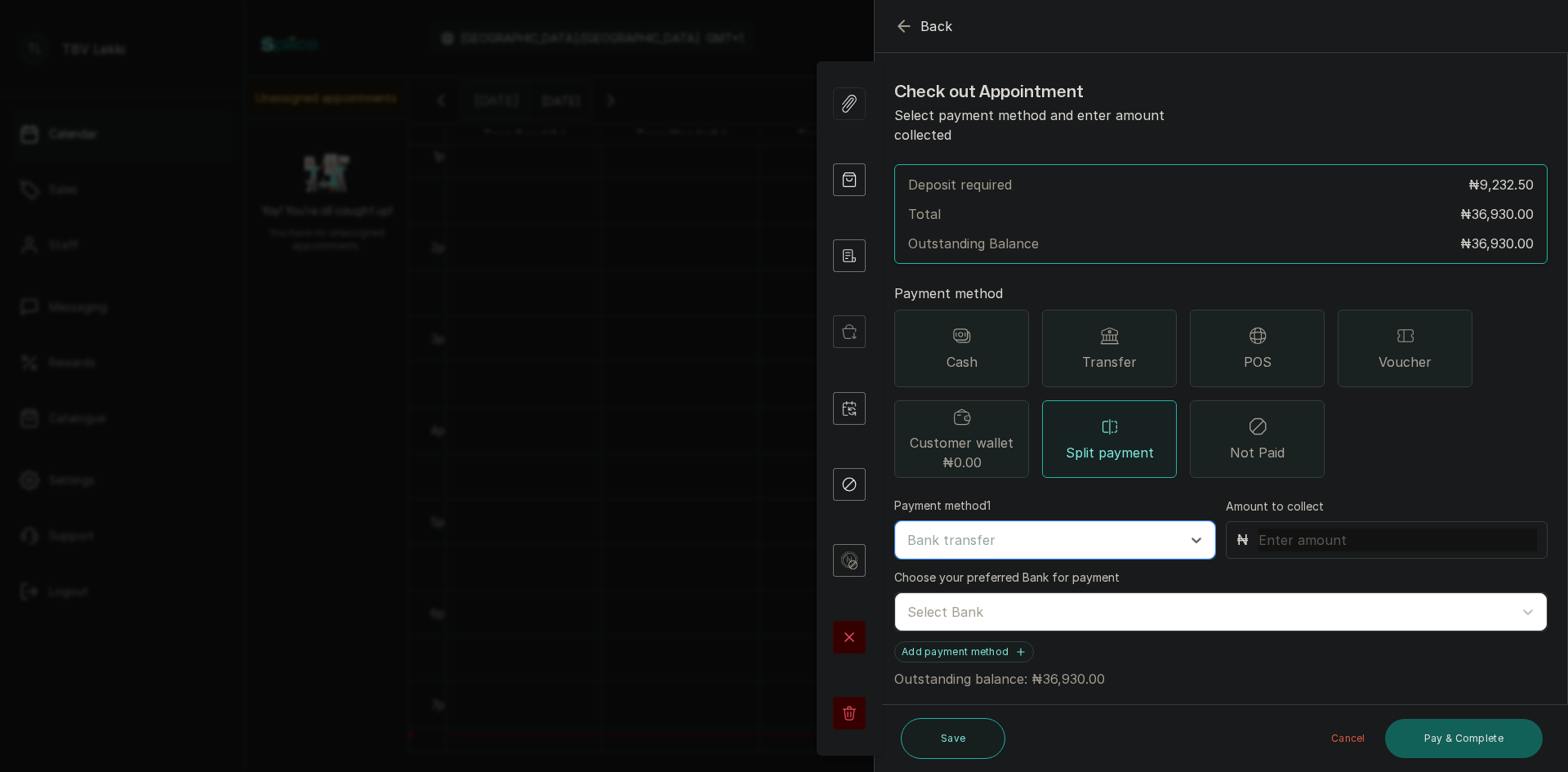
click at [1286, 529] on input "text" at bounding box center [1397, 540] width 279 height 23
type input "10,500"
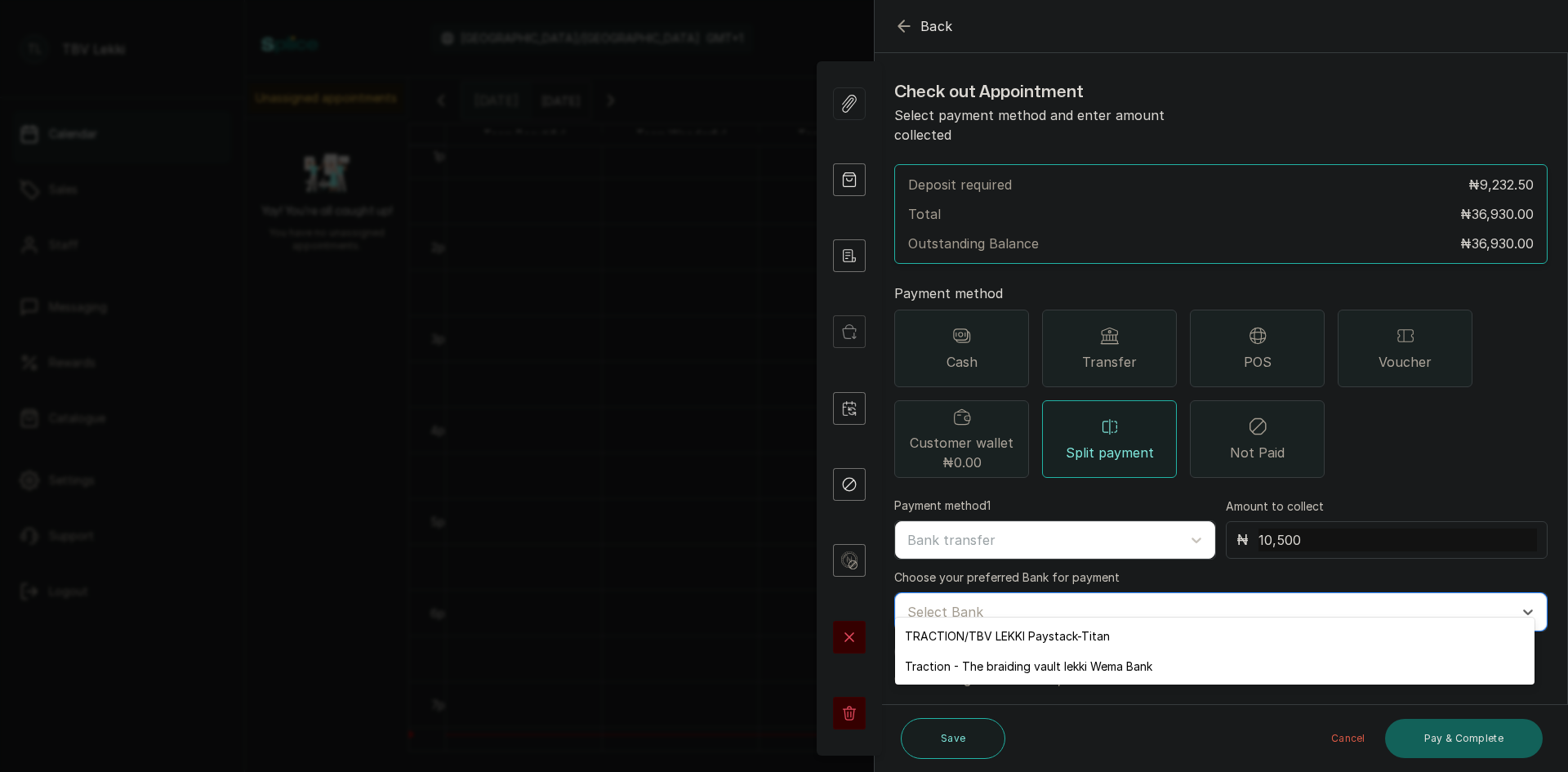
scroll to position [9, 0]
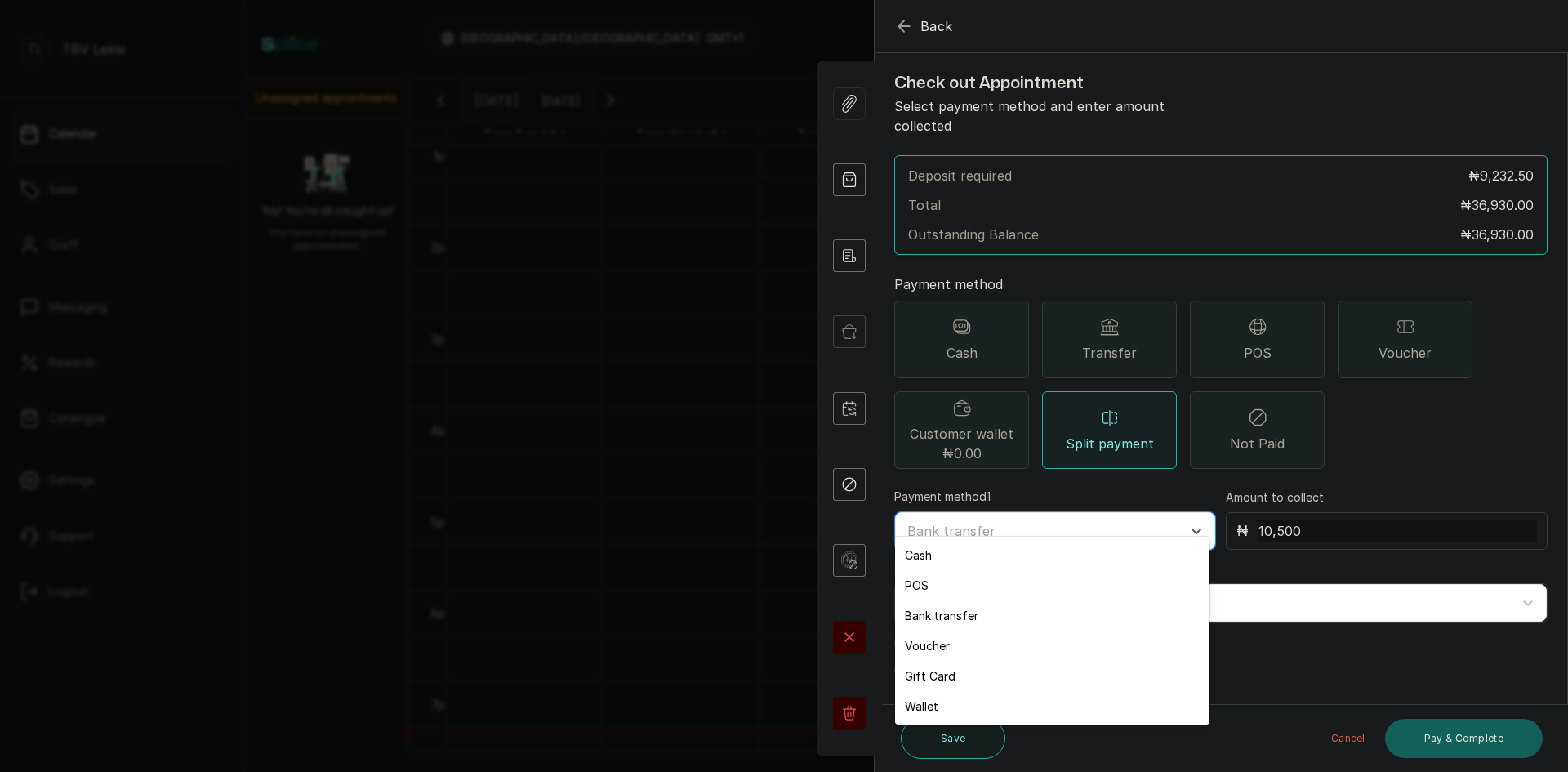
click at [927, 605] on div "Bank transfer" at bounding box center [1052, 615] width 314 height 31
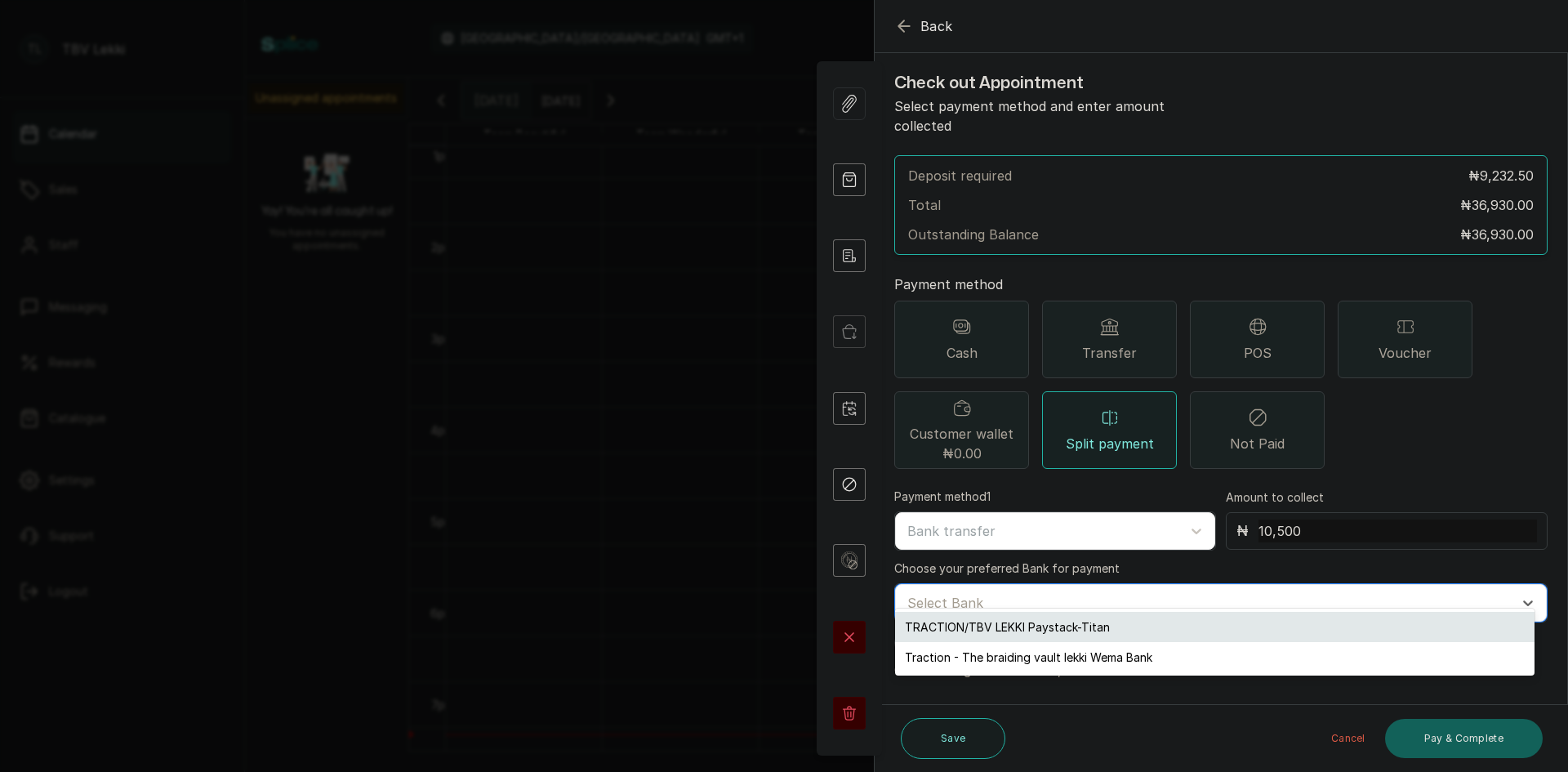
click at [970, 627] on div "TRACTION/TBV LEKKI Paystack-Titan" at bounding box center [1214, 626] width 639 height 31
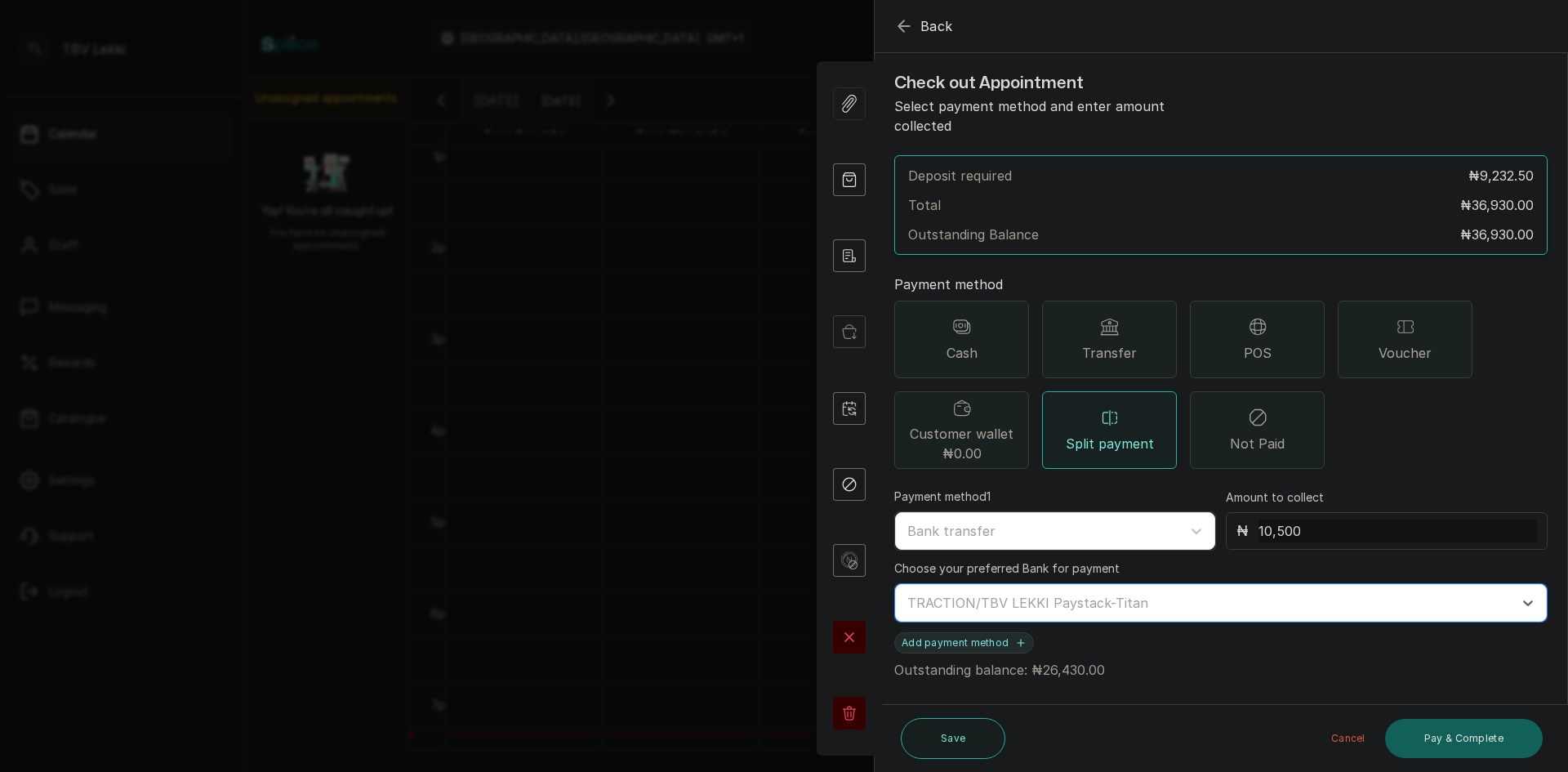
click at [995, 632] on button "Add payment method" at bounding box center [963, 642] width 139 height 21
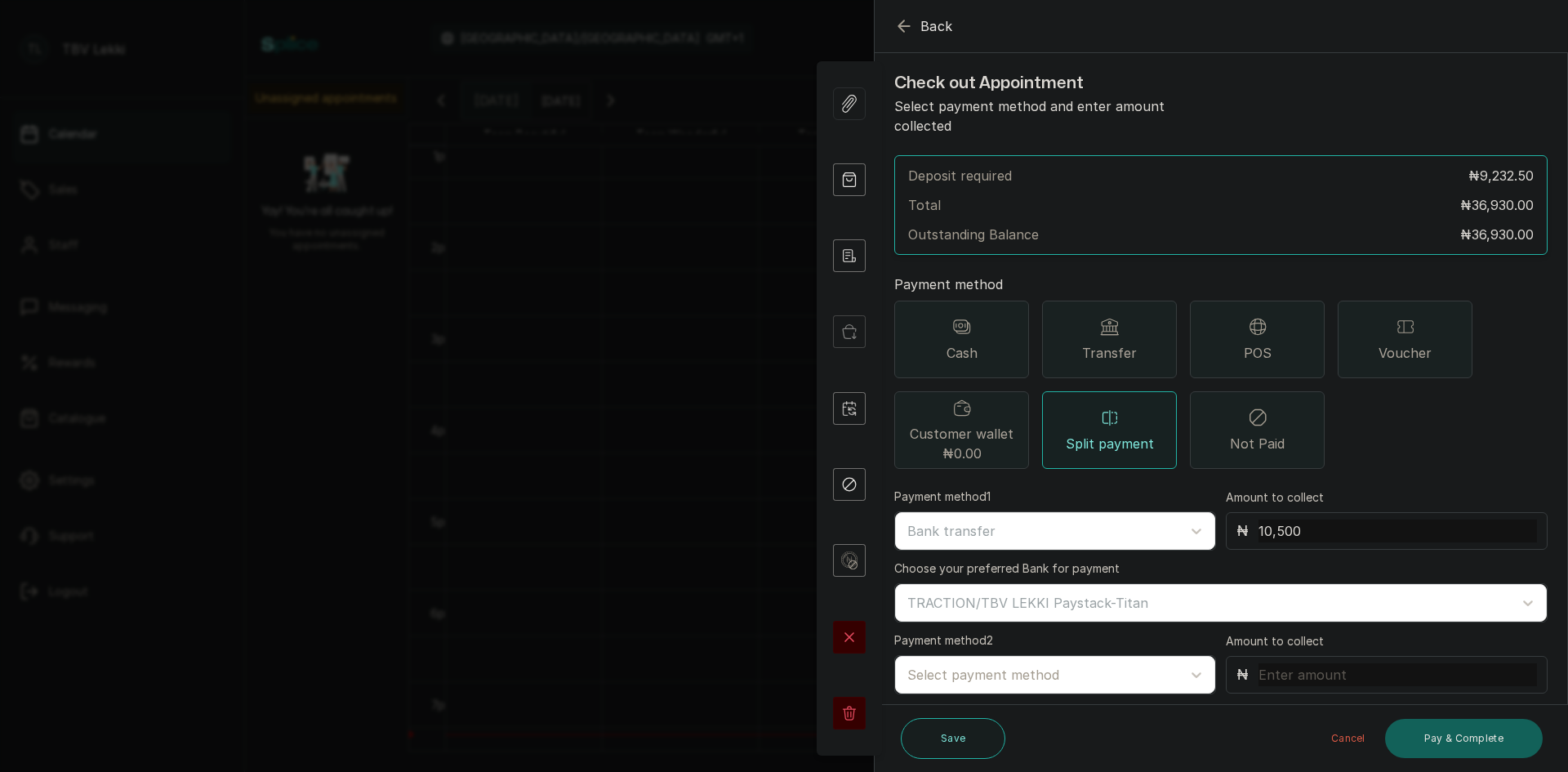
scroll to position [50, 0]
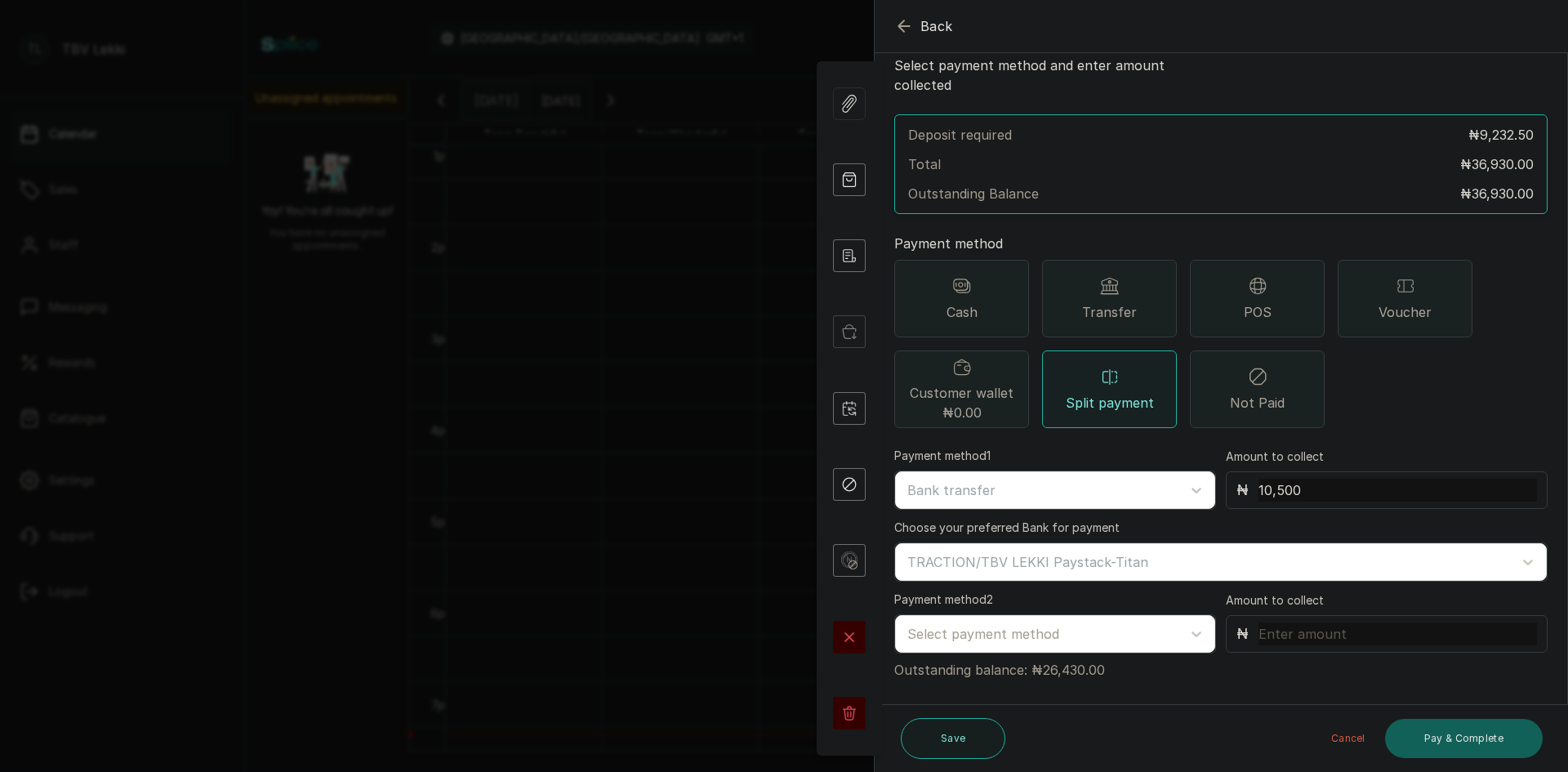
click at [1266, 622] on input "text" at bounding box center [1397, 634] width 279 height 23
drag, startPoint x: 1037, startPoint y: 648, endPoint x: 1083, endPoint y: 656, distance: 46.7
click at [1083, 656] on p "Outstanding balance: ₦26,430.00" at bounding box center [1220, 666] width 653 height 26
copy p "26,430"
click at [1286, 622] on input "text" at bounding box center [1397, 634] width 279 height 23
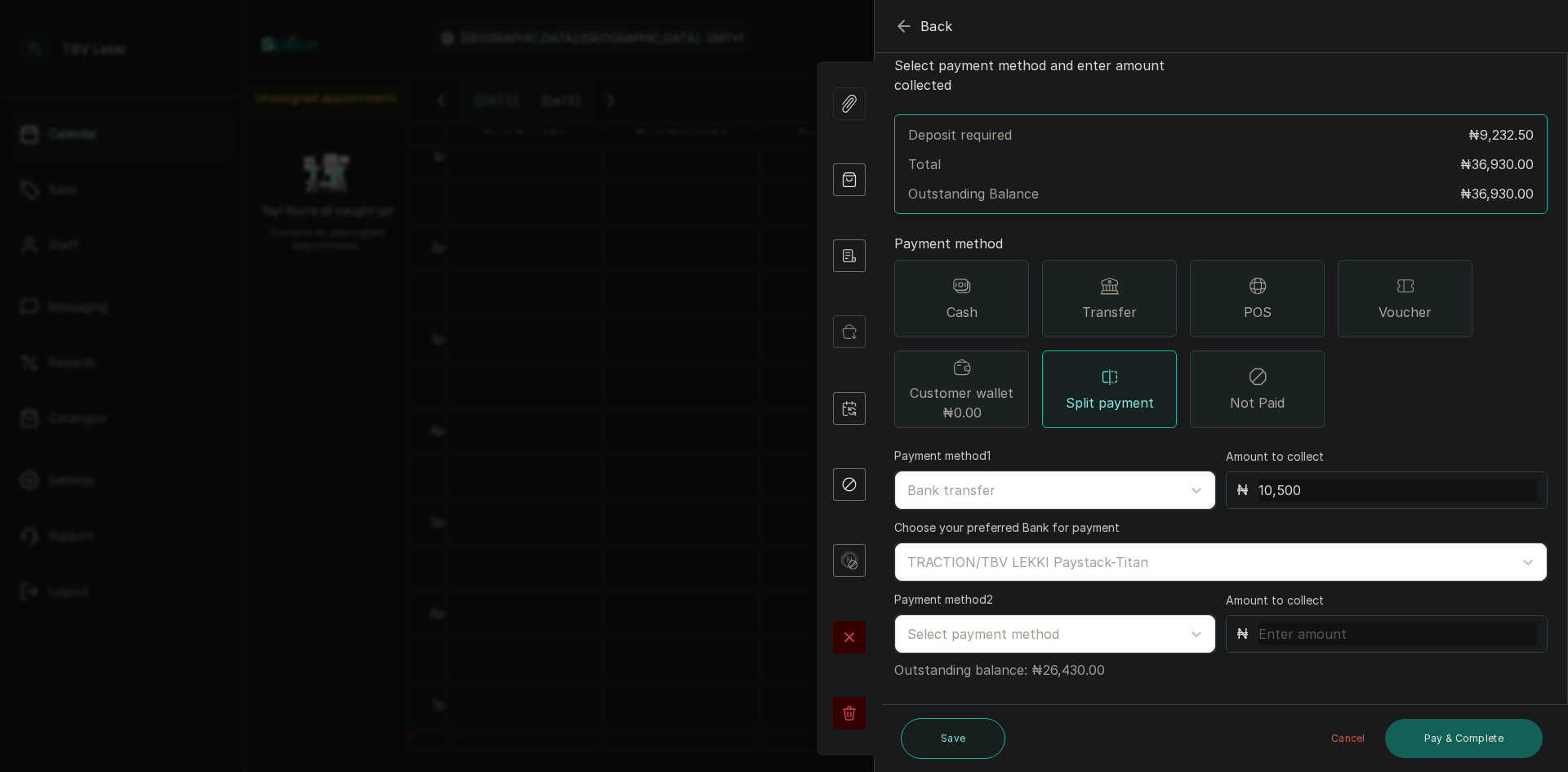
paste input "26,430"
type input "26,430"
click at [951, 623] on div at bounding box center [1039, 634] width 267 height 21
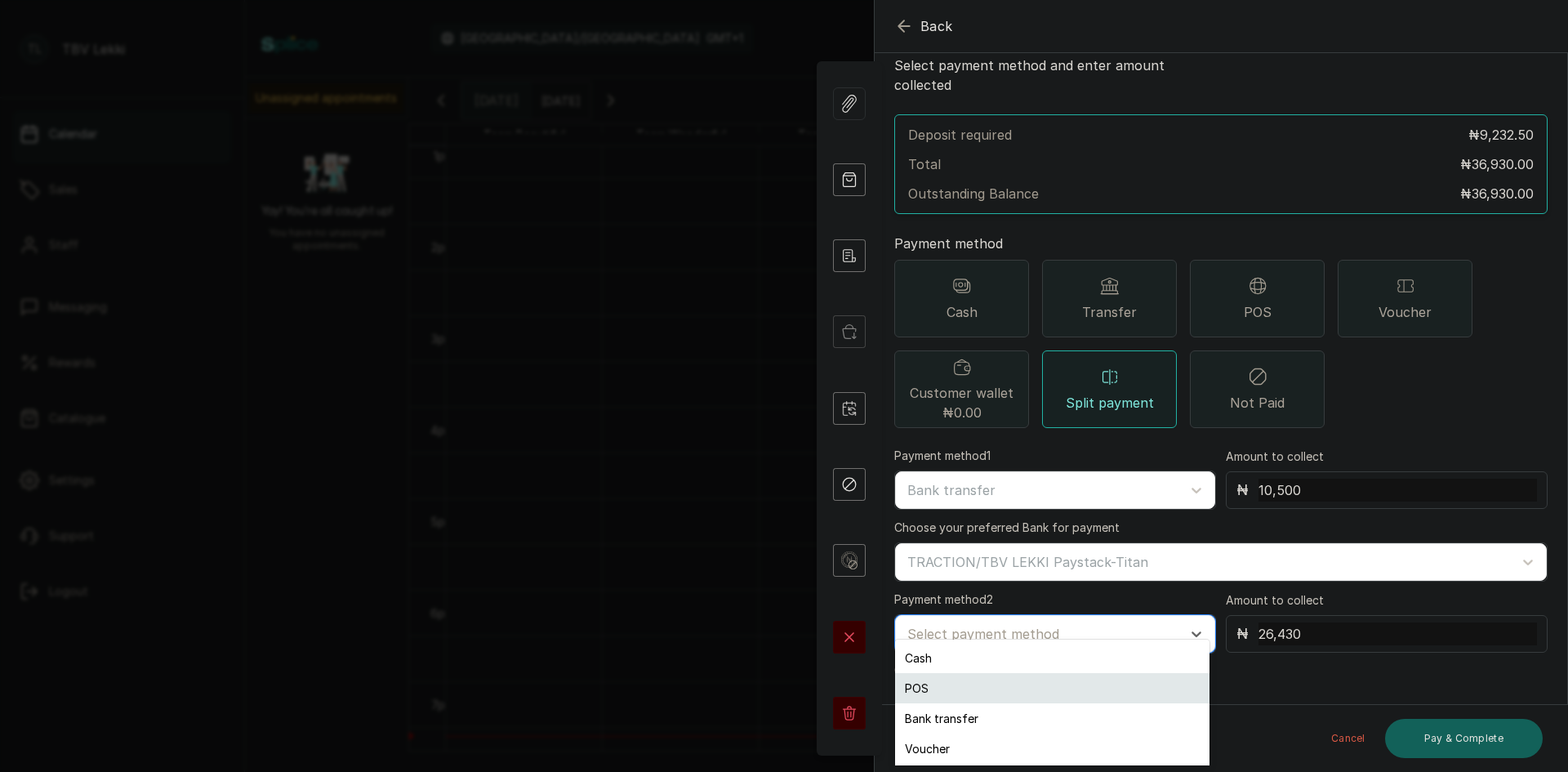
click at [954, 688] on div "POS" at bounding box center [1052, 687] width 314 height 31
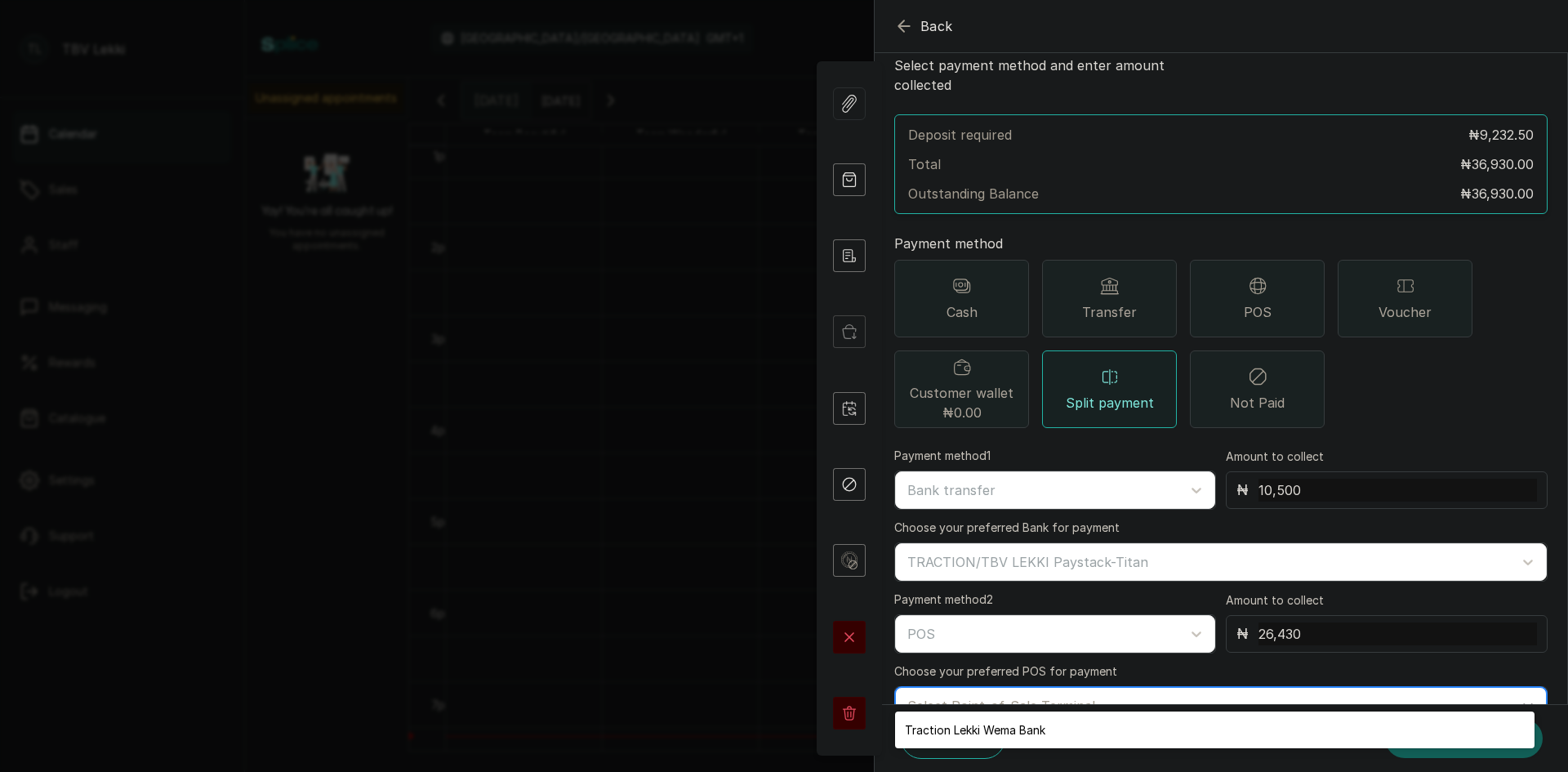
click at [1042, 695] on div at bounding box center [1205, 705] width 597 height 21
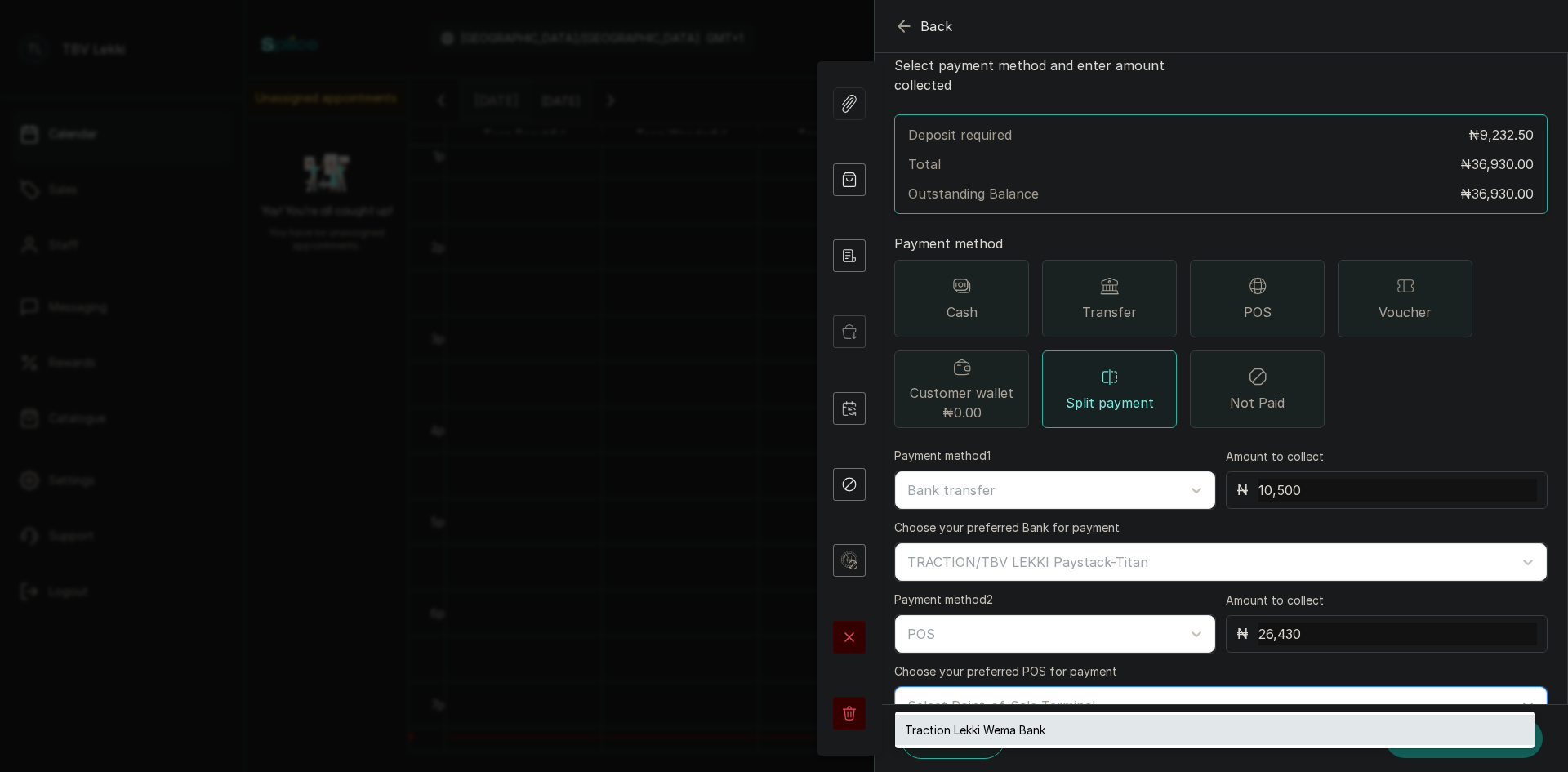
click at [1007, 731] on div "Traction Lekki Wema Bank" at bounding box center [1214, 729] width 639 height 31
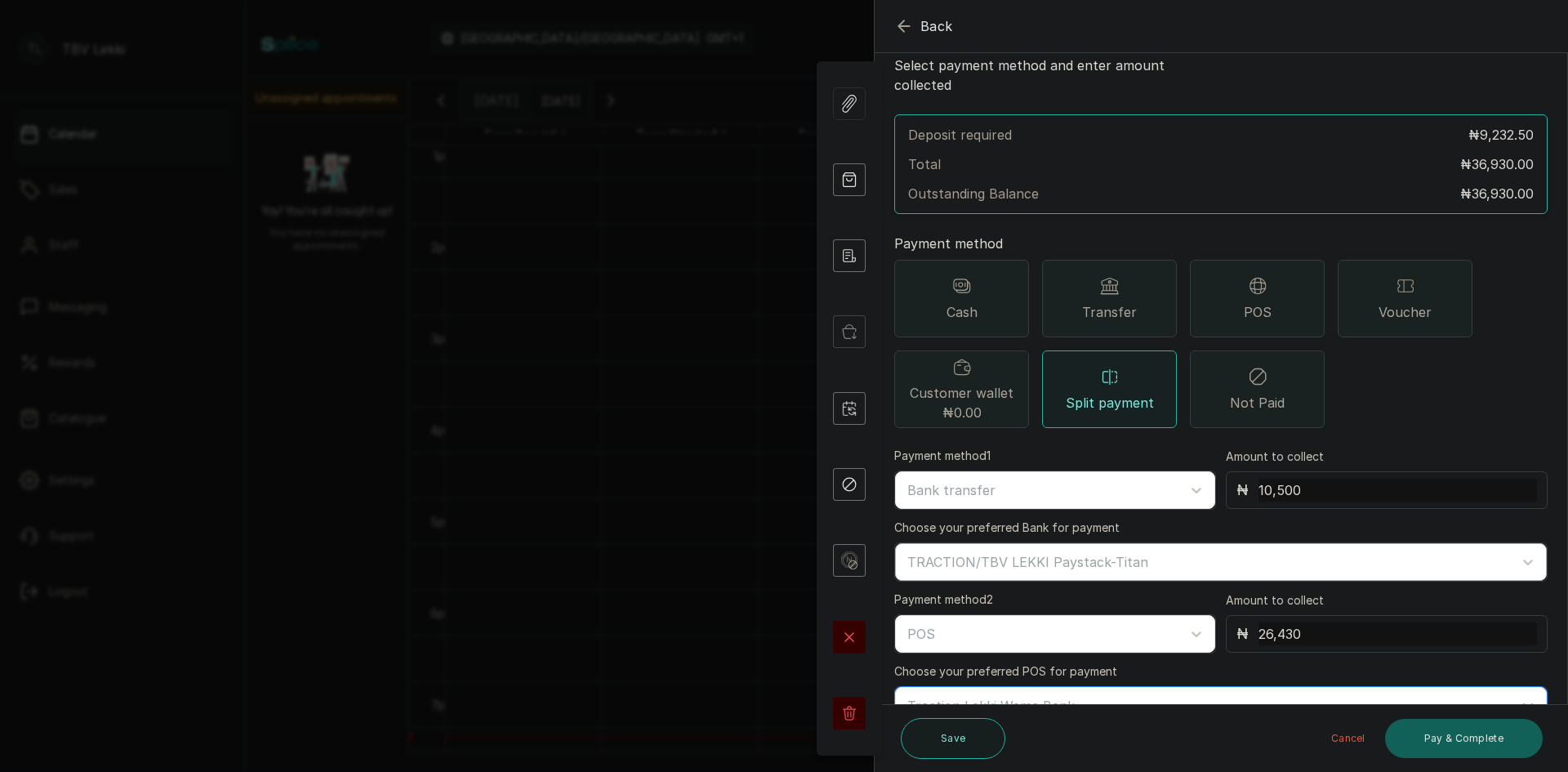
scroll to position [122, 0]
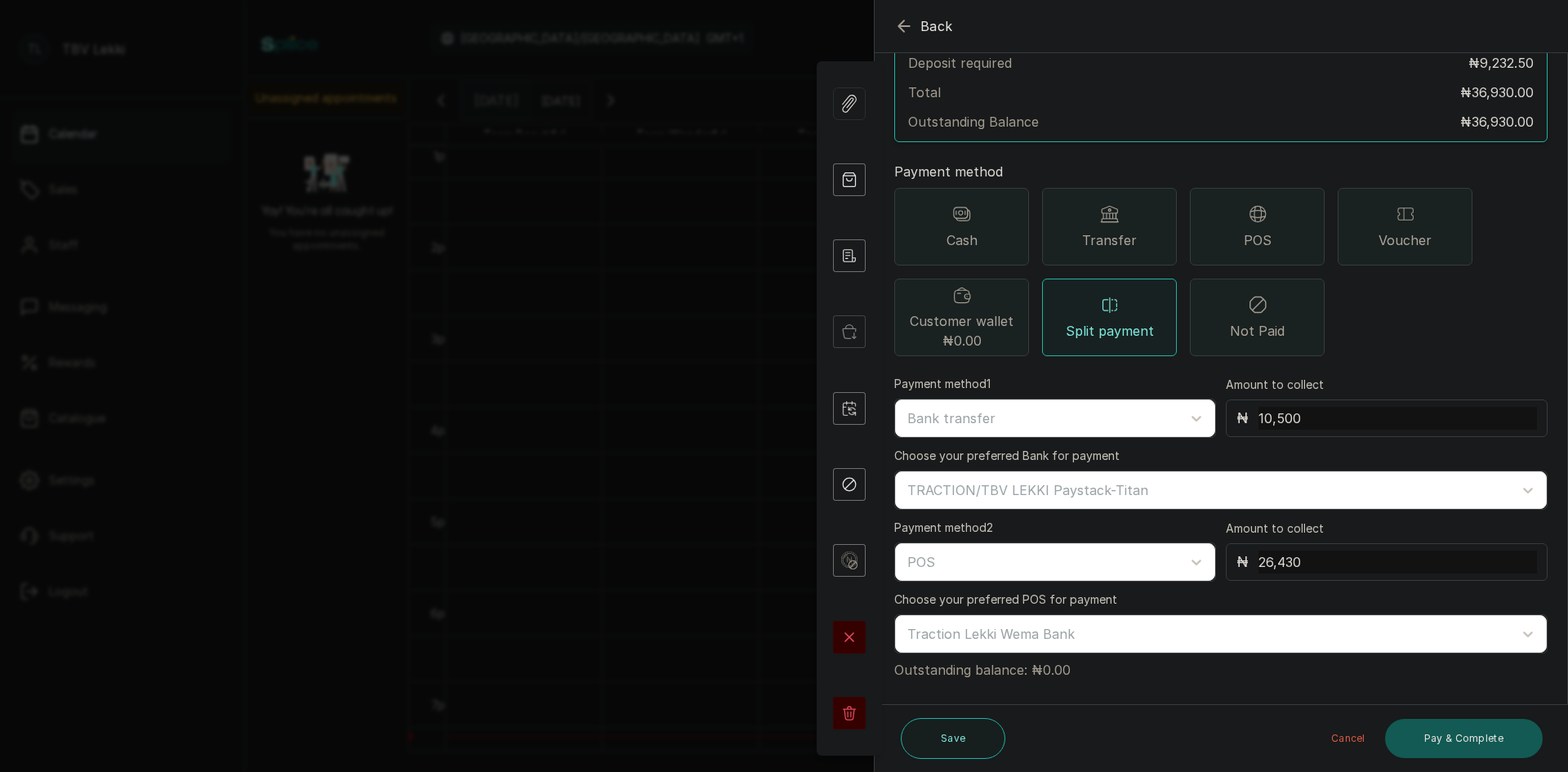
click at [1437, 731] on button "Pay & Complete" at bounding box center [1464, 738] width 158 height 39
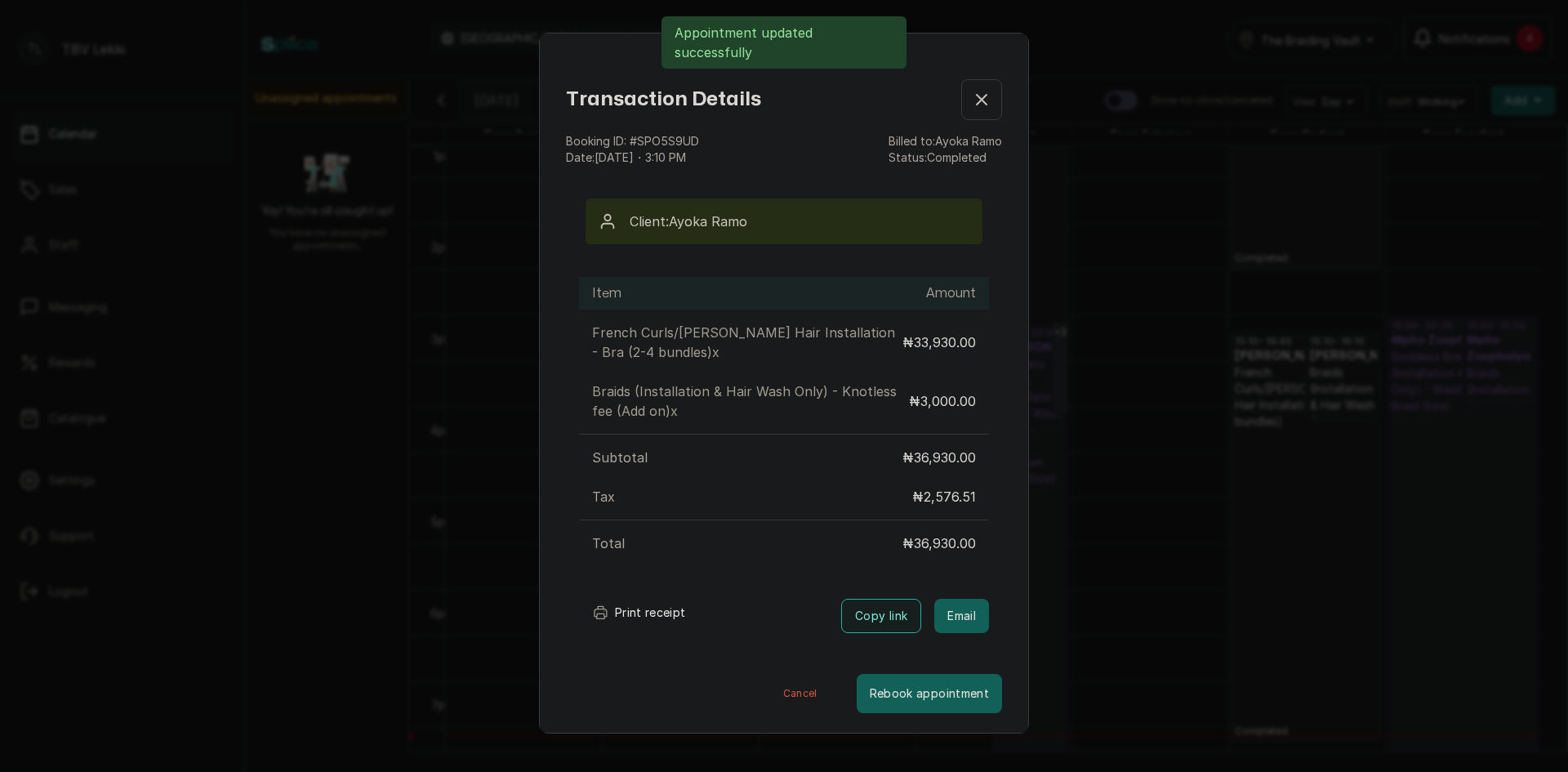
click at [653, 609] on button "Print receipt" at bounding box center [638, 612] width 120 height 33
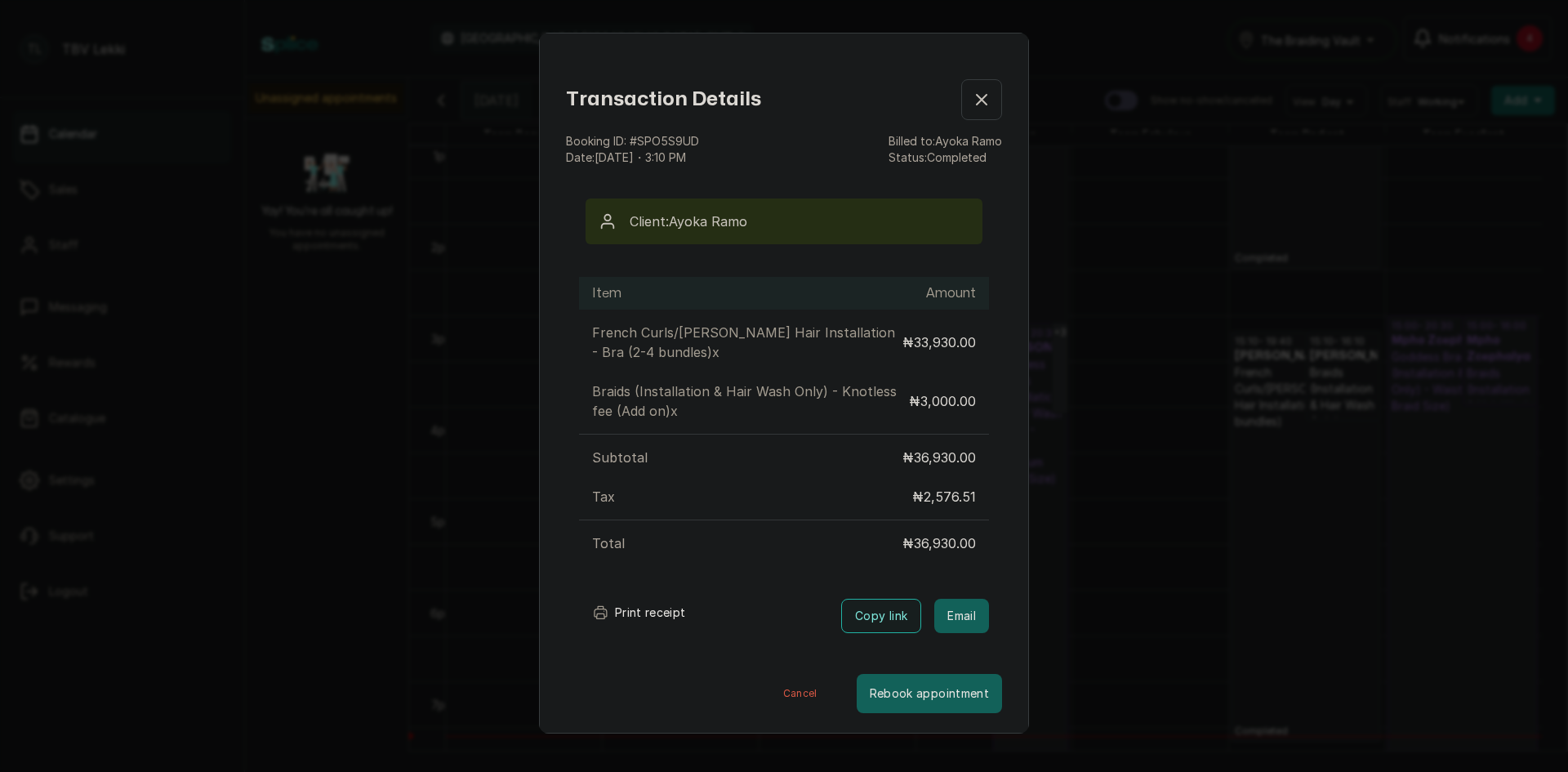
click at [972, 99] on icon "button" at bounding box center [981, 99] width 20 height 20
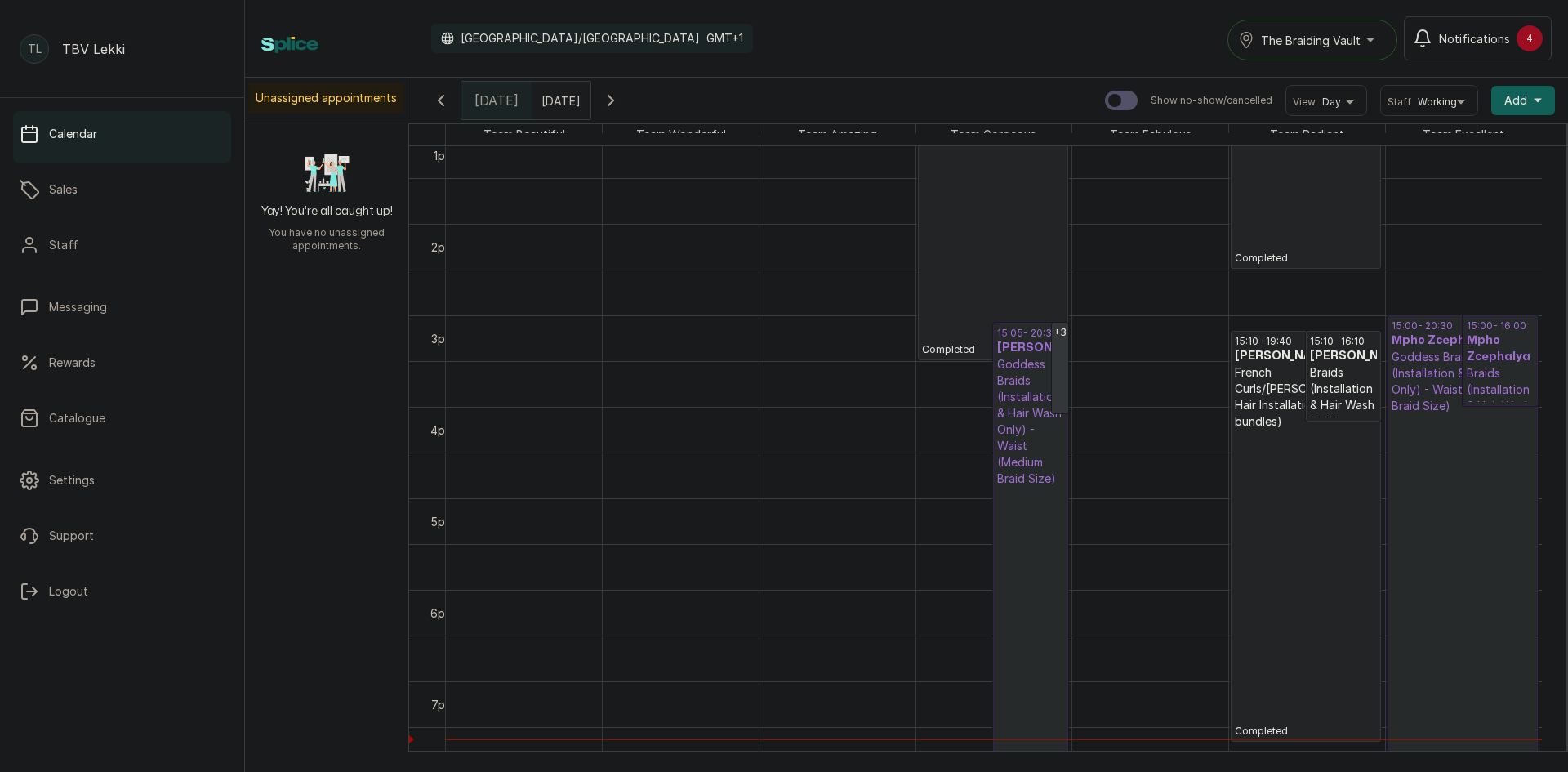
click at [621, 105] on icon "button" at bounding box center [610, 100] width 20 height 20
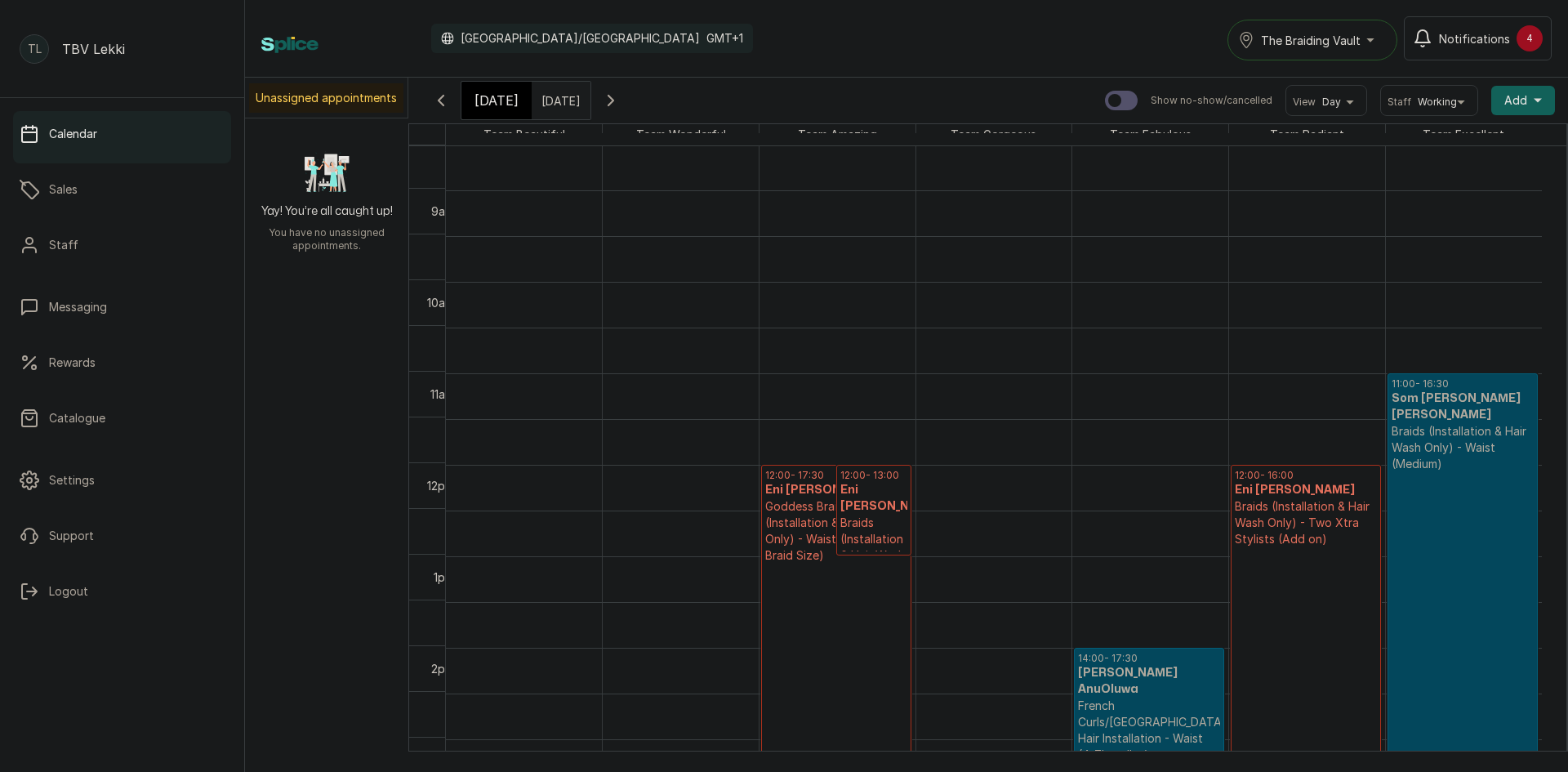
scroll to position [779, 0]
click at [621, 98] on icon "button" at bounding box center [610, 100] width 20 height 20
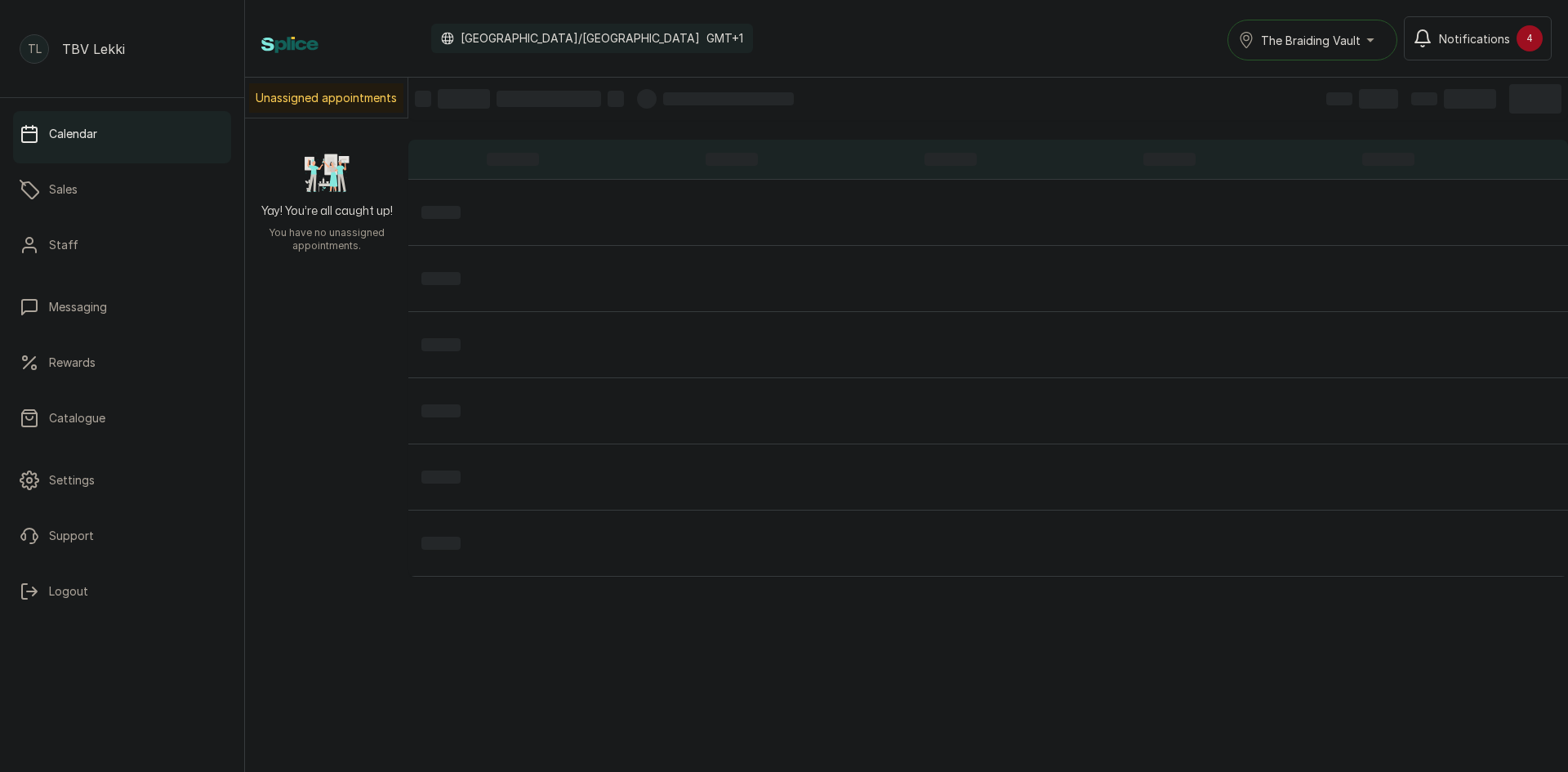
scroll to position [550, 0]
